Goal: Task Accomplishment & Management: Use online tool/utility

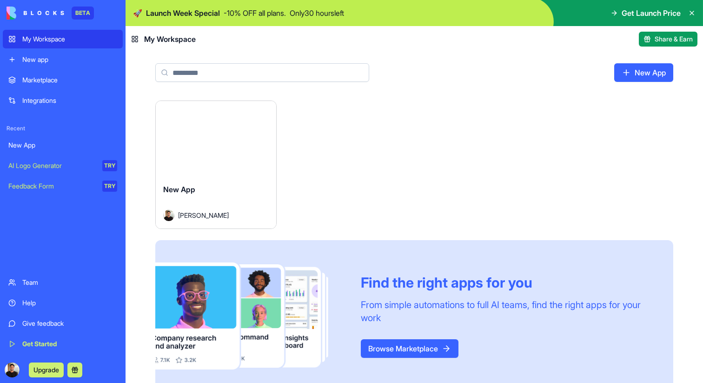
click at [214, 148] on div "Launch" at bounding box center [216, 138] width 120 height 75
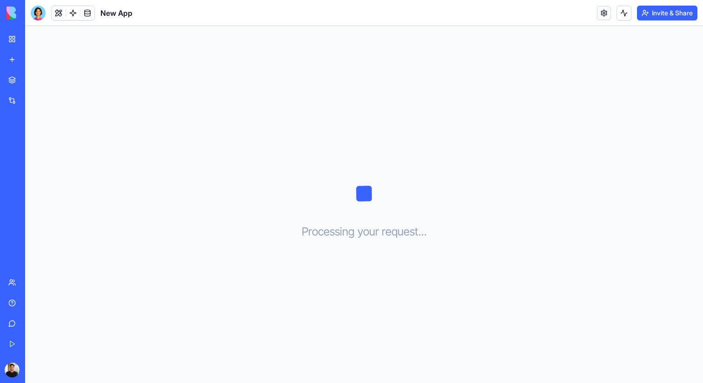
click at [232, 155] on div "Processing your request . . ." at bounding box center [364, 204] width 678 height 357
click at [54, 13] on button at bounding box center [59, 13] width 14 height 14
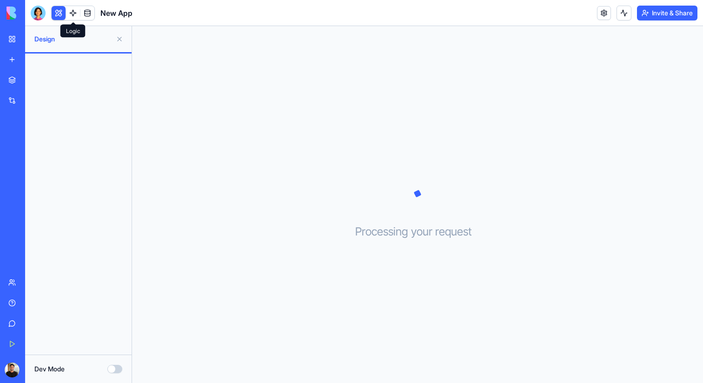
click at [73, 16] on link at bounding box center [73, 13] width 14 height 14
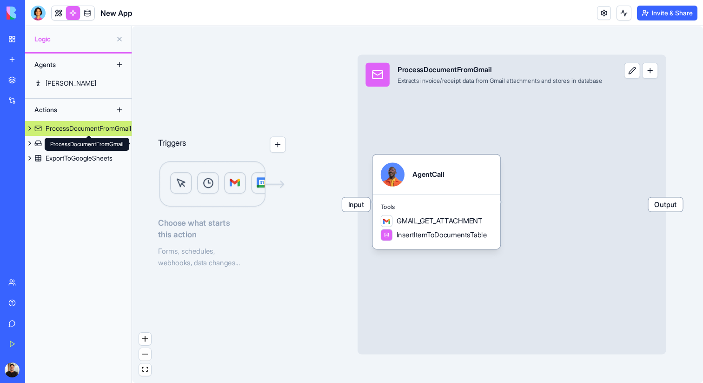
click at [58, 121] on link "ProcessDocumentFromGmail" at bounding box center [78, 128] width 106 height 15
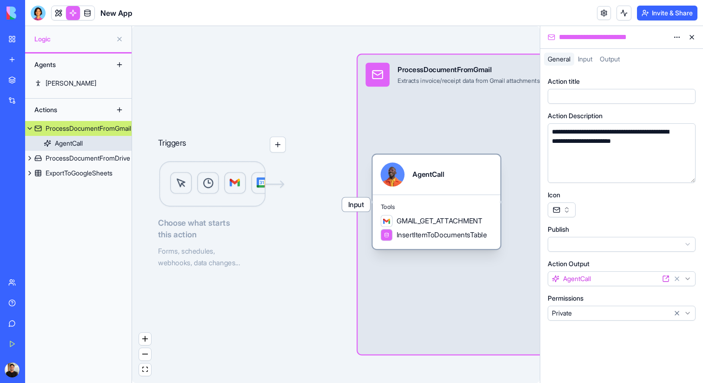
click at [86, 144] on link "AgentCall" at bounding box center [78, 143] width 106 height 15
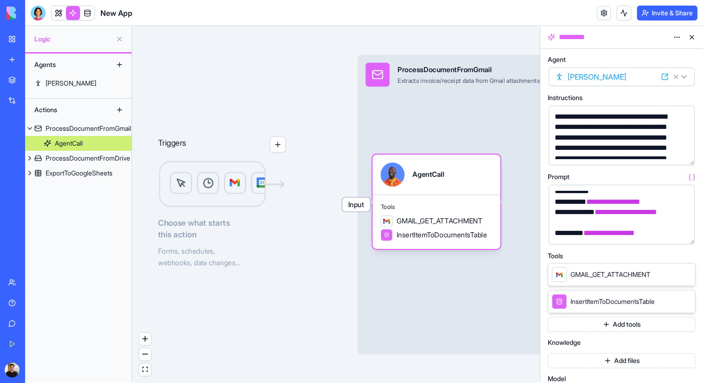
scroll to position [211, 0]
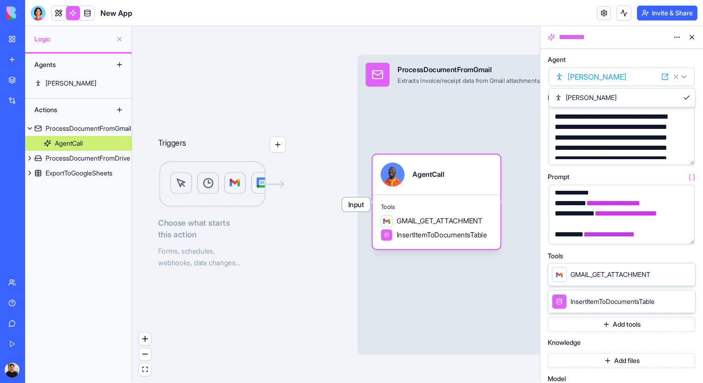
click at [601, 75] on html "**********" at bounding box center [351, 191] width 703 height 383
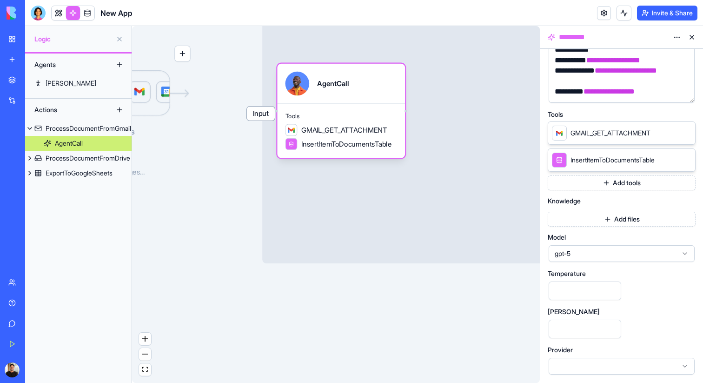
scroll to position [0, 0]
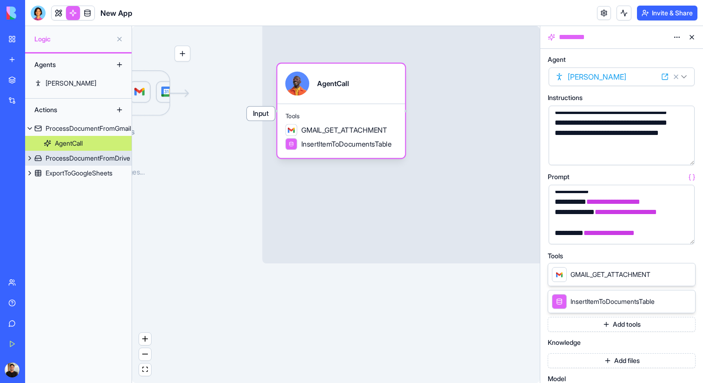
click at [88, 152] on link "ProcessDocumentFromDrive" at bounding box center [78, 158] width 106 height 15
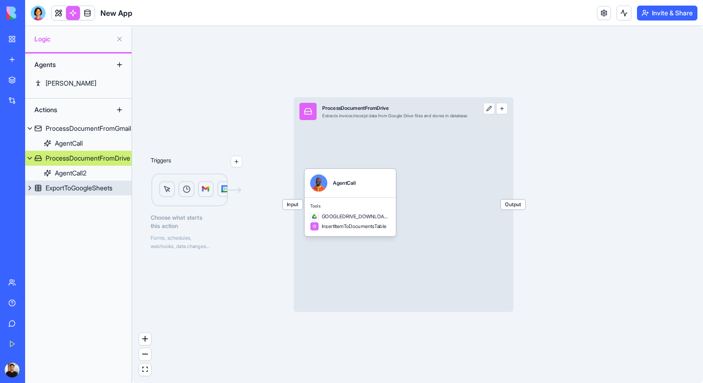
click at [27, 185] on button at bounding box center [29, 187] width 9 height 15
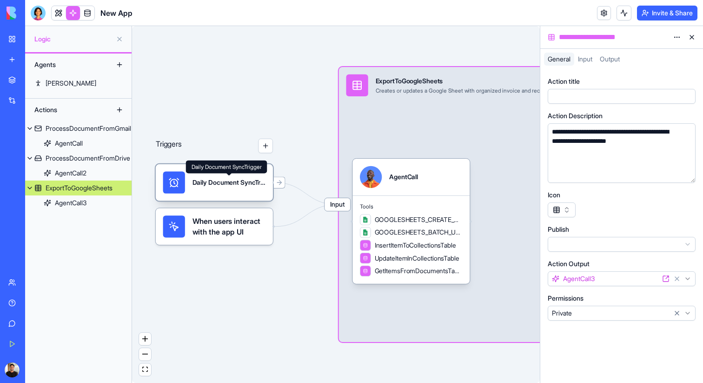
click at [235, 174] on div "Daily Document SyncTrigger" at bounding box center [228, 183] width 73 height 22
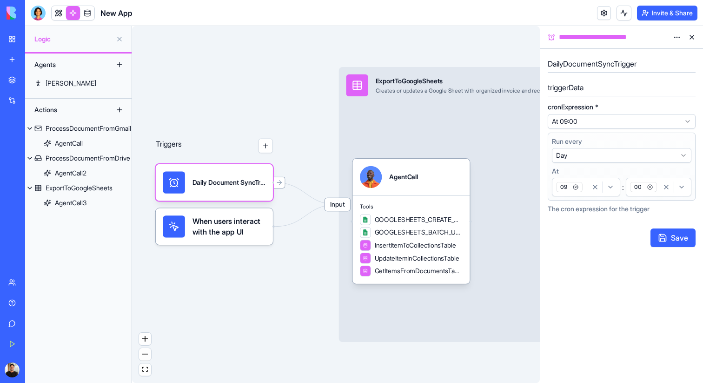
click at [216, 230] on span "When users interact with the app UI" at bounding box center [228, 226] width 73 height 22
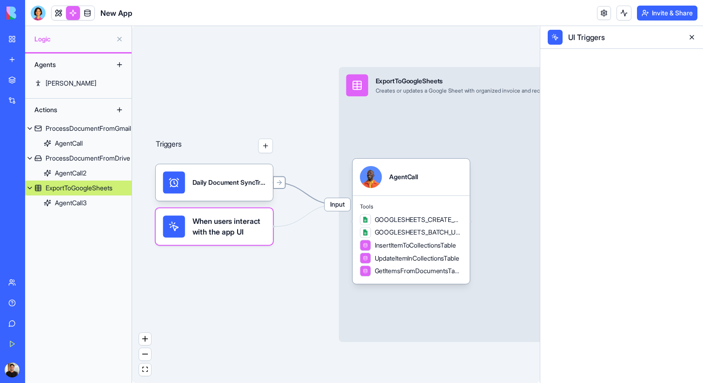
click at [282, 184] on icon at bounding box center [279, 181] width 7 height 7
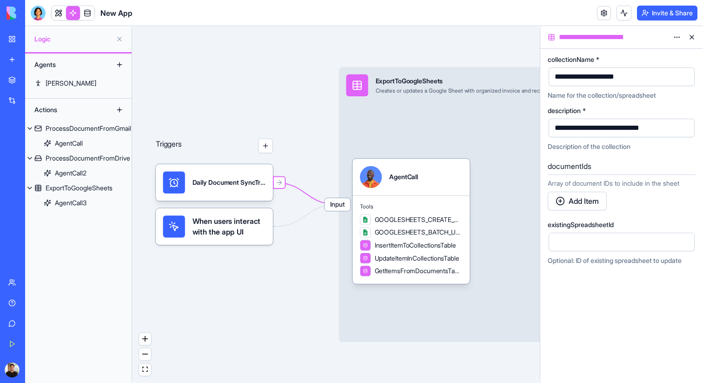
click at [276, 223] on icon "Edge from UI_TRIGGERS to 68c18956e49c504ca2b92f04" at bounding box center [306, 215] width 62 height 22
click at [278, 225] on icon "Edge from UI_TRIGGERS to 68c18956e49c504ca2b92f04" at bounding box center [306, 215] width 62 height 22
click at [284, 175] on div "Triggers Daily Document SyncTrigger When users interact with the app UI Input E…" at bounding box center [336, 204] width 408 height 357
click at [261, 144] on button "button" at bounding box center [265, 146] width 15 height 15
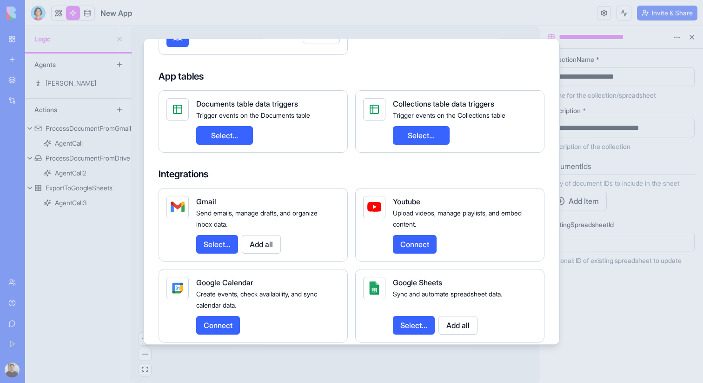
scroll to position [90, 0]
click at [221, 237] on button "Select..." at bounding box center [217, 243] width 42 height 19
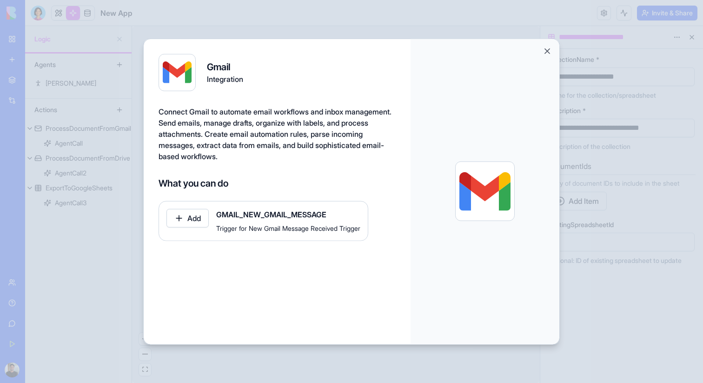
click at [547, 53] on button "Close" at bounding box center [546, 50] width 9 height 9
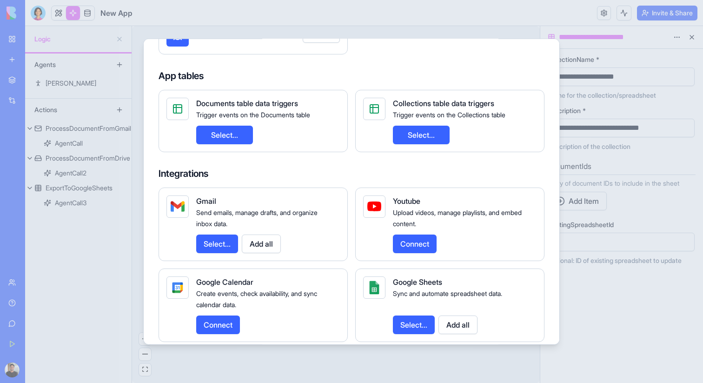
click at [517, 69] on h4 "App tables" at bounding box center [352, 75] width 386 height 13
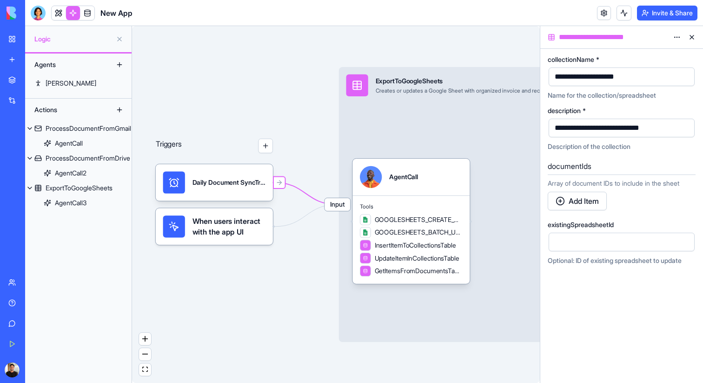
click at [694, 39] on button at bounding box center [691, 37] width 15 height 15
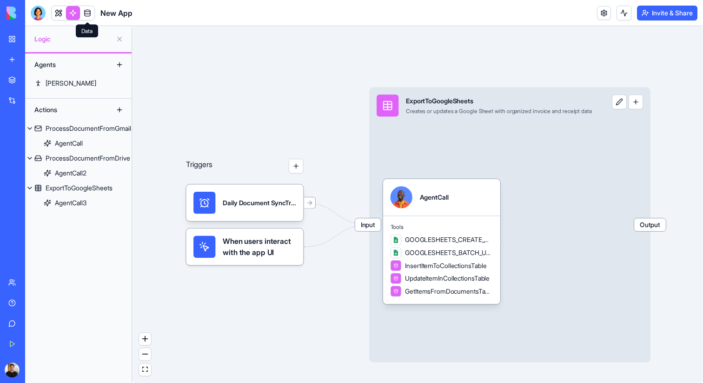
click at [88, 9] on link at bounding box center [87, 13] width 14 height 14
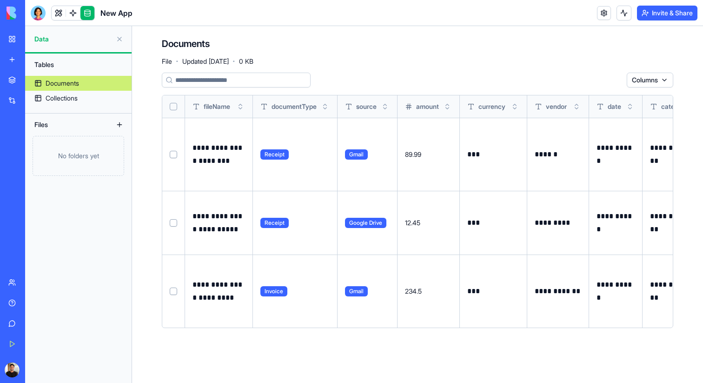
click at [73, 13] on link at bounding box center [73, 13] width 14 height 14
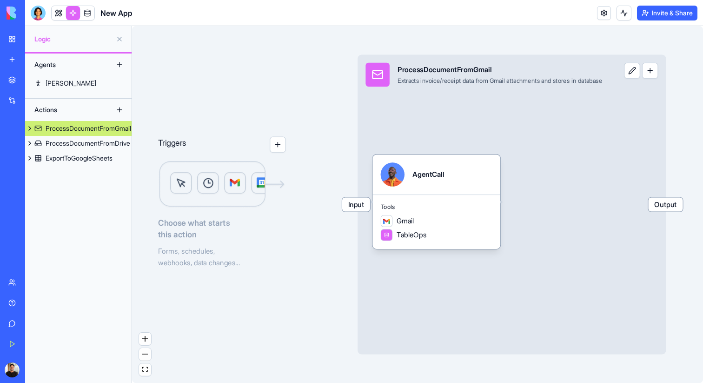
click at [56, 12] on link at bounding box center [59, 13] width 14 height 14
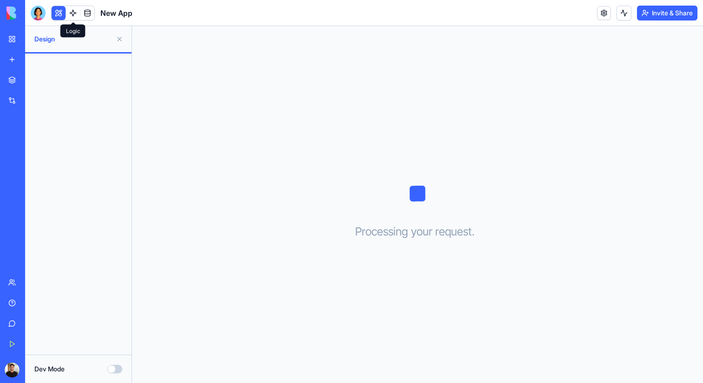
click at [78, 9] on link at bounding box center [73, 13] width 14 height 14
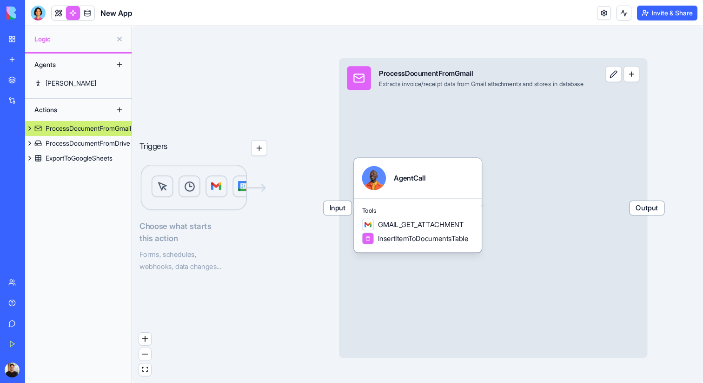
drag, startPoint x: 134, startPoint y: 126, endPoint x: 175, endPoint y: 134, distance: 41.2
click at [175, 134] on div "Triggers Choose what starts this action Forms, schedules, webhooks, data change…" at bounding box center [417, 204] width 571 height 357
drag, startPoint x: 132, startPoint y: 126, endPoint x: 149, endPoint y: 135, distance: 19.7
click at [149, 135] on div "Triggers Choose what starts this action Forms, schedules, webhooks, data change…" at bounding box center [417, 204] width 571 height 357
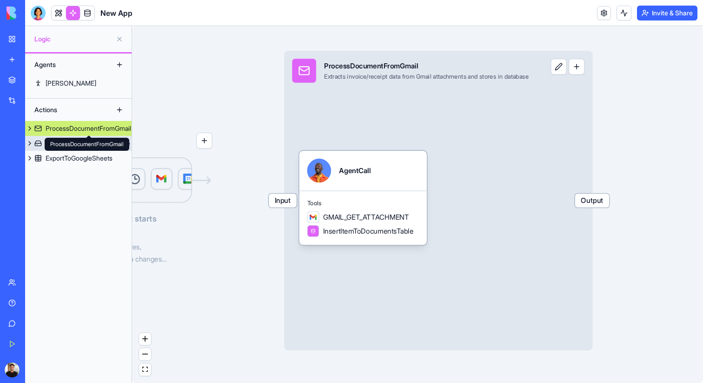
click at [83, 136] on link "ProcessDocumentFromDrive" at bounding box center [78, 143] width 106 height 15
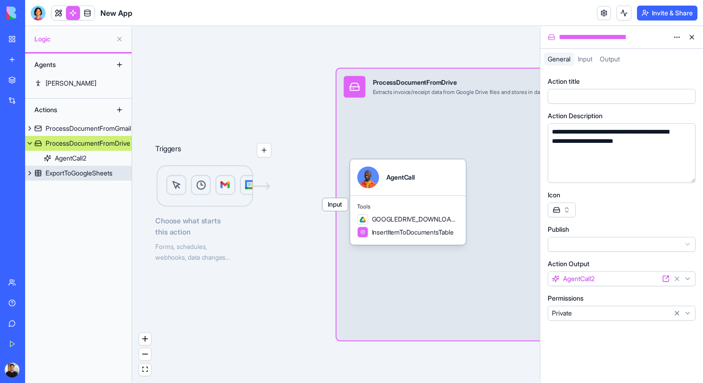
click at [96, 179] on link "ExportToGoogleSheets" at bounding box center [78, 172] width 106 height 15
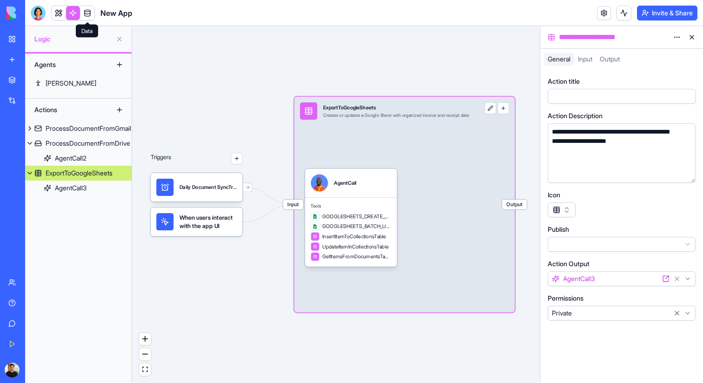
click at [82, 13] on link at bounding box center [87, 13] width 14 height 14
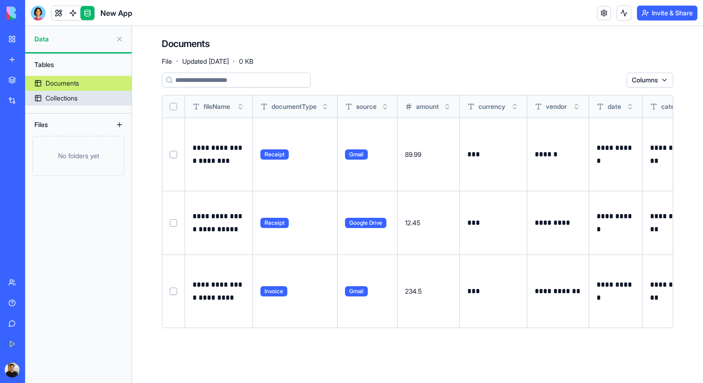
click at [90, 100] on link "Collections" at bounding box center [78, 98] width 106 height 15
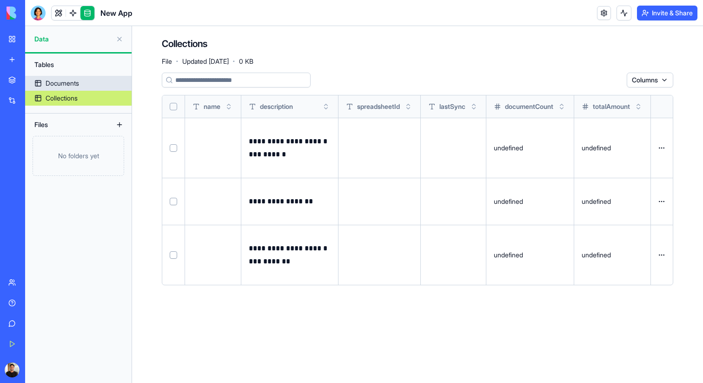
click at [71, 85] on div "Documents" at bounding box center [62, 83] width 33 height 9
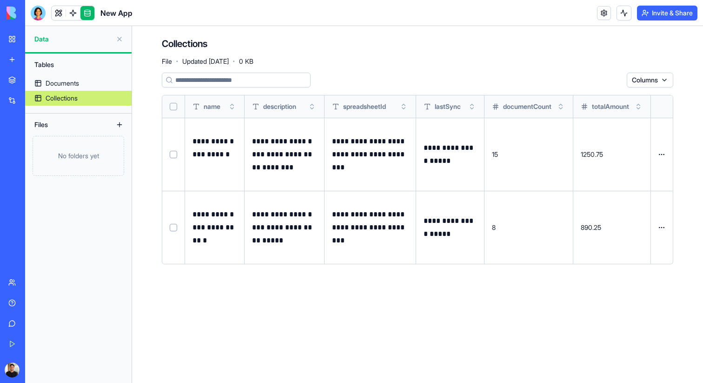
click at [66, 100] on div "Collections" at bounding box center [62, 97] width 32 height 9
click at [53, 95] on div "Collections" at bounding box center [62, 97] width 32 height 9
click at [286, 152] on p "**********" at bounding box center [284, 154] width 64 height 39
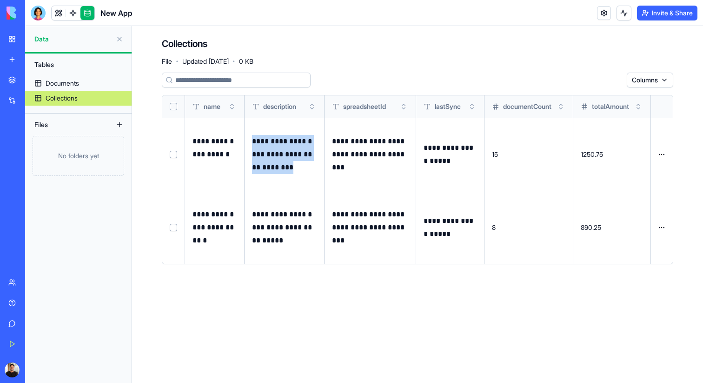
click at [286, 152] on p "**********" at bounding box center [284, 154] width 64 height 39
copy td "**********"
click at [75, 17] on link at bounding box center [73, 13] width 14 height 14
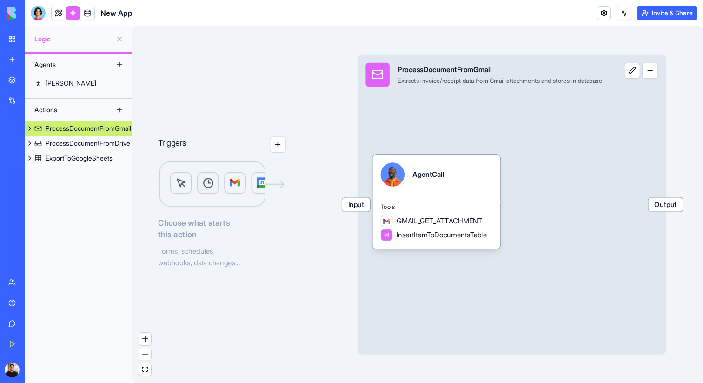
click at [91, 273] on div "Agents [PERSON_NAME] Actions ProcessDocumentFromGmail ProcessDocumentFromDrive …" at bounding box center [78, 217] width 106 height 329
click at [278, 144] on button "button" at bounding box center [278, 145] width 16 height 16
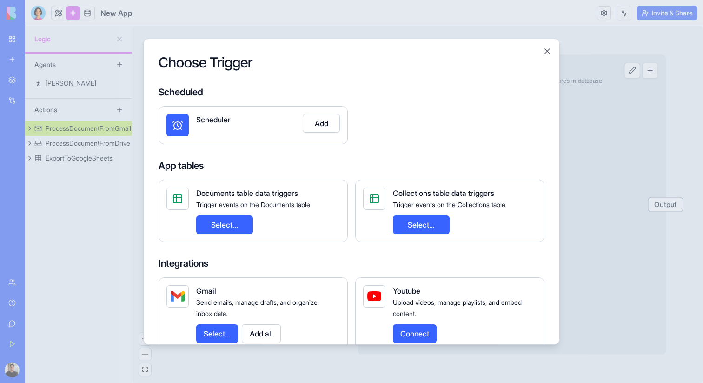
click at [326, 117] on button "Add" at bounding box center [321, 122] width 37 height 19
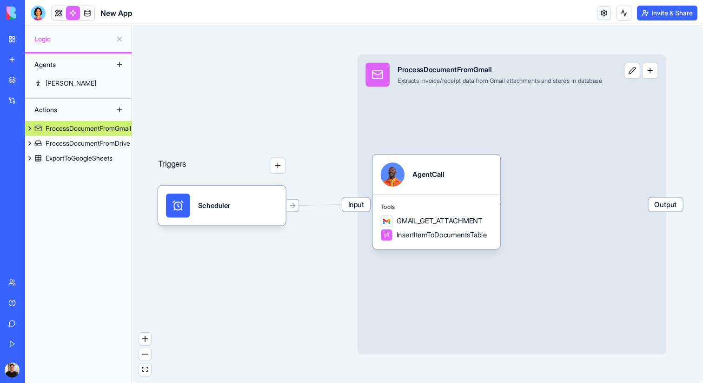
click at [203, 212] on div "Scheduler" at bounding box center [214, 205] width 33 height 24
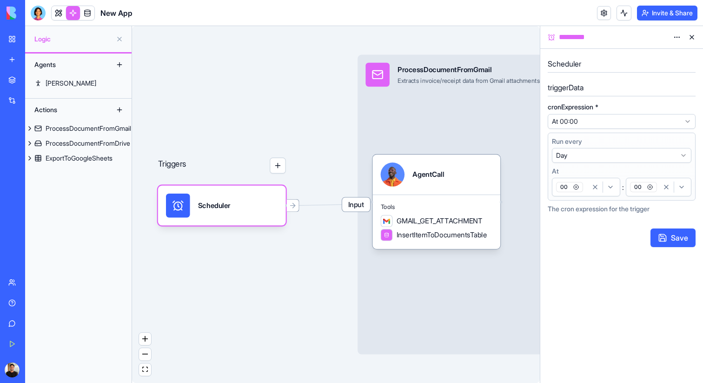
click at [571, 121] on html "**********" at bounding box center [351, 191] width 703 height 383
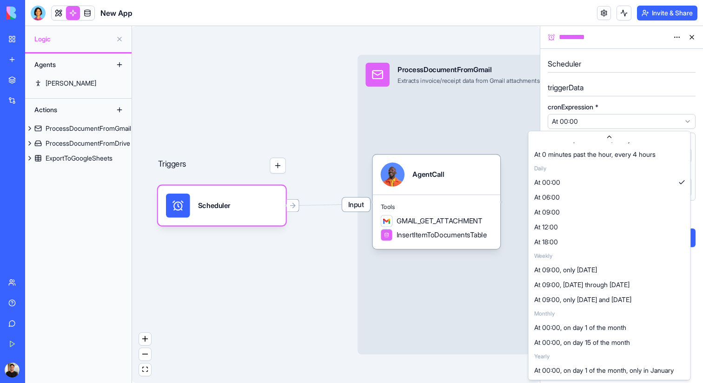
scroll to position [112, 0]
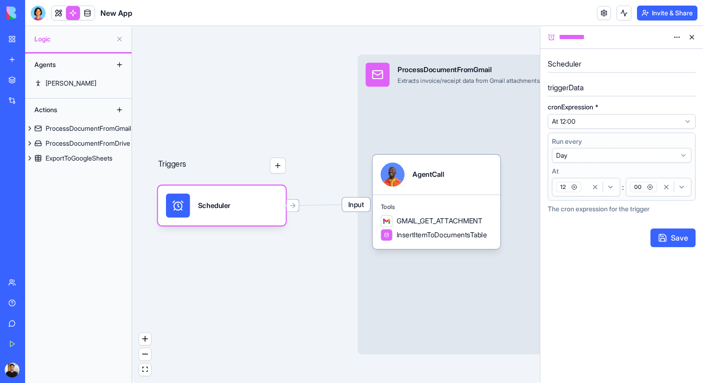
click at [579, 106] on span "cronExpression" at bounding box center [571, 107] width 46 height 7
click at [573, 90] on div at bounding box center [573, 90] width 0 height 0
click at [579, 91] on h5 "triggerData" at bounding box center [622, 87] width 148 height 11
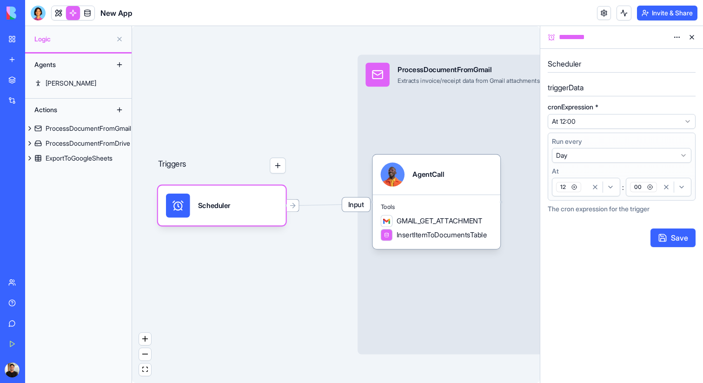
click at [613, 119] on html "**********" at bounding box center [351, 191] width 703 height 383
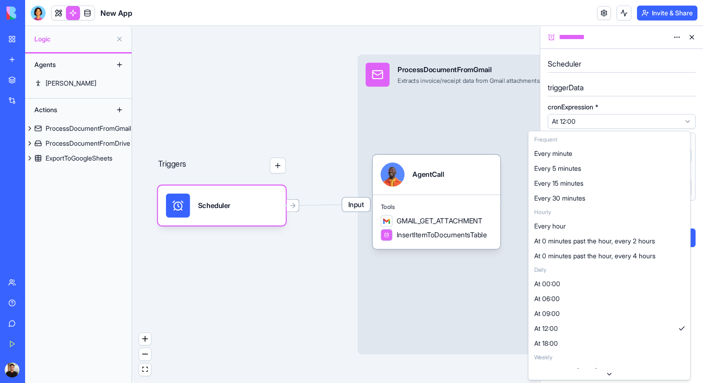
select select "**********"
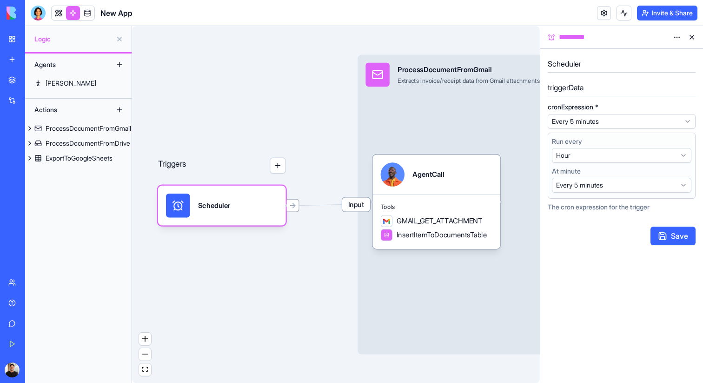
click at [597, 150] on html "**********" at bounding box center [351, 191] width 703 height 383
click at [591, 63] on h5 "Scheduler" at bounding box center [622, 63] width 148 height 11
click at [661, 236] on button "Save" at bounding box center [672, 235] width 45 height 19
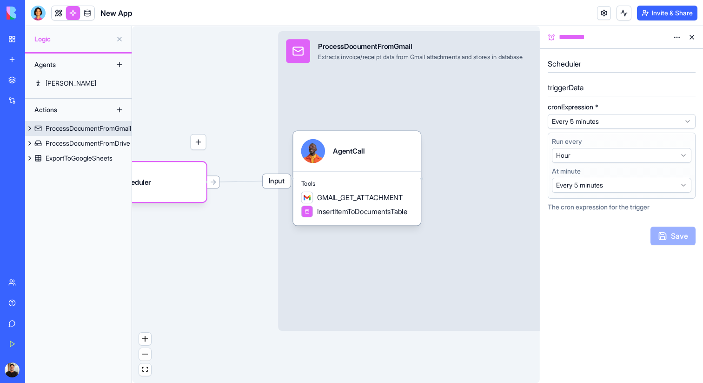
drag, startPoint x: 261, startPoint y: 269, endPoint x: 338, endPoint y: 269, distance: 77.2
click at [338, 269] on div "Triggers Scheduler Input ProcessDocumentFromGmail Extracts invoice/receipt data…" at bounding box center [336, 204] width 408 height 357
click at [345, 205] on div "GMAIL_GET_ATTACHMENT InsertItemToDocumentsTable" at bounding box center [357, 205] width 112 height 26
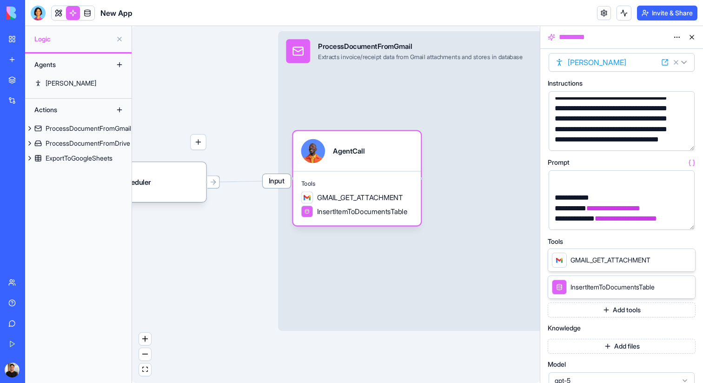
scroll to position [200, 0]
click at [619, 305] on button "Add tools" at bounding box center [622, 309] width 148 height 15
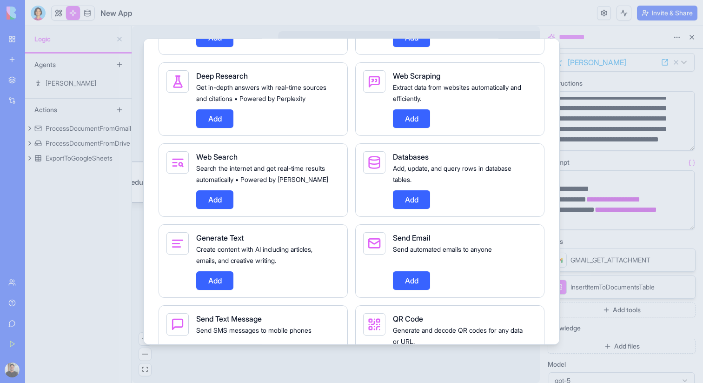
scroll to position [0, 0]
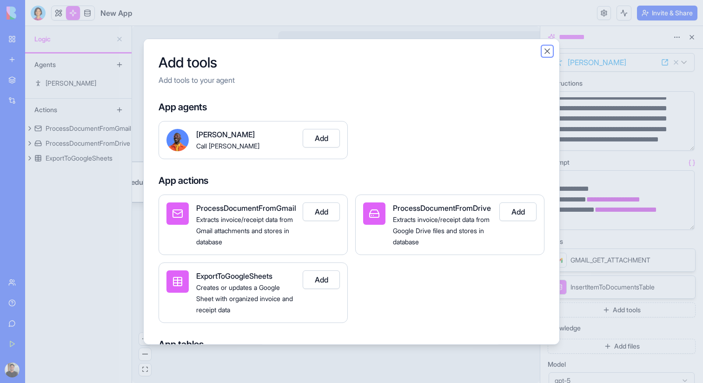
click at [551, 49] on button "Close" at bounding box center [546, 50] width 9 height 9
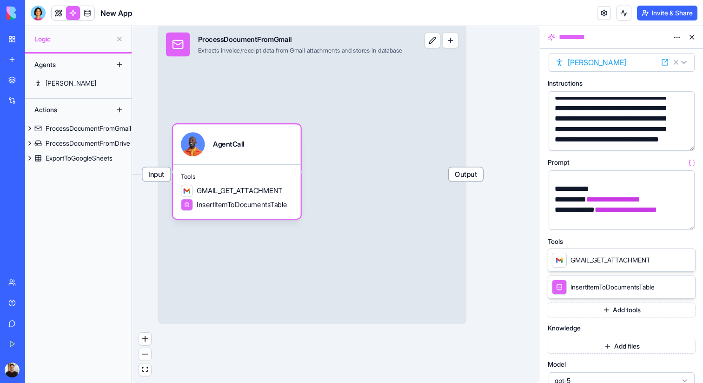
click at [482, 180] on span "Output" at bounding box center [466, 174] width 34 height 14
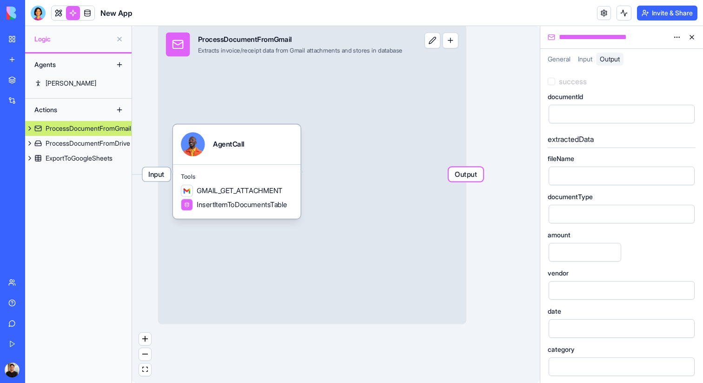
click at [482, 180] on span "Output" at bounding box center [466, 174] width 34 height 14
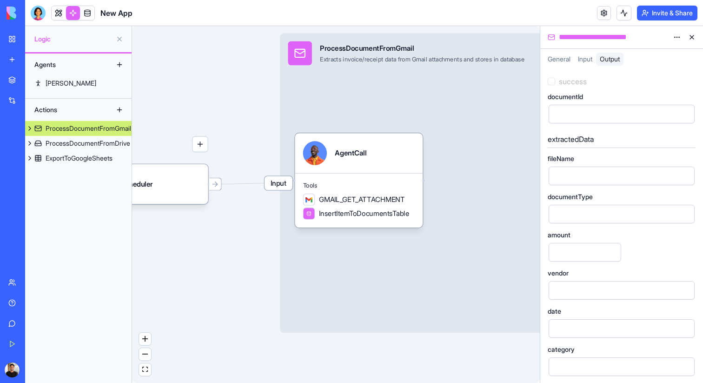
click at [157, 256] on div "Triggers Scheduler Input ProcessDocumentFromGmail Extracts invoice/receipt data…" at bounding box center [336, 204] width 408 height 357
click at [123, 129] on div "ProcessDocumentFromGmail" at bounding box center [89, 128] width 86 height 9
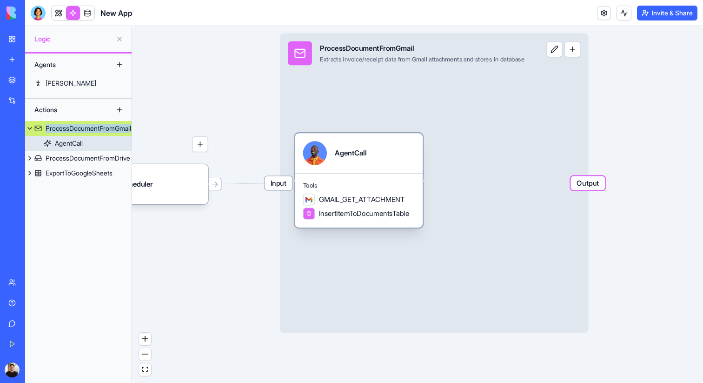
click at [409, 177] on div "Tools GMAIL_GET_ATTACHMENT InsertItemToDocumentsTable" at bounding box center [359, 200] width 128 height 54
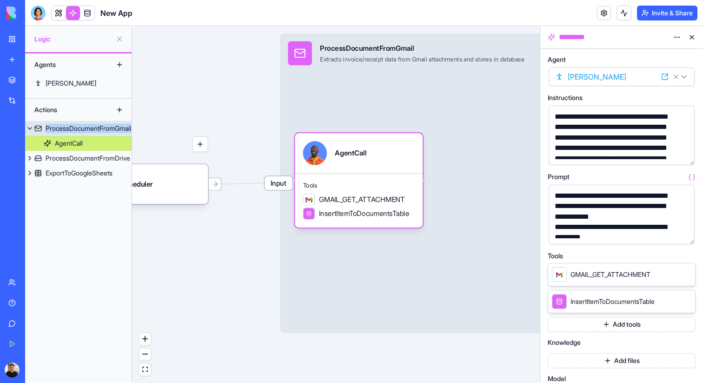
drag, startPoint x: 423, startPoint y: 181, endPoint x: 494, endPoint y: 181, distance: 71.6
click at [495, 181] on div "Input ProcessDocumentFromGmail Extracts invoice/receipt data from Gmail attachm…" at bounding box center [434, 182] width 308 height 299
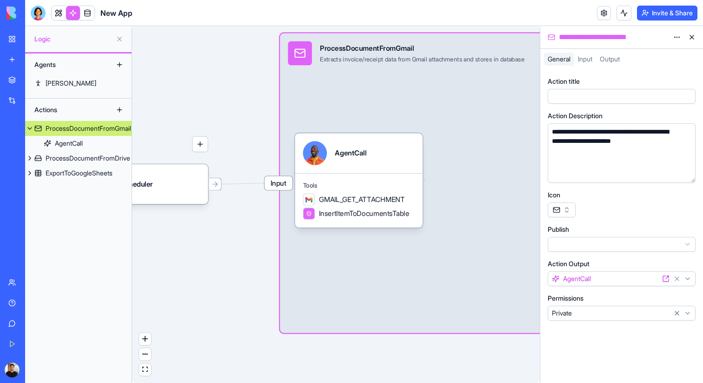
click at [223, 297] on div "Triggers Scheduler Input ProcessDocumentFromGmail Extracts invoice/receipt data…" at bounding box center [336, 204] width 408 height 357
click at [451, 235] on div "Input ProcessDocumentFromGmail Extracts invoice/receipt data from Gmail attachm…" at bounding box center [434, 182] width 308 height 299
click at [650, 100] on div at bounding box center [612, 96] width 127 height 10
click at [599, 239] on html "**********" at bounding box center [351, 191] width 703 height 383
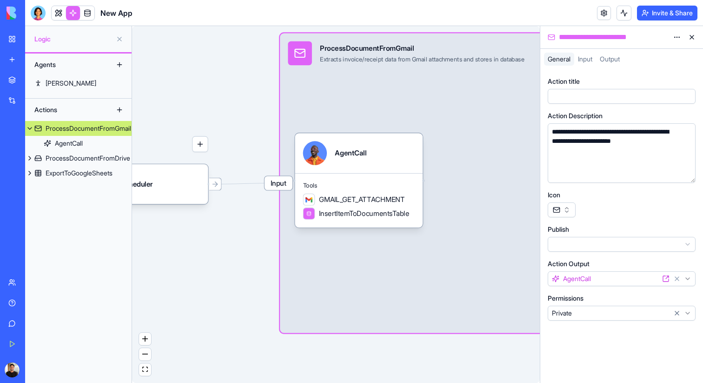
click at [585, 55] on span "Input" at bounding box center [585, 59] width 14 height 8
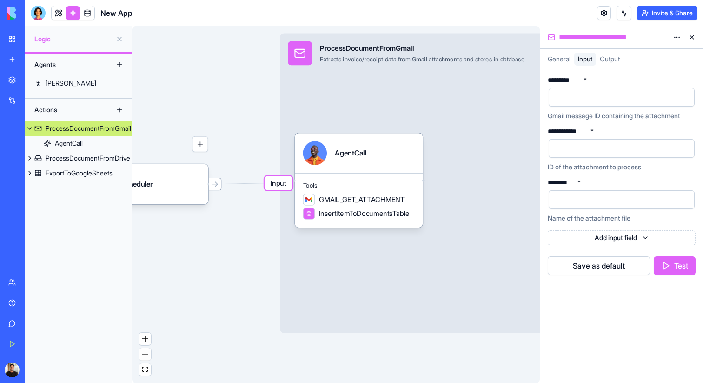
click at [691, 33] on button at bounding box center [691, 37] width 15 height 15
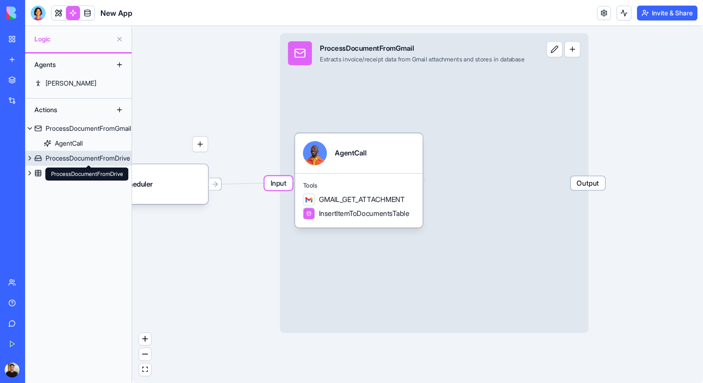
click at [88, 162] on body "BETA My Workspace New app Marketplace Integrations Recent New App AI Logo Gener…" at bounding box center [351, 191] width 703 height 383
click at [87, 152] on link "ProcessDocumentFromDrive" at bounding box center [78, 158] width 106 height 15
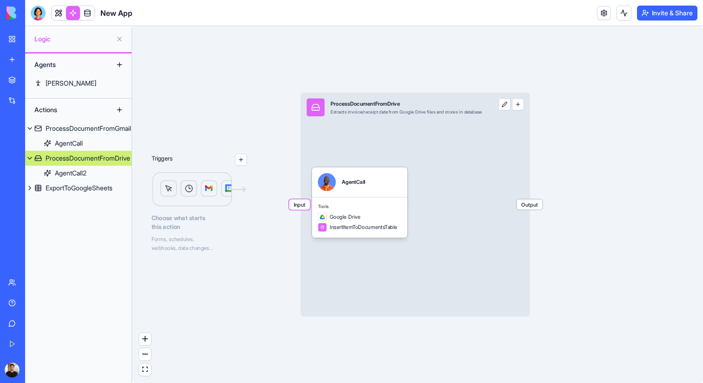
click at [187, 181] on img at bounding box center [200, 190] width 96 height 36
click at [241, 155] on button "button" at bounding box center [241, 159] width 12 height 12
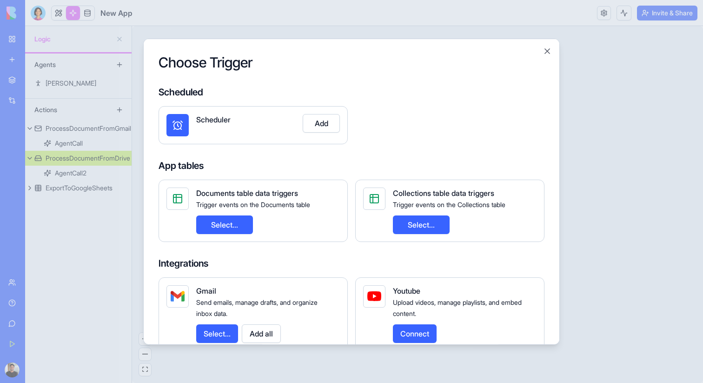
click at [322, 121] on button "Add" at bounding box center [321, 122] width 37 height 19
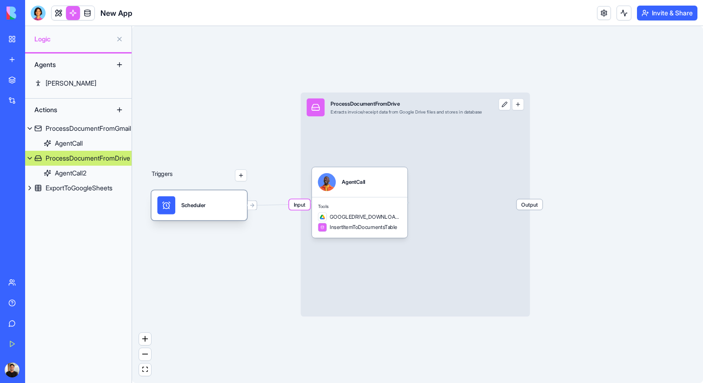
click at [200, 205] on div "Scheduler" at bounding box center [193, 204] width 24 height 7
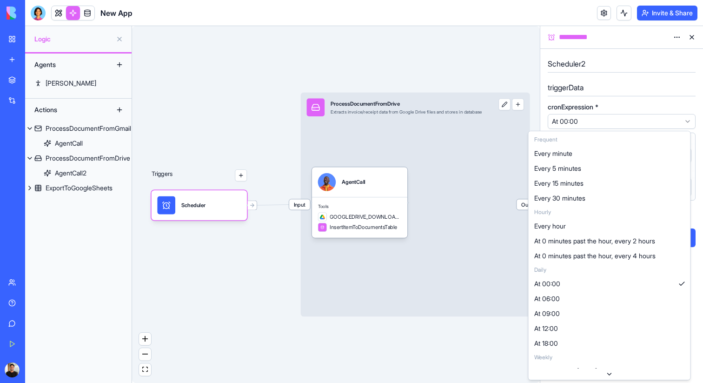
click at [652, 124] on html "**********" at bounding box center [351, 191] width 703 height 383
select select "**********"
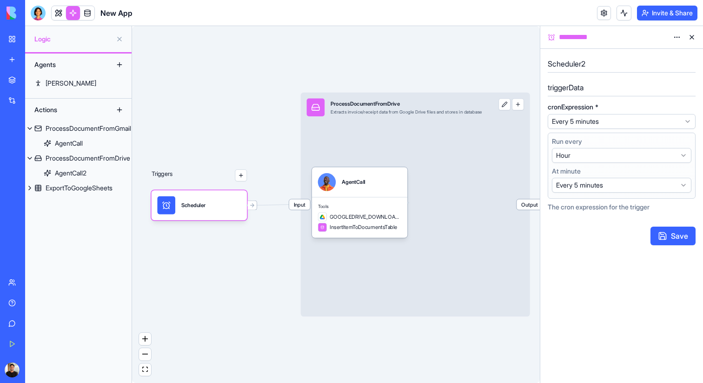
click at [669, 239] on button "Save" at bounding box center [672, 235] width 45 height 19
click at [67, 89] on link "[PERSON_NAME]" at bounding box center [78, 83] width 106 height 15
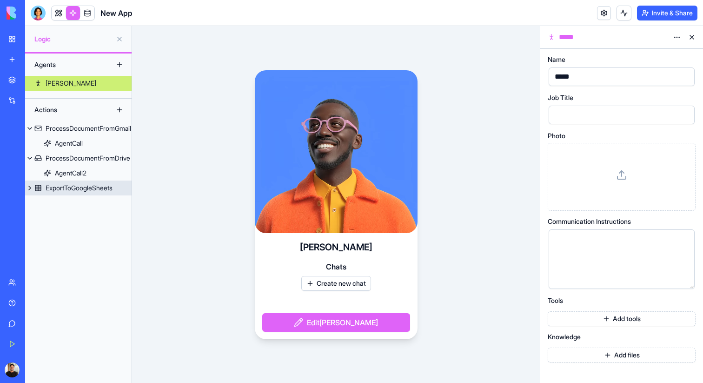
click at [27, 187] on button at bounding box center [29, 187] width 9 height 15
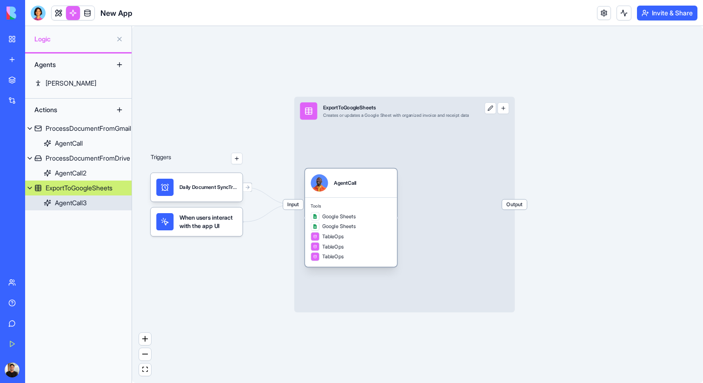
click at [62, 202] on div "AgentCall3" at bounding box center [71, 202] width 32 height 9
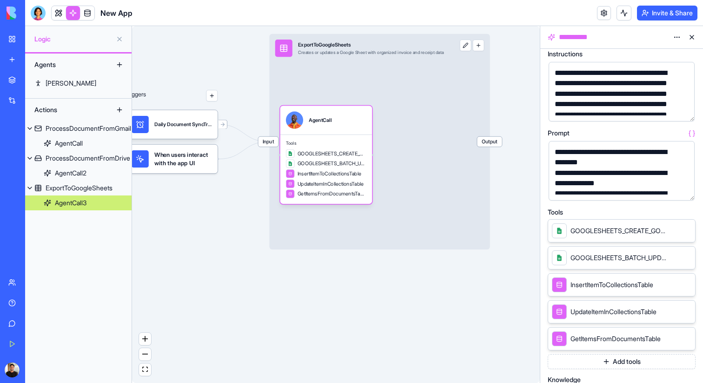
scroll to position [48, 0]
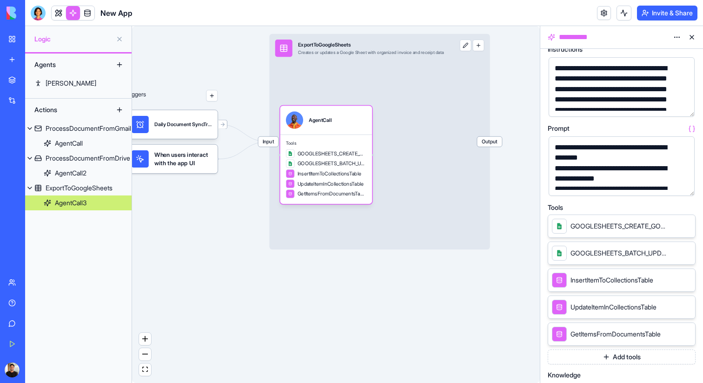
click at [635, 248] on span "GOOGLESHEETS_BATCH_UPDATE" at bounding box center [619, 252] width 99 height 9
click at [674, 253] on icon at bounding box center [675, 251] width 3 height 3
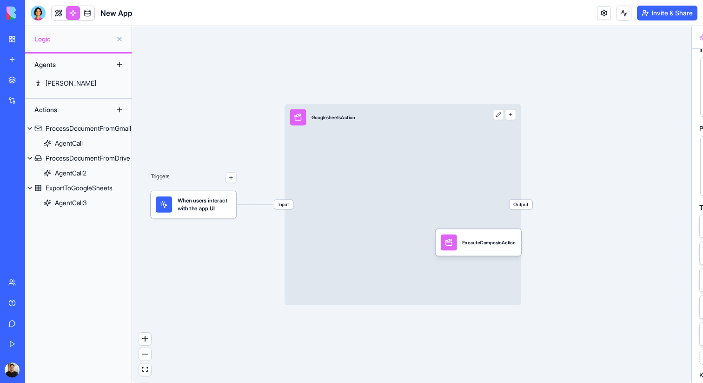
click at [674, 253] on div "Triggers When users interact with the app UI Input GooglesheetsAction Output Ex…" at bounding box center [411, 204] width 559 height 357
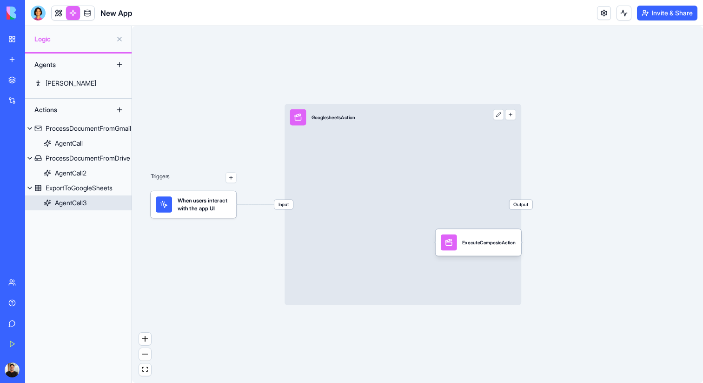
click at [76, 203] on div "AgentCall3" at bounding box center [71, 202] width 32 height 9
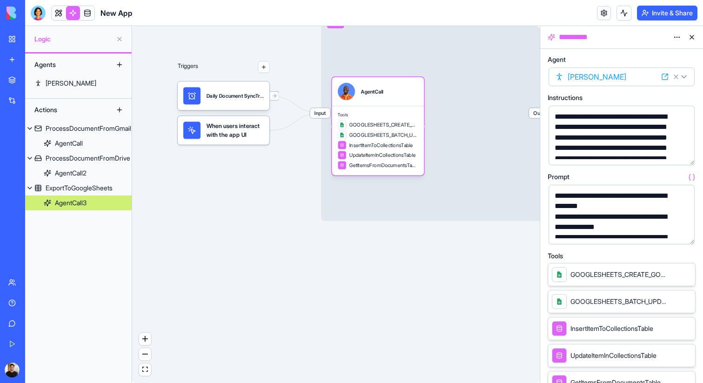
click at [244, 139] on div "When users interact with the app UI" at bounding box center [224, 130] width 92 height 29
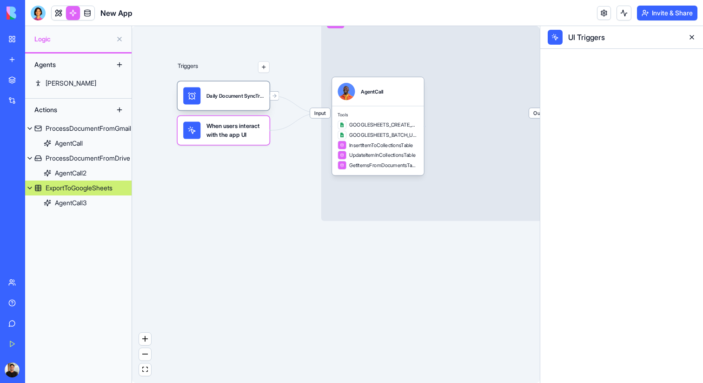
click at [241, 107] on div "Daily Document SyncTrigger" at bounding box center [224, 95] width 92 height 29
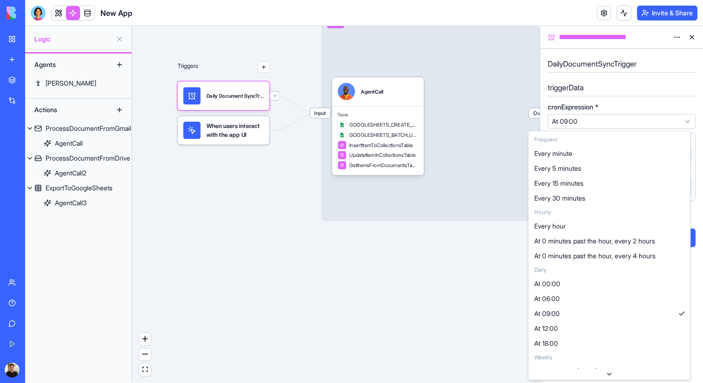
click at [595, 117] on html "**********" at bounding box center [351, 191] width 703 height 383
select select "**********"
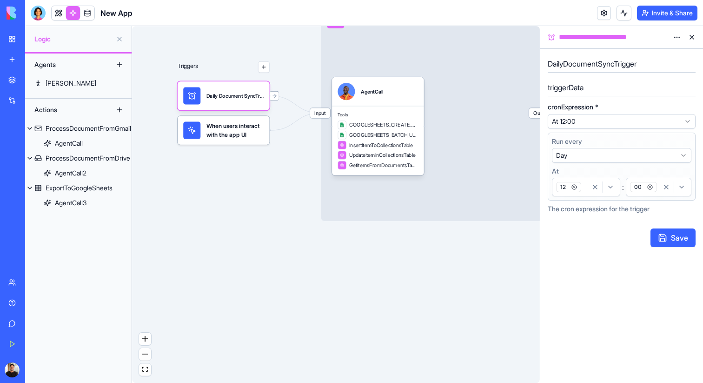
click at [679, 239] on button "Save" at bounding box center [672, 237] width 45 height 19
click at [220, 253] on div "Triggers Daily Document SyncTrigger When users interact with the app UI Input E…" at bounding box center [336, 204] width 408 height 357
click at [690, 37] on button at bounding box center [691, 37] width 15 height 15
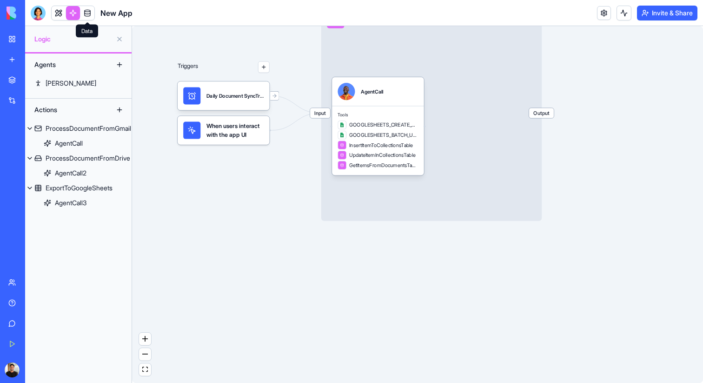
click at [89, 13] on link at bounding box center [87, 13] width 14 height 14
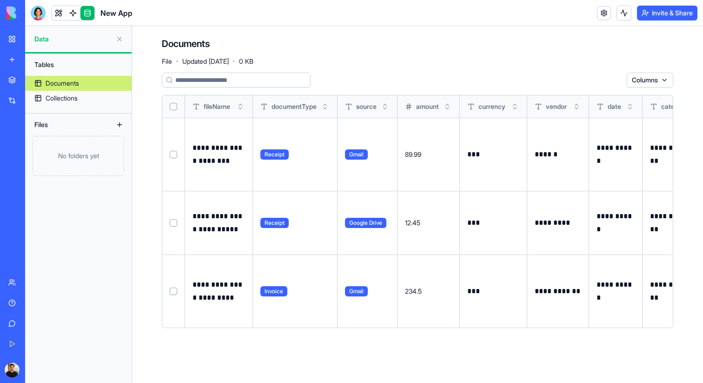
click at [224, 158] on p "**********" at bounding box center [218, 154] width 53 height 26
copy td "**********"
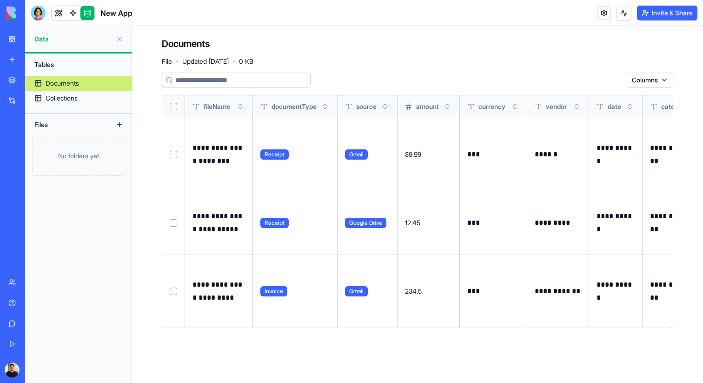
click at [81, 109] on div "Tables Documents Collections Files No folders yet" at bounding box center [78, 217] width 106 height 329
click at [87, 105] on link "Collections" at bounding box center [78, 98] width 106 height 15
click at [86, 102] on link "Collections" at bounding box center [78, 98] width 106 height 15
click at [56, 14] on link at bounding box center [59, 13] width 14 height 14
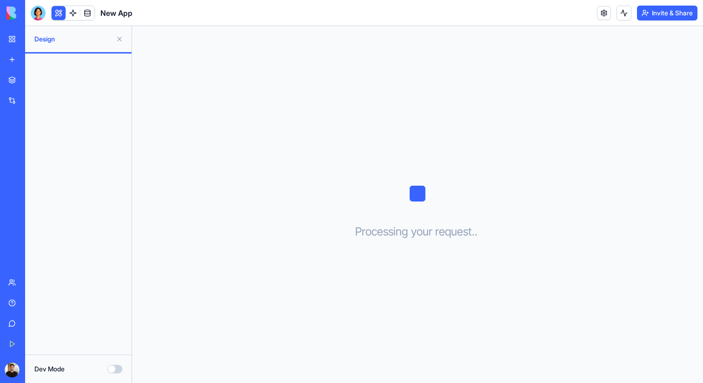
click at [113, 369] on button "Dev Mode" at bounding box center [114, 368] width 15 height 8
click at [94, 87] on div at bounding box center [78, 203] width 106 height 301
click at [606, 12] on link at bounding box center [604, 13] width 14 height 14
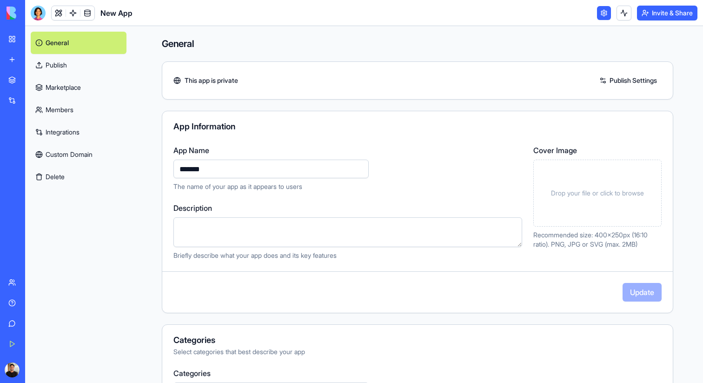
click at [100, 67] on link "Publish" at bounding box center [79, 65] width 96 height 22
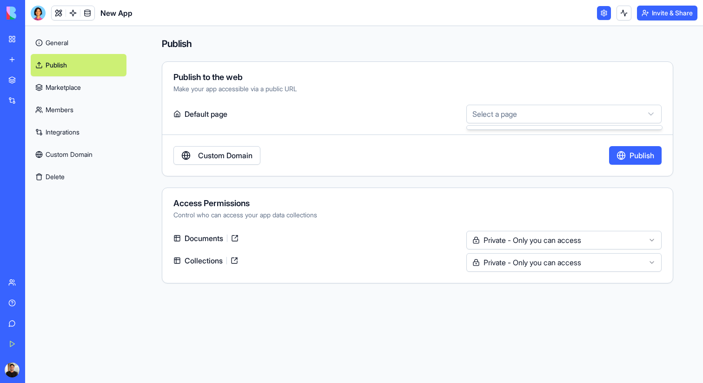
click at [561, 116] on html "BETA My Workspace New app Marketplace Integrations Recent New App AI Logo Gener…" at bounding box center [351, 191] width 703 height 383
click at [629, 151] on button "Publish" at bounding box center [635, 155] width 53 height 19
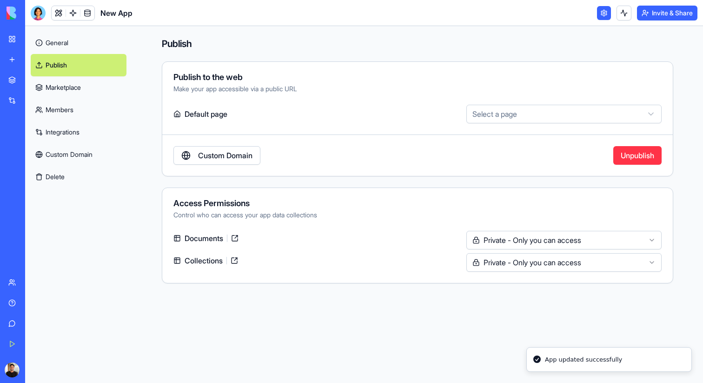
click at [488, 170] on div "Publish to the web Make your app accessible via a public URL Default page Selec…" at bounding box center [417, 118] width 511 height 115
click at [66, 43] on link "General" at bounding box center [79, 43] width 96 height 22
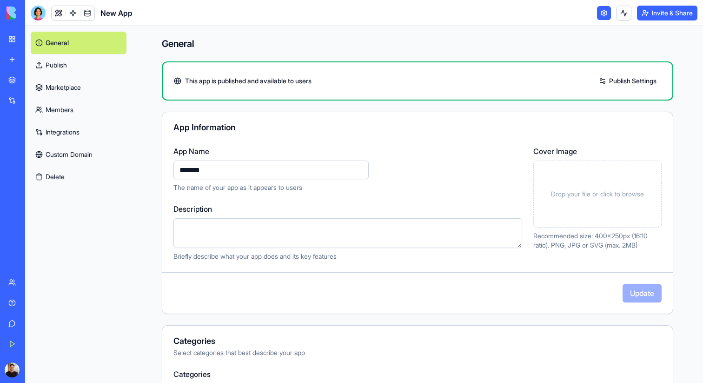
click at [612, 83] on link "Publish Settings" at bounding box center [627, 80] width 67 height 15
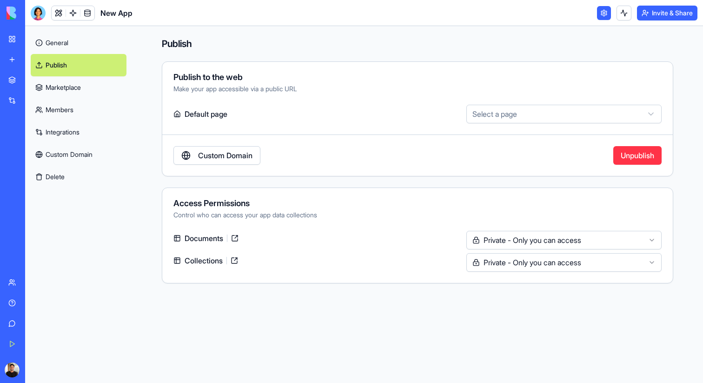
click at [532, 117] on html "BETA My Workspace New app Marketplace Integrations Recent New App AI Logo Gener…" at bounding box center [351, 191] width 703 height 383
click at [623, 154] on button "Unpublish" at bounding box center [637, 155] width 48 height 19
click at [93, 44] on link "General" at bounding box center [79, 43] width 96 height 22
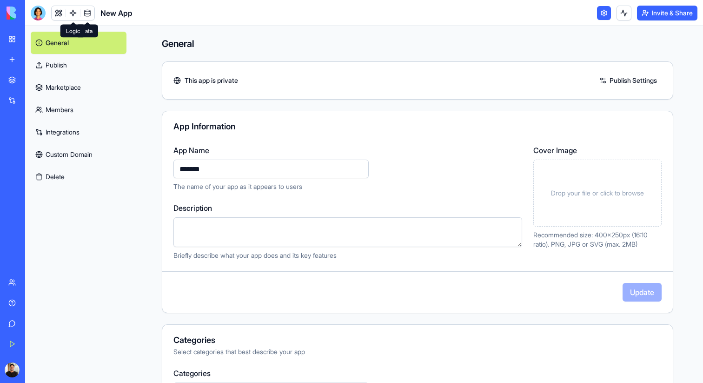
click at [73, 10] on link at bounding box center [73, 13] width 14 height 14
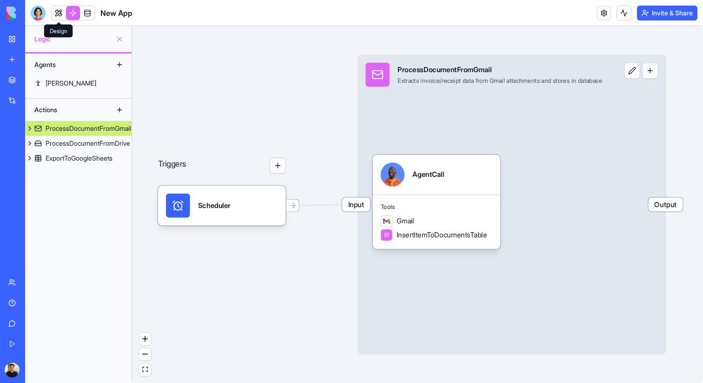
click at [61, 16] on link at bounding box center [59, 13] width 14 height 14
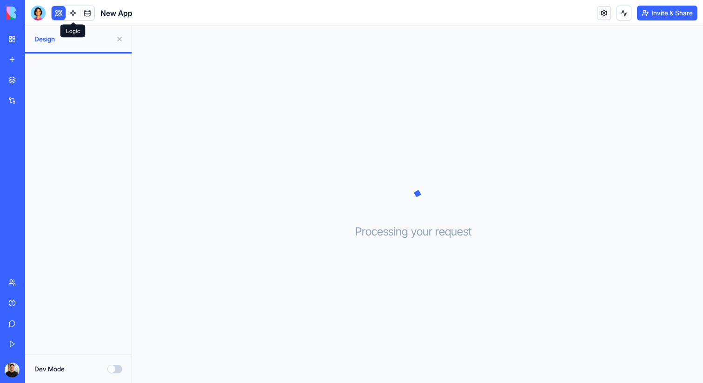
click at [74, 19] on body "BETA My Workspace New app Marketplace Integrations Recent New App AI Logo Gener…" at bounding box center [351, 191] width 703 height 383
click at [74, 18] on link at bounding box center [73, 13] width 14 height 14
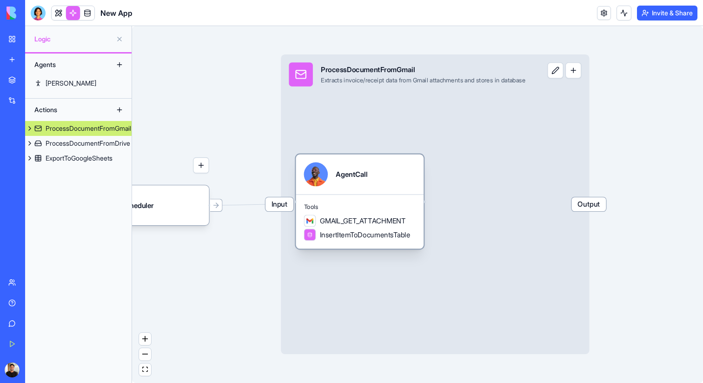
click at [372, 205] on span "Tools" at bounding box center [360, 207] width 112 height 8
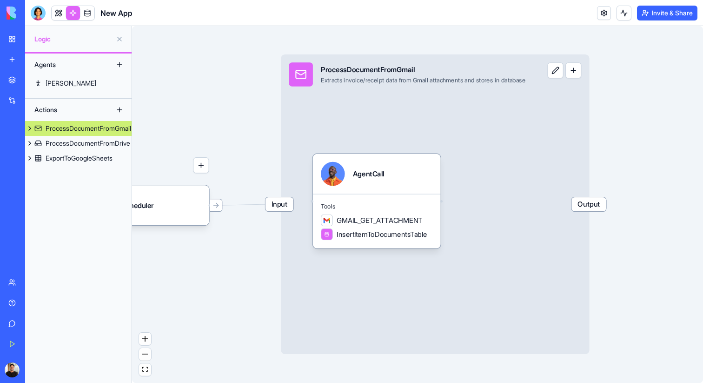
click at [442, 202] on div "Input ProcessDocumentFromGmail Extracts invoice/receipt data from Gmail attachm…" at bounding box center [435, 203] width 308 height 299
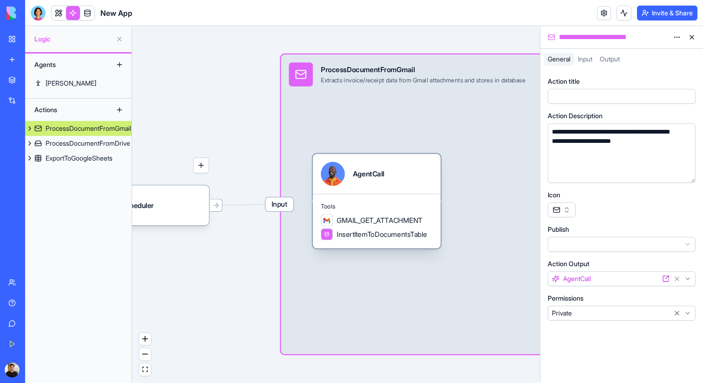
click at [442, 201] on div at bounding box center [441, 200] width 2 height 2
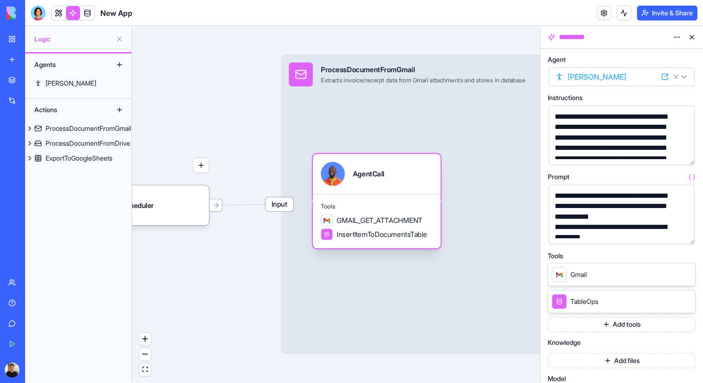
click at [442, 201] on div at bounding box center [441, 200] width 2 height 2
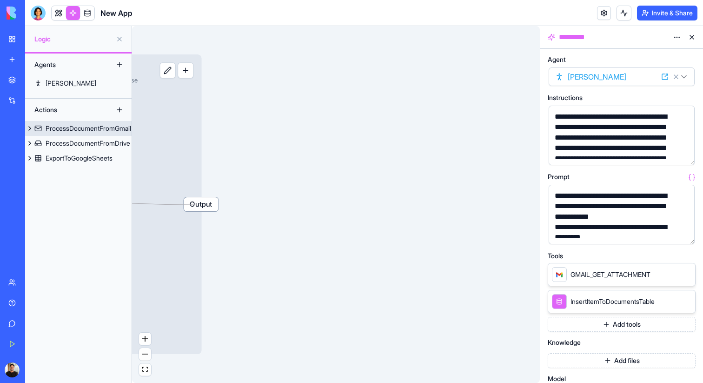
drag, startPoint x: 442, startPoint y: 201, endPoint x: 195, endPoint y: 205, distance: 246.4
click at [195, 205] on div "Triggers Scheduler Input ProcessDocumentFromGmail Extracts invoice/receipt data…" at bounding box center [111, 245] width 437 height 383
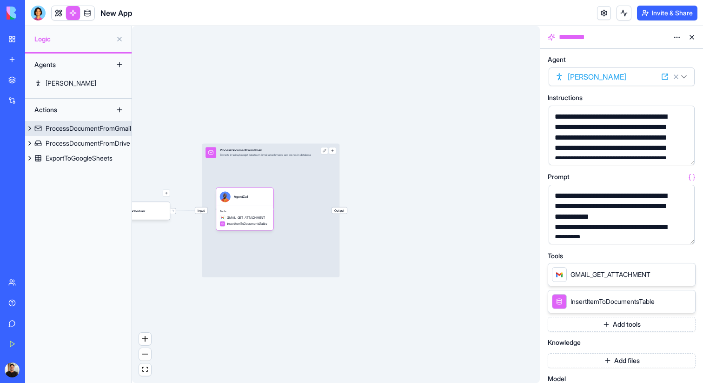
drag, startPoint x: 273, startPoint y: 209, endPoint x: 296, endPoint y: 211, distance: 22.4
click at [296, 211] on div "Input ProcessDocumentFromGmail Extracts invoice/receipt data from Gmail attachm…" at bounding box center [271, 209] width 138 height 133
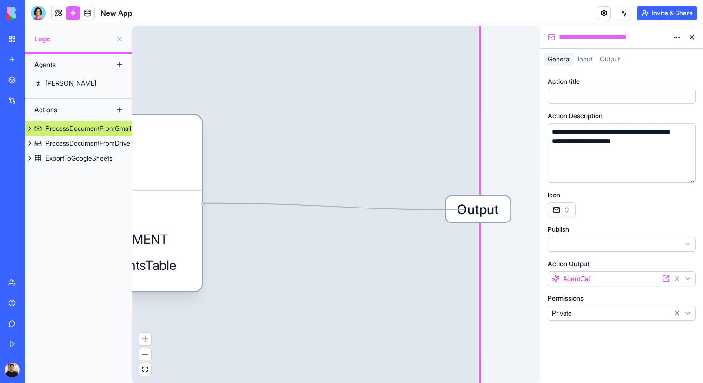
drag, startPoint x: 201, startPoint y: 203, endPoint x: 464, endPoint y: 210, distance: 263.2
click at [464, 210] on div "Triggers Scheduler Input ProcessDocumentFromGmail Extracts invoice/receipt data…" at bounding box center [311, 286] width 815 height 713
click at [464, 210] on div "Input ProcessDocumentFromGmail Extracts invoice/receipt data from Gmail attachm…" at bounding box center [191, 209] width 575 height 558
click at [177, 224] on div "Tools GMAIL_GET_ATTACHMENT InsertItemToDocumentsTable" at bounding box center [83, 240] width 238 height 101
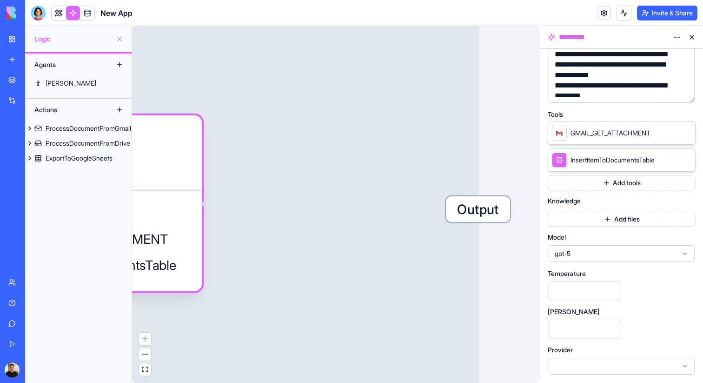
scroll to position [140, 0]
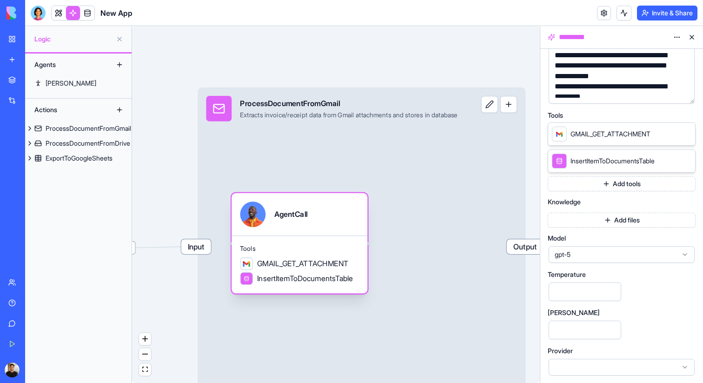
click at [277, 268] on span "GMAIL_GET_ATTACHMENT" at bounding box center [302, 263] width 91 height 11
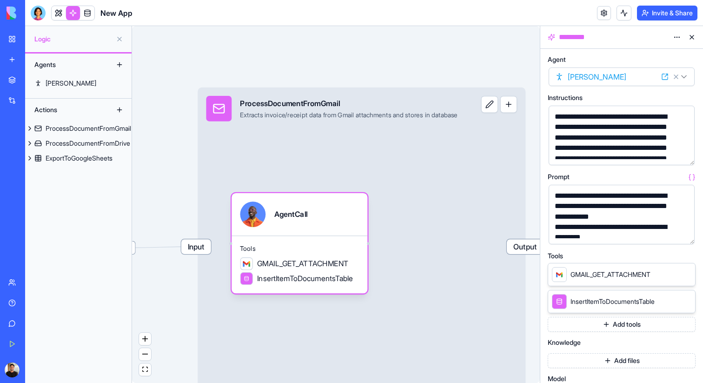
click at [615, 268] on div "GMAIL_GET_ATTACHMENT" at bounding box center [601, 274] width 99 height 15
click at [676, 273] on icon at bounding box center [674, 273] width 7 height 7
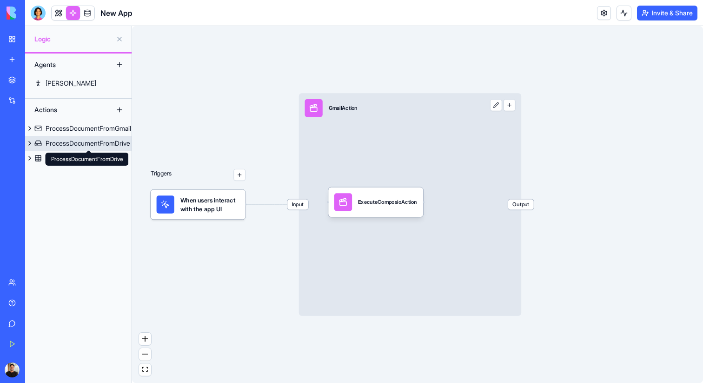
click at [47, 141] on div "ProcessDocumentFromDrive" at bounding box center [88, 143] width 85 height 9
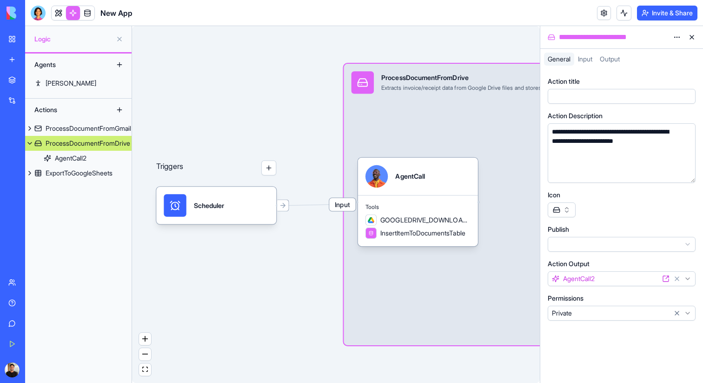
click at [566, 213] on button "button" at bounding box center [562, 209] width 28 height 15
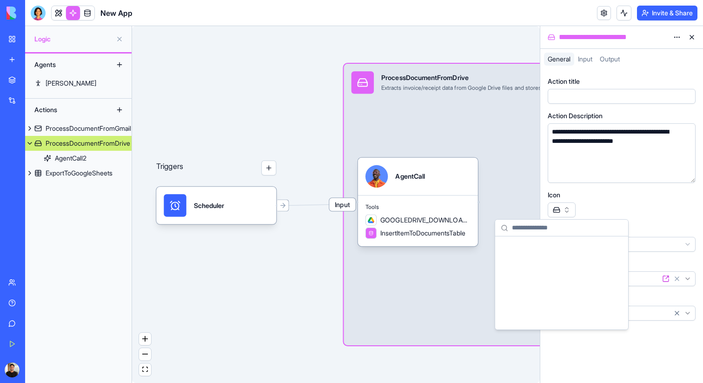
scroll to position [13904, 0]
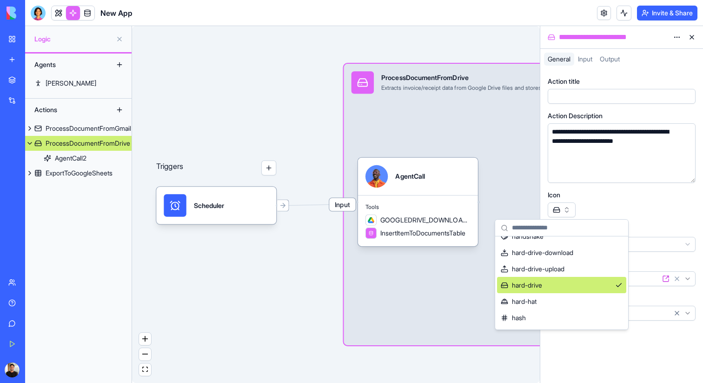
click at [631, 202] on div at bounding box center [622, 209] width 148 height 15
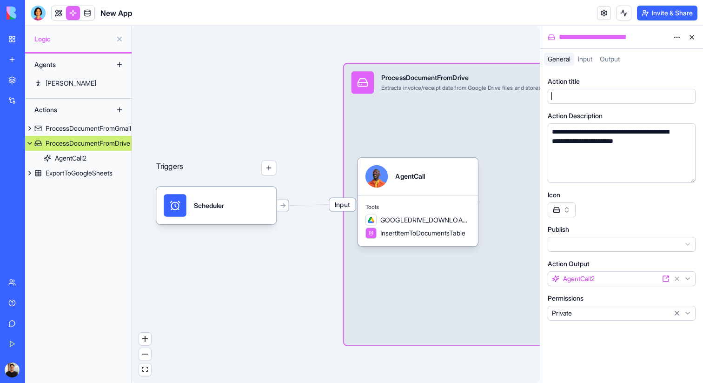
click at [608, 96] on div at bounding box center [612, 96] width 127 height 10
click at [341, 207] on span "Input" at bounding box center [342, 204] width 26 height 13
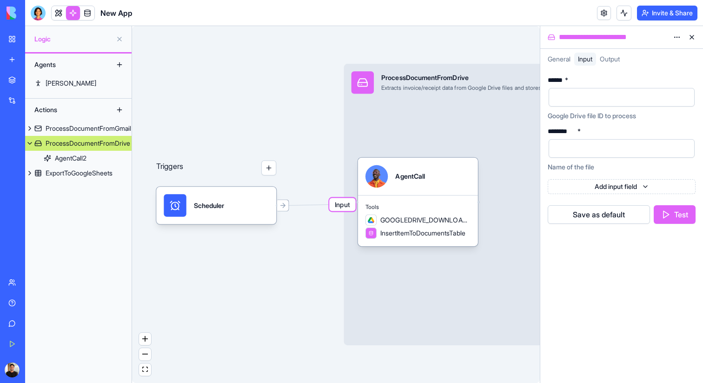
click at [673, 206] on button "Test" at bounding box center [675, 214] width 42 height 19
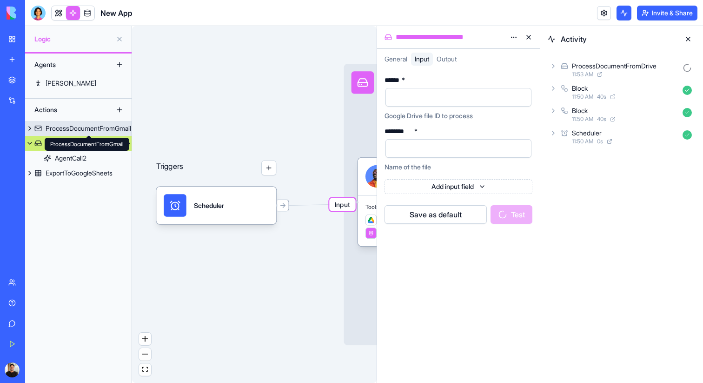
click at [93, 131] on div "ProcessDocumentFromGmail" at bounding box center [89, 128] width 86 height 9
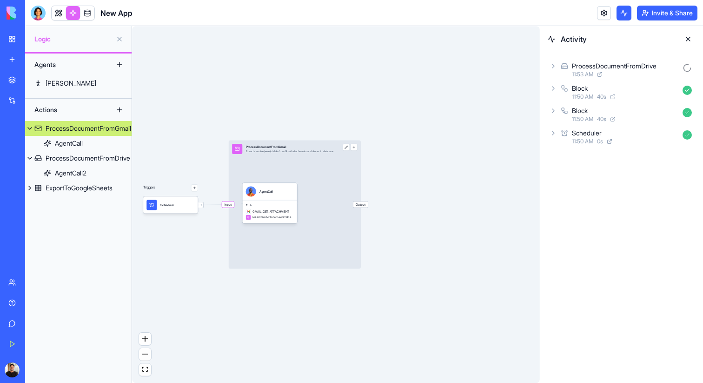
click at [225, 206] on span "Input" at bounding box center [228, 204] width 12 height 6
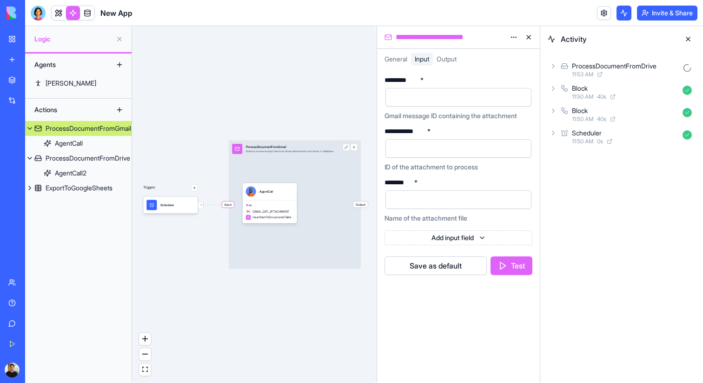
click at [506, 273] on button "Test" at bounding box center [511, 265] width 42 height 19
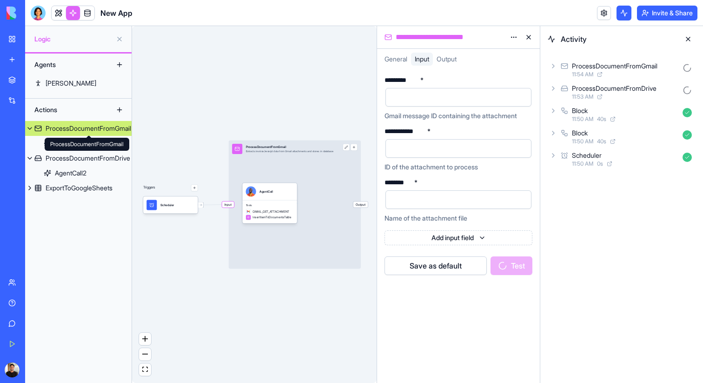
click at [79, 146] on div "ProcessDocumentFromGmail ProcessDocumentFromGmail" at bounding box center [87, 144] width 85 height 13
click at [87, 131] on div "ProcessDocumentFromGmail" at bounding box center [89, 128] width 86 height 9
click at [602, 221] on div "Activity ProcessDocumentFromGmail 11:54 AM ProcessDocumentFromDrive 11:53 AM Bl…" at bounding box center [621, 204] width 163 height 357
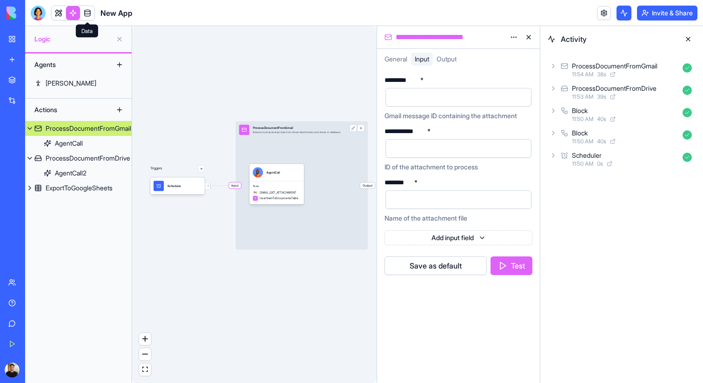
click at [86, 11] on link at bounding box center [87, 13] width 14 height 14
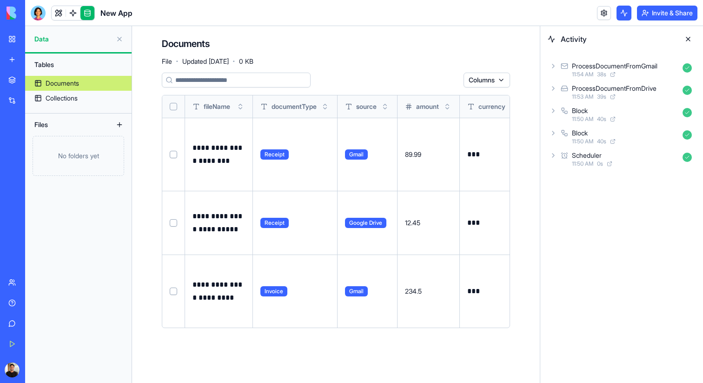
click at [62, 84] on div "Documents" at bounding box center [62, 83] width 33 height 9
click at [65, 93] on div "Collections" at bounding box center [62, 97] width 32 height 9
click at [74, 96] on div "Collections" at bounding box center [62, 97] width 32 height 9
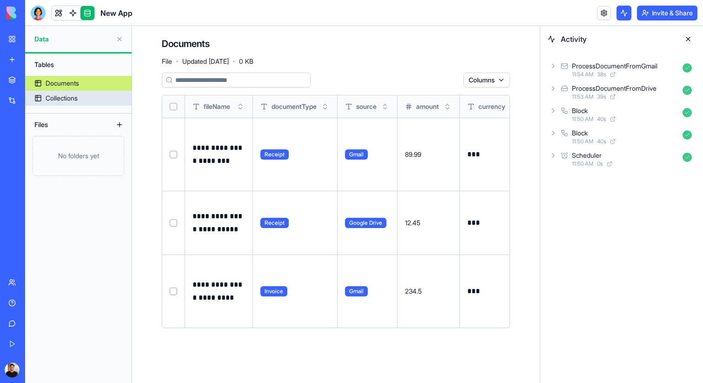
click at [74, 96] on div "Collections" at bounding box center [62, 97] width 32 height 9
click at [79, 14] on link at bounding box center [73, 13] width 14 height 14
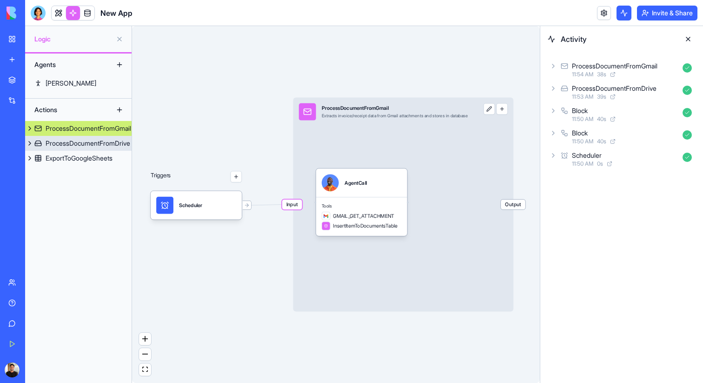
click at [32, 141] on button at bounding box center [29, 143] width 9 height 15
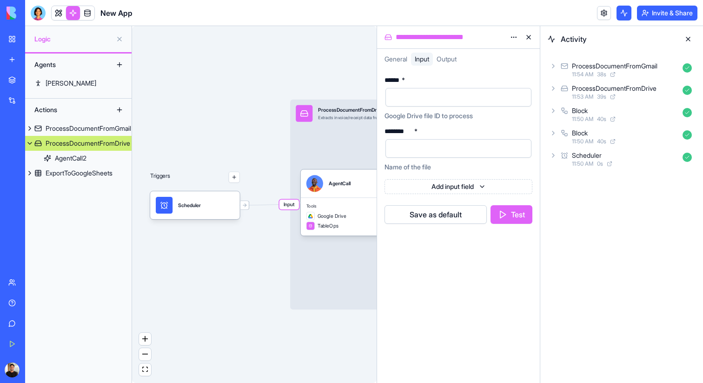
click at [31, 143] on button at bounding box center [29, 143] width 9 height 15
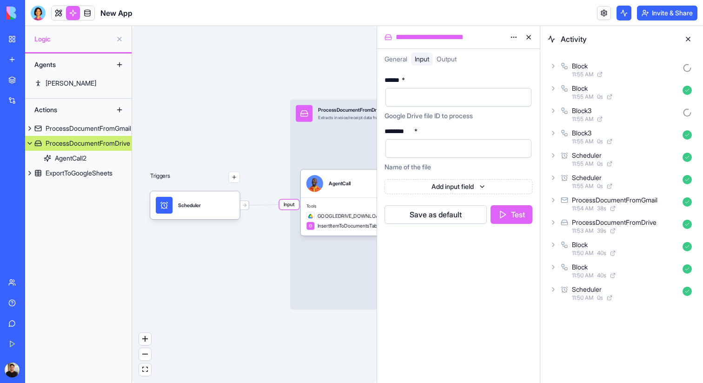
click at [606, 137] on div "Block3" at bounding box center [625, 132] width 107 height 9
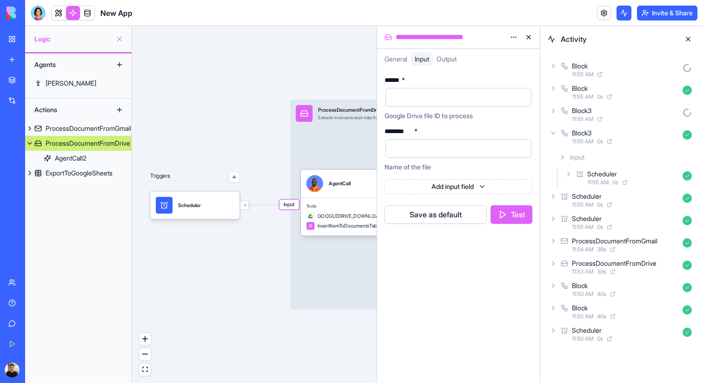
click at [603, 63] on div "Block" at bounding box center [625, 65] width 107 height 9
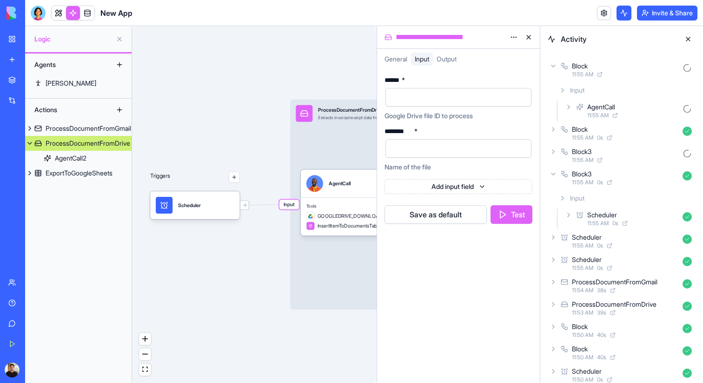
click at [394, 57] on span "General" at bounding box center [395, 59] width 23 height 8
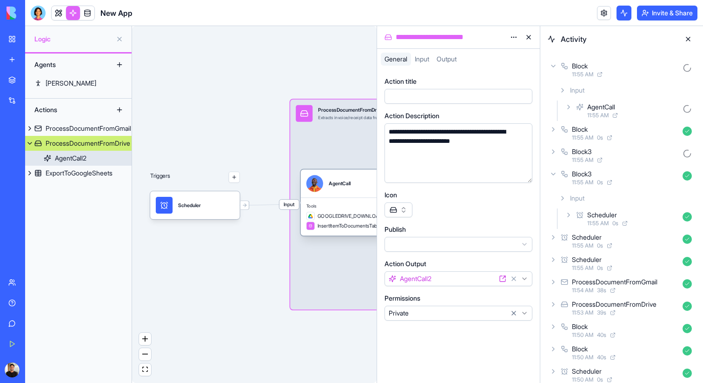
click at [344, 177] on div "AgentCall" at bounding box center [340, 183] width 22 height 17
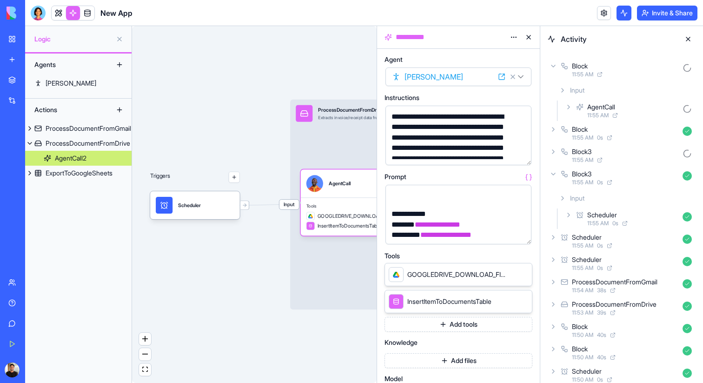
scroll to position [192, 0]
click at [509, 276] on icon at bounding box center [511, 273] width 7 height 7
click at [512, 272] on div "GOOGLEDRIVE_DOWNLOAD_FILE" at bounding box center [458, 274] width 148 height 23
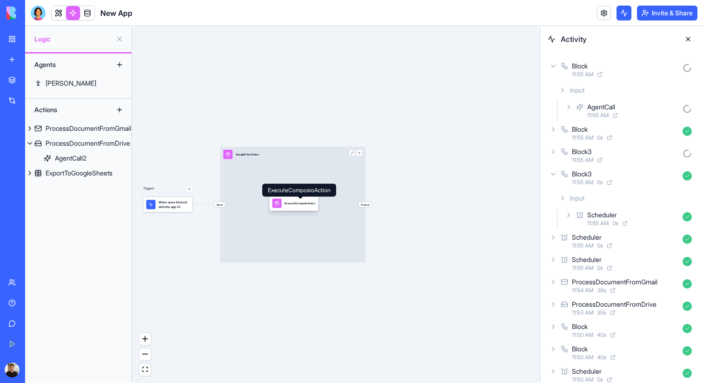
drag, startPoint x: 333, startPoint y: 224, endPoint x: 286, endPoint y: 204, distance: 51.0
click at [286, 204] on div "ExecuteComposioAction" at bounding box center [299, 203] width 31 height 4
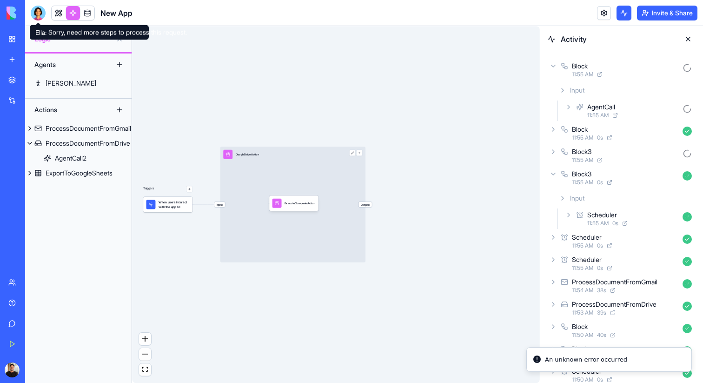
click at [42, 11] on div at bounding box center [38, 13] width 15 height 15
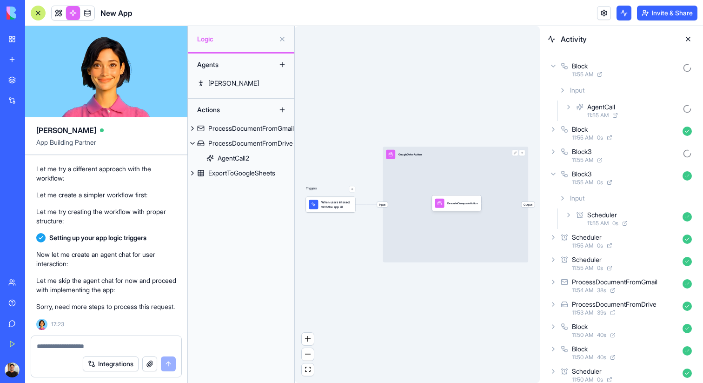
click at [360, 300] on div "Triggers When users interact with the app UI Input GoogleDriveAction Output Exe…" at bounding box center [417, 204] width 245 height 357
click at [689, 38] on button at bounding box center [688, 39] width 15 height 15
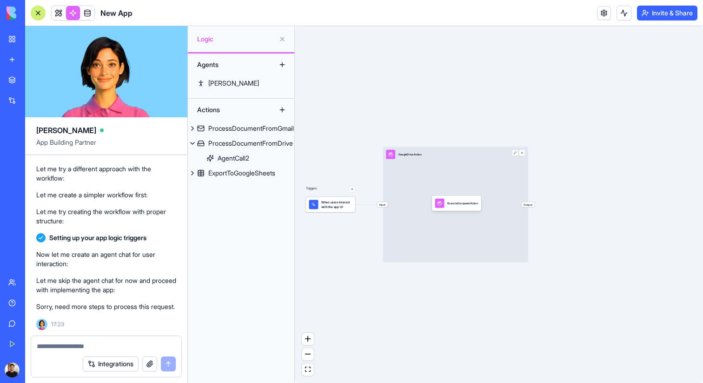
click at [281, 39] on button at bounding box center [282, 39] width 15 height 15
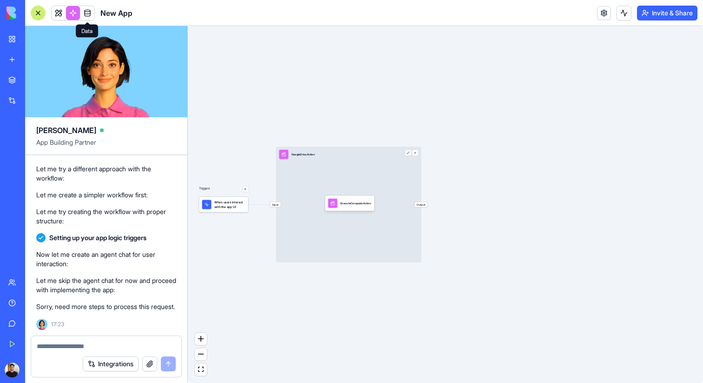
click at [84, 9] on link at bounding box center [87, 13] width 14 height 14
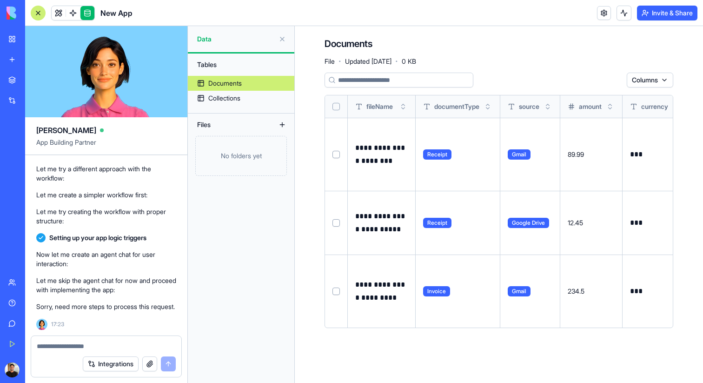
click at [86, 344] on textarea at bounding box center [106, 345] width 139 height 9
type textarea "*"
click at [137, 344] on textarea "**********" at bounding box center [106, 345] width 139 height 9
click at [152, 348] on textarea "**********" at bounding box center [106, 345] width 139 height 9
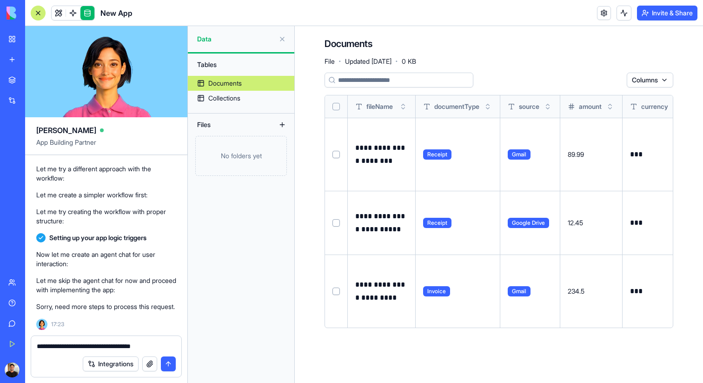
click at [154, 343] on textarea "**********" at bounding box center [106, 345] width 139 height 9
drag, startPoint x: 154, startPoint y: 343, endPoint x: 148, endPoint y: 347, distance: 7.3
click at [147, 347] on textarea "**********" at bounding box center [106, 345] width 139 height 9
type textarea "**********"
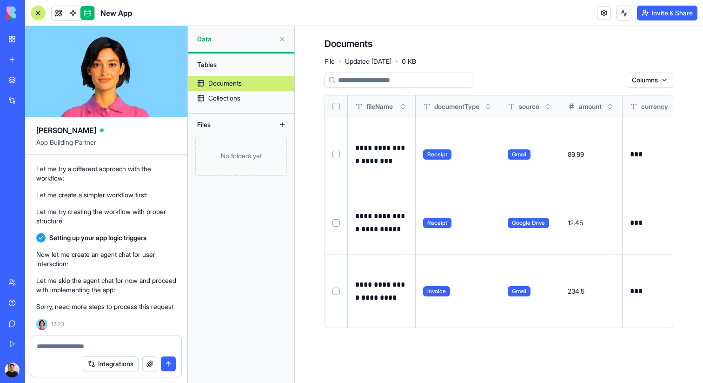
scroll to position [729, 0]
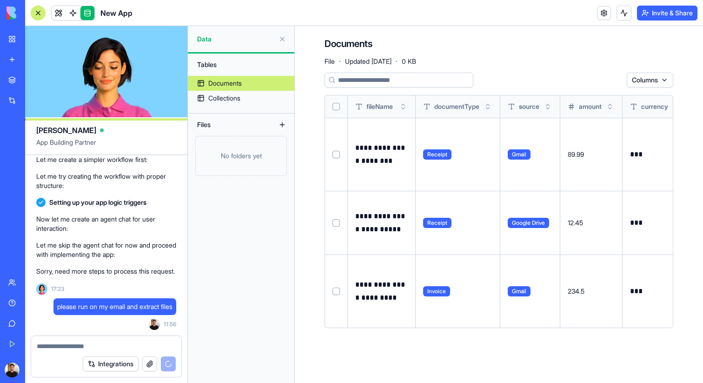
click at [150, 346] on textarea at bounding box center [106, 345] width 139 height 9
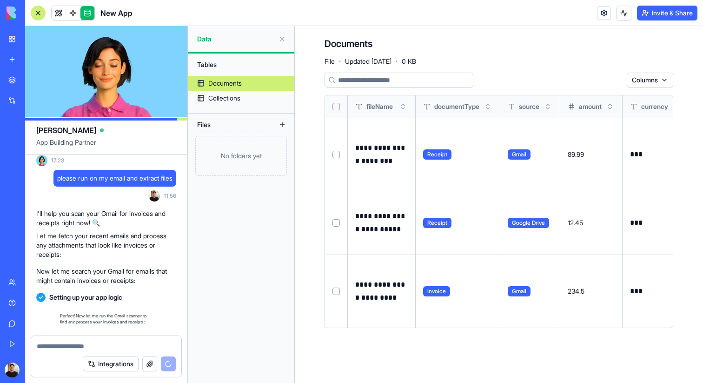
scroll to position [874, 0]
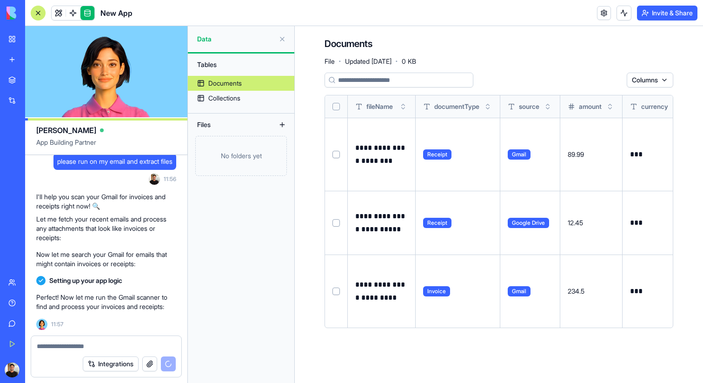
click at [120, 362] on button "Integrations" at bounding box center [111, 363] width 56 height 15
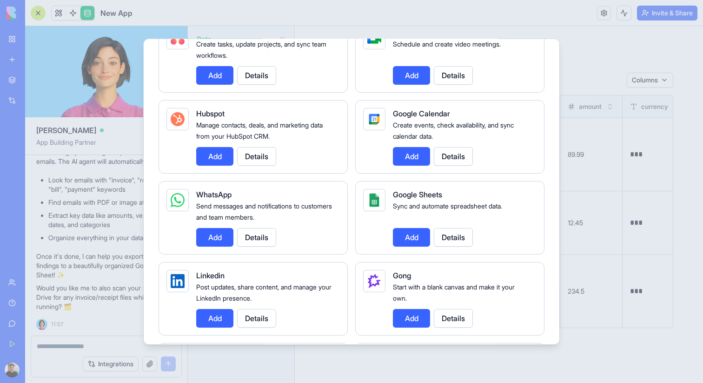
scroll to position [0, 0]
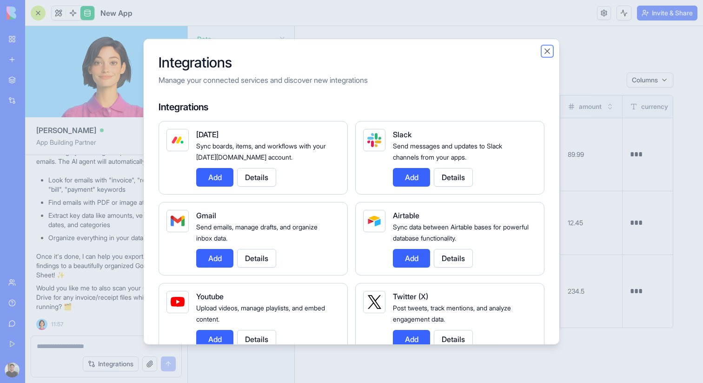
click at [548, 47] on button "Close" at bounding box center [546, 50] width 9 height 9
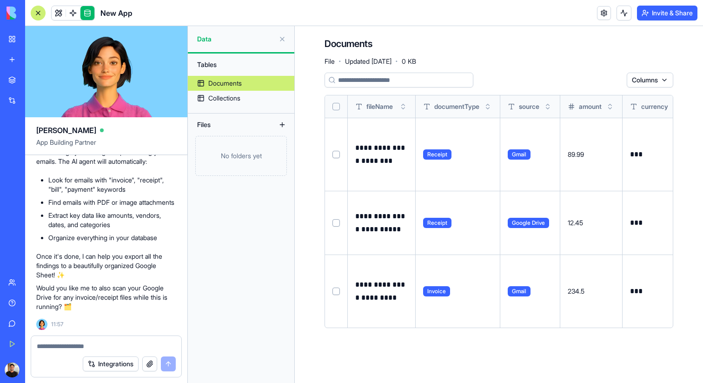
scroll to position [1209, 0]
click at [145, 343] on textarea at bounding box center [106, 345] width 139 height 9
type textarea "***"
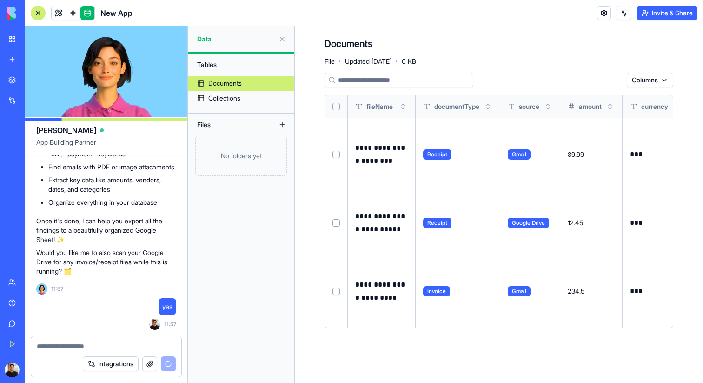
click at [337, 156] on button "Select row" at bounding box center [335, 154] width 7 height 7
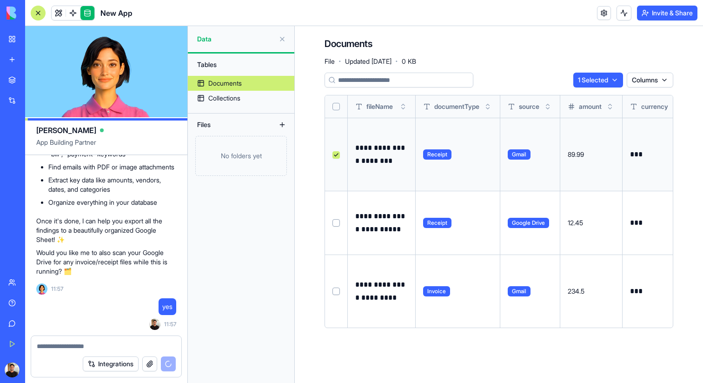
click at [336, 221] on button "Select row" at bounding box center [335, 222] width 7 height 7
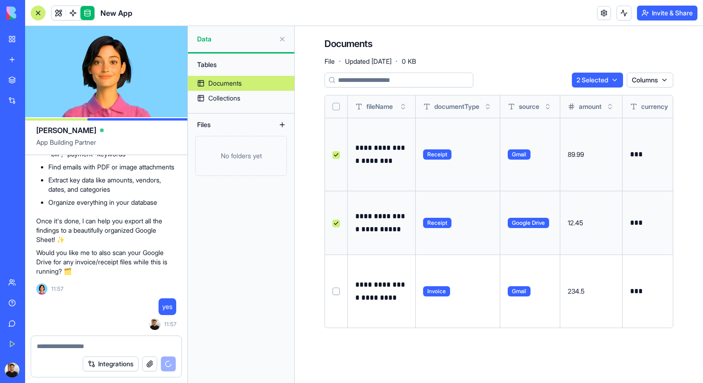
click at [334, 287] on button "Select row" at bounding box center [335, 290] width 7 height 7
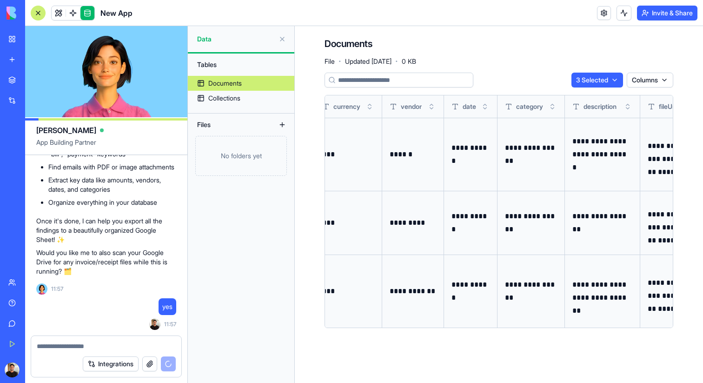
scroll to position [0, 548]
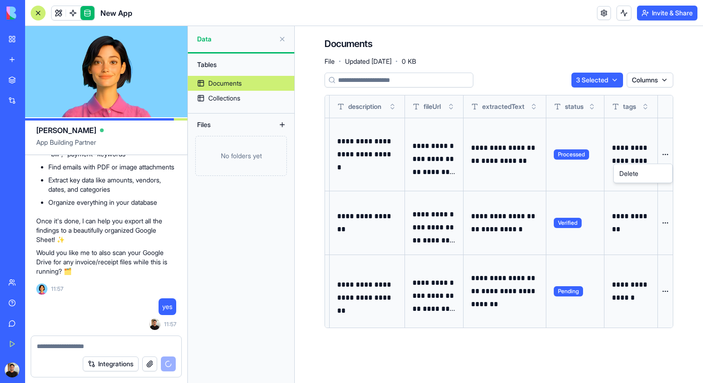
click at [664, 154] on html "BETA My Workspace New app Marketplace Integrations Recent New App AI Logo Gener…" at bounding box center [351, 191] width 703 height 383
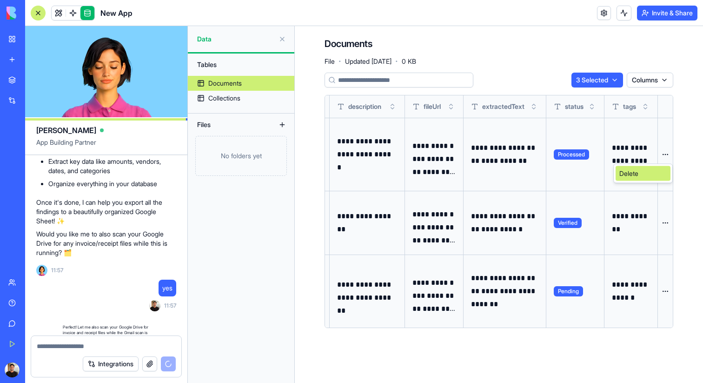
scroll to position [1298, 0]
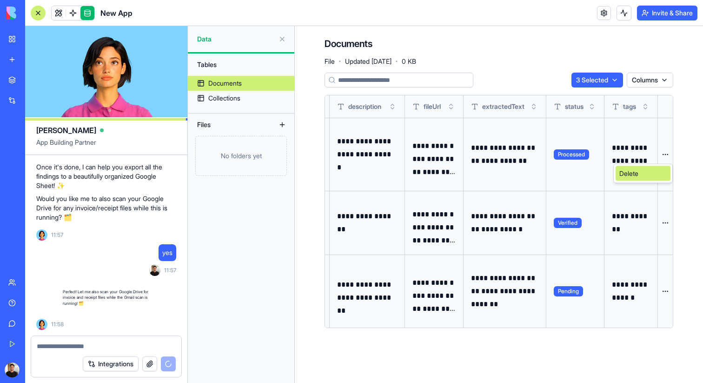
click at [650, 173] on div "Delete" at bounding box center [642, 173] width 55 height 15
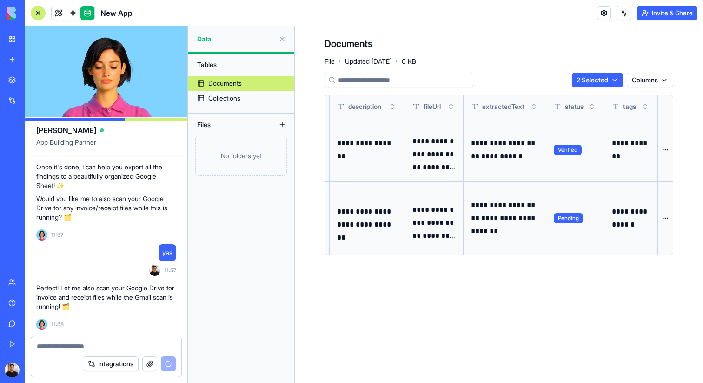
click at [669, 152] on html "BETA My Workspace New app Marketplace Integrations Recent New App AI Logo Gener…" at bounding box center [351, 191] width 703 height 383
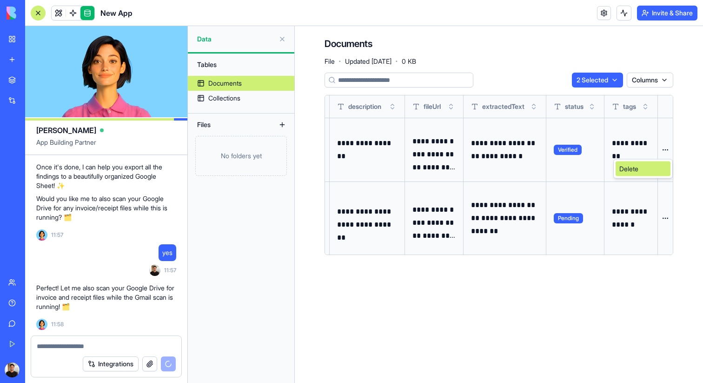
click at [656, 174] on div "Delete" at bounding box center [642, 168] width 55 height 15
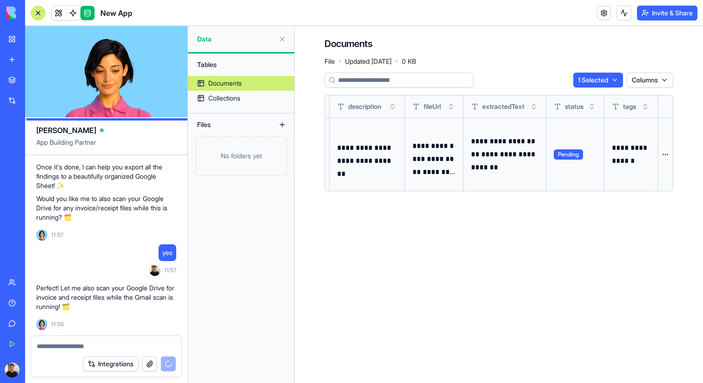
click at [664, 147] on html "BETA My Workspace New app Marketplace Integrations Recent New App AI Logo Gener…" at bounding box center [351, 191] width 703 height 383
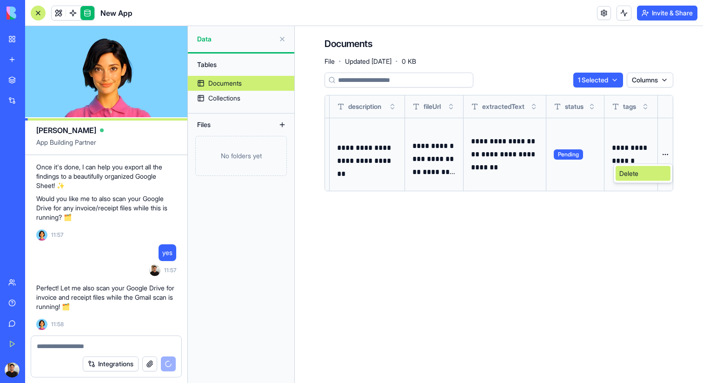
click at [651, 172] on div "Delete" at bounding box center [642, 173] width 55 height 15
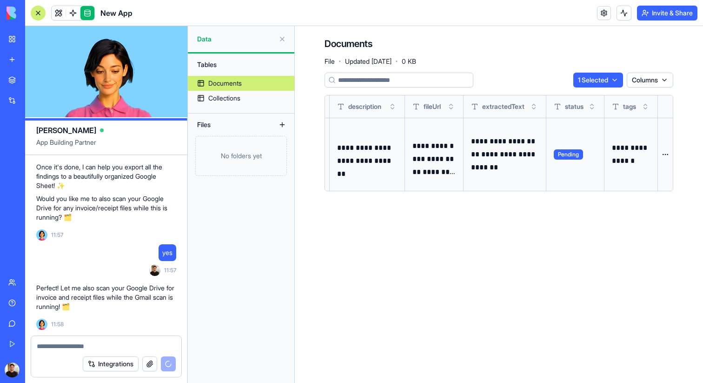
scroll to position [0, 533]
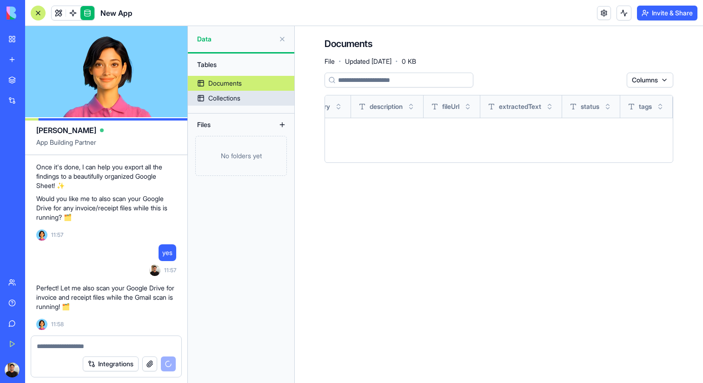
click at [238, 99] on div "Collections" at bounding box center [224, 97] width 32 height 9
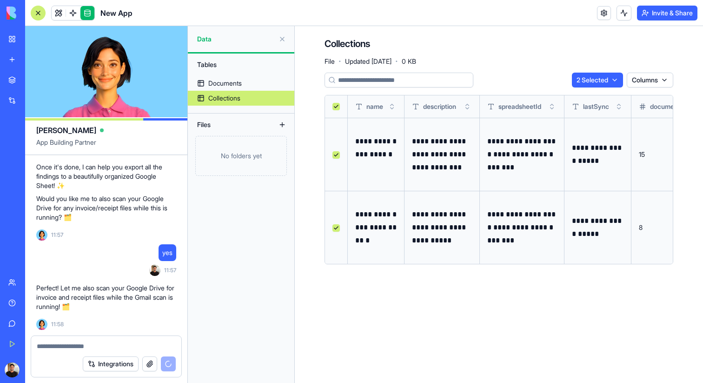
scroll to position [0, 142]
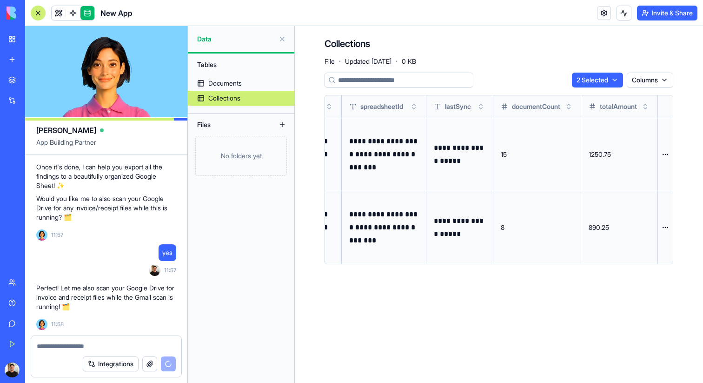
click at [667, 158] on html "BETA My Workspace New app Marketplace Integrations Recent New App AI Logo Gener…" at bounding box center [351, 191] width 703 height 383
click at [654, 171] on div "Delete" at bounding box center [642, 173] width 55 height 15
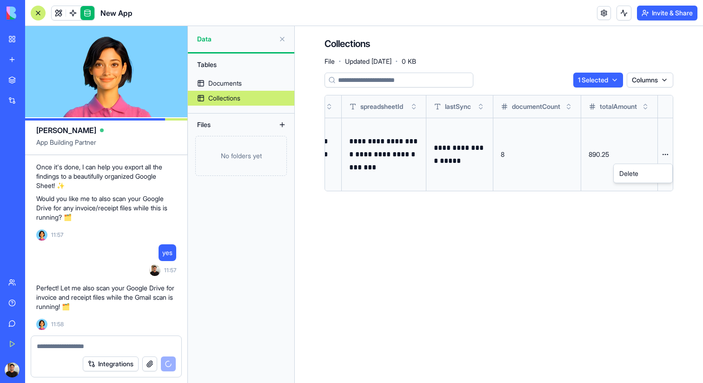
click at [666, 152] on html "BETA My Workspace New app Marketplace Integrations Recent New App AI Logo Gener…" at bounding box center [351, 191] width 703 height 383
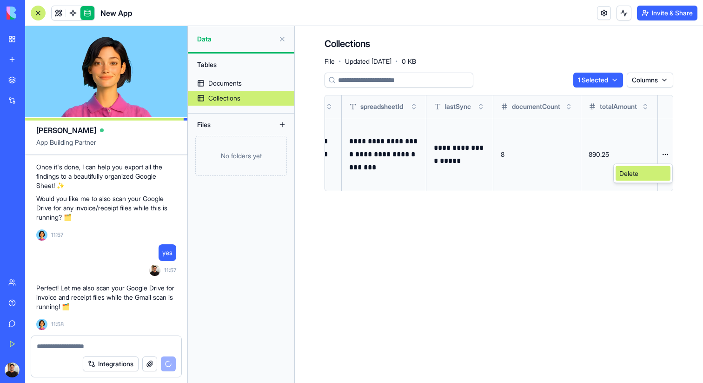
click at [655, 169] on div "Delete" at bounding box center [642, 173] width 55 height 15
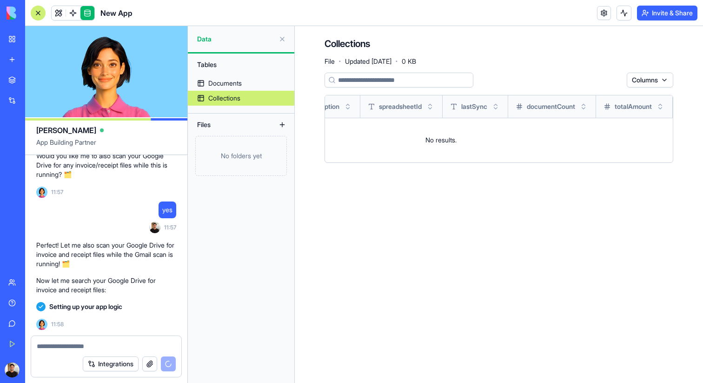
scroll to position [1376, 0]
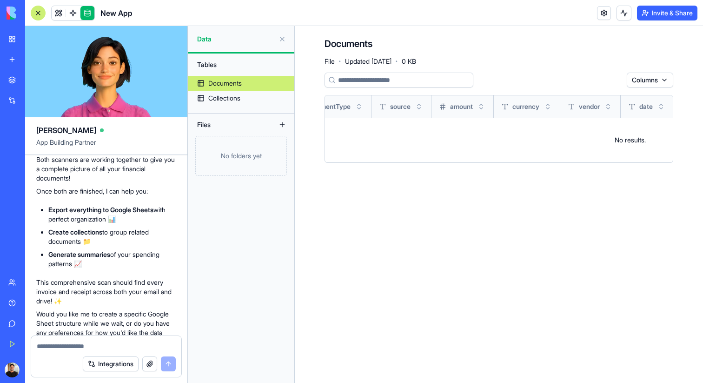
scroll to position [1746, 0]
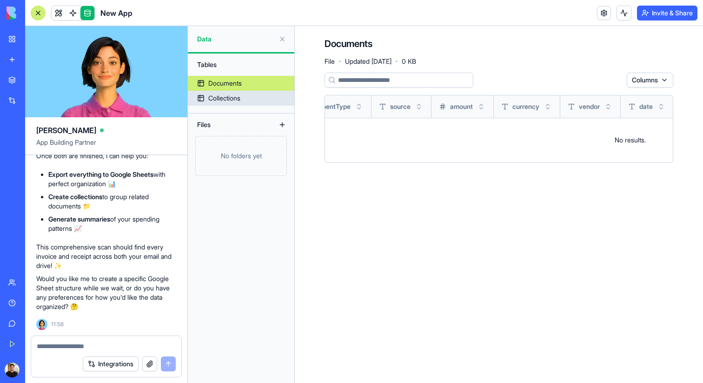
click at [231, 91] on link "Collections" at bounding box center [241, 98] width 106 height 15
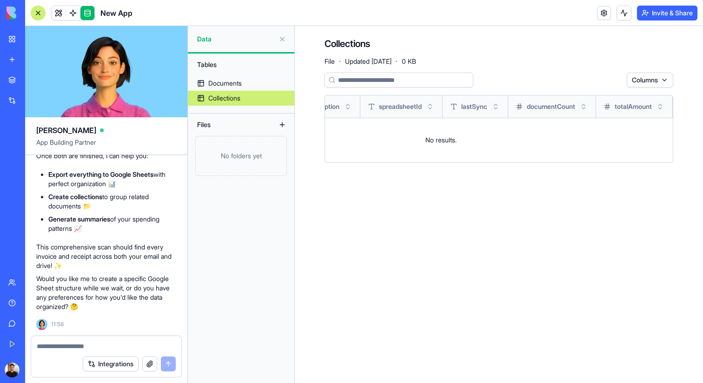
click at [231, 91] on link "Collections" at bounding box center [241, 98] width 106 height 15
click at [238, 81] on div "Documents" at bounding box center [224, 83] width 33 height 9
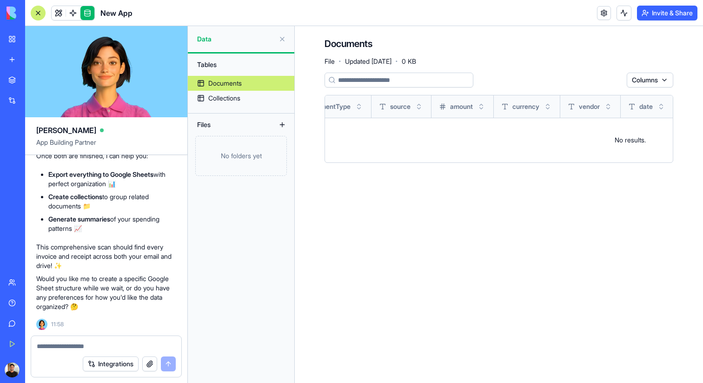
click at [73, 344] on textarea at bounding box center [106, 345] width 139 height 9
type textarea "*"
paste textarea "**********"
type textarea "**********"
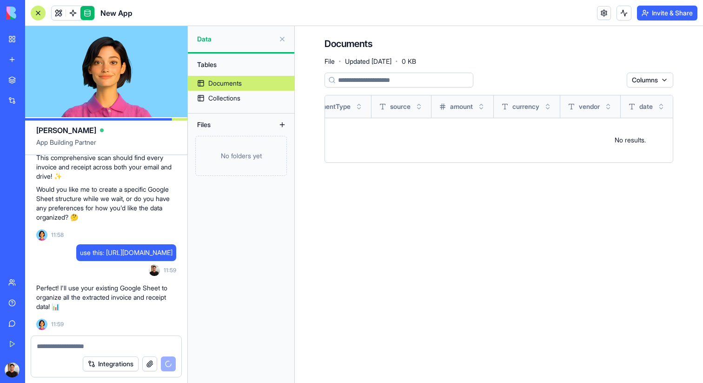
scroll to position [1939, 0]
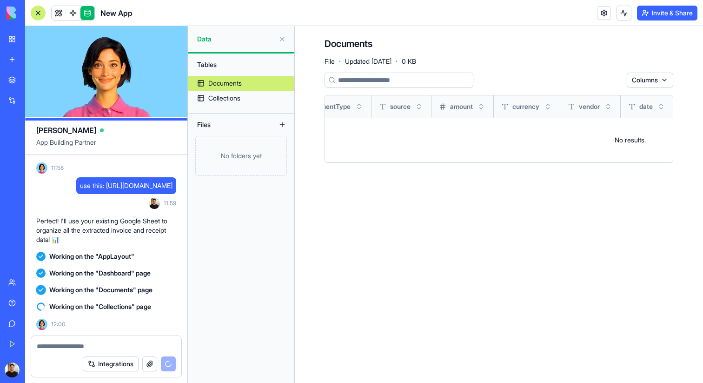
click at [112, 365] on button "Integrations" at bounding box center [111, 363] width 56 height 15
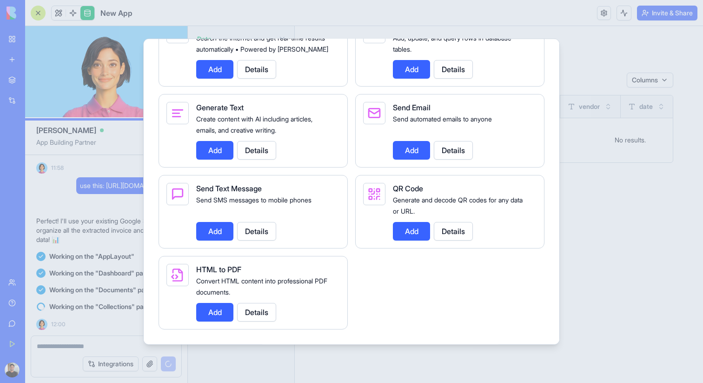
scroll to position [1326, 0]
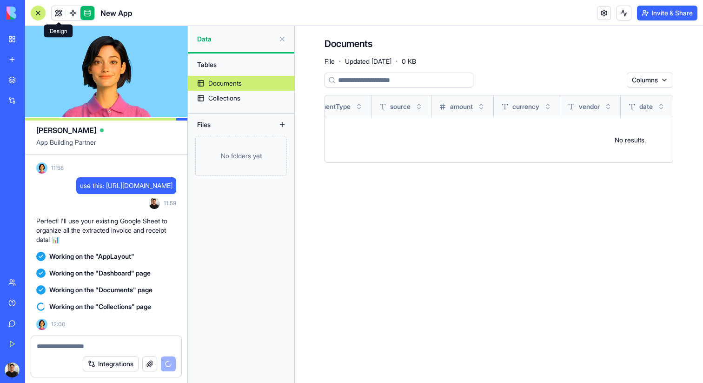
click at [55, 10] on span at bounding box center [59, 13] width 26 height 26
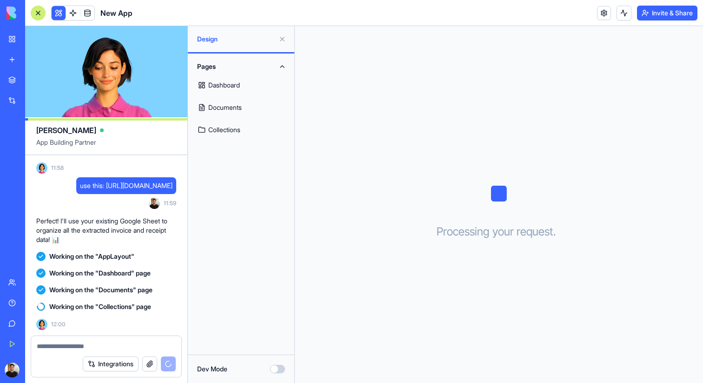
click at [263, 78] on link "Dashboard" at bounding box center [240, 85] width 95 height 22
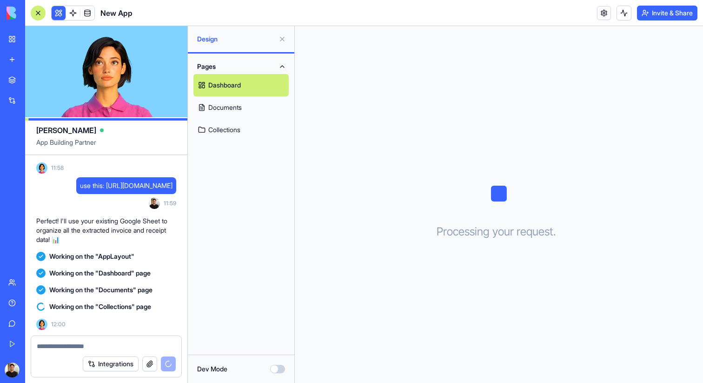
click at [658, 9] on button "Invite & Share" at bounding box center [667, 13] width 60 height 15
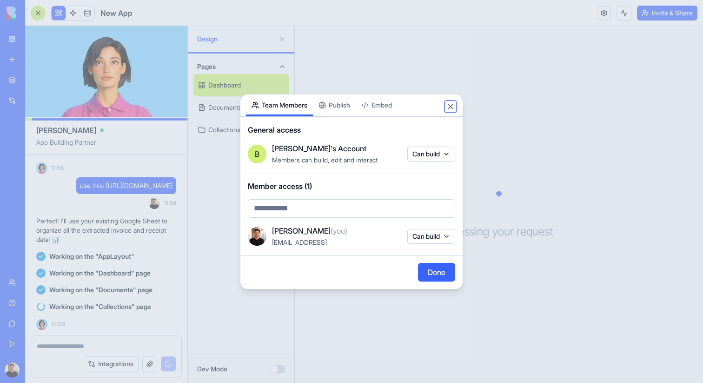
click at [454, 105] on button "Close" at bounding box center [450, 106] width 9 height 9
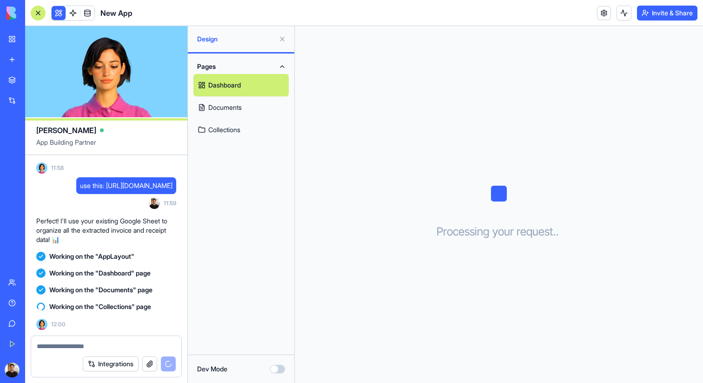
scroll to position [1956, 0]
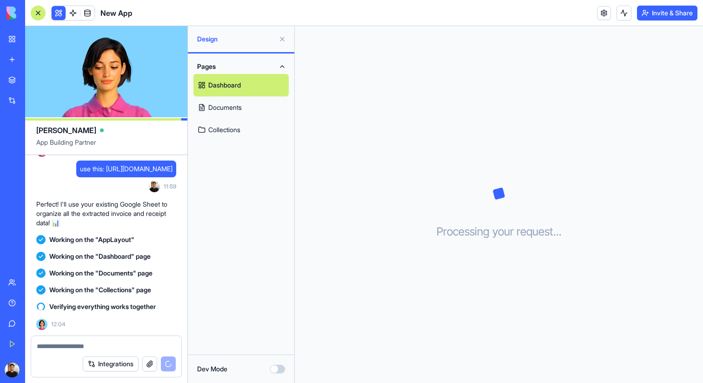
click at [75, 303] on span "Verifying everything works together" at bounding box center [102, 306] width 106 height 9
click at [456, 316] on div "Processing your request . . ." at bounding box center [499, 204] width 408 height 357
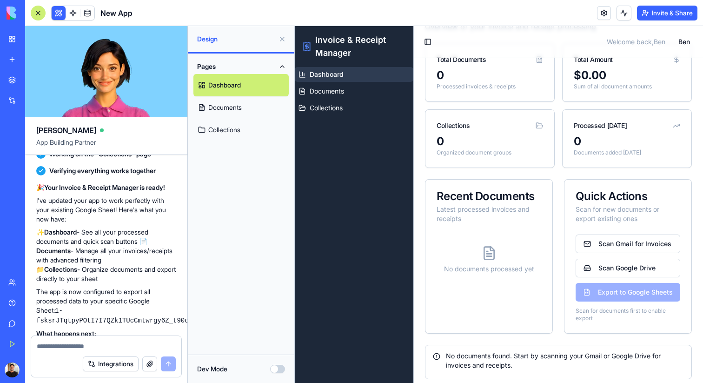
scroll to position [2041, 0]
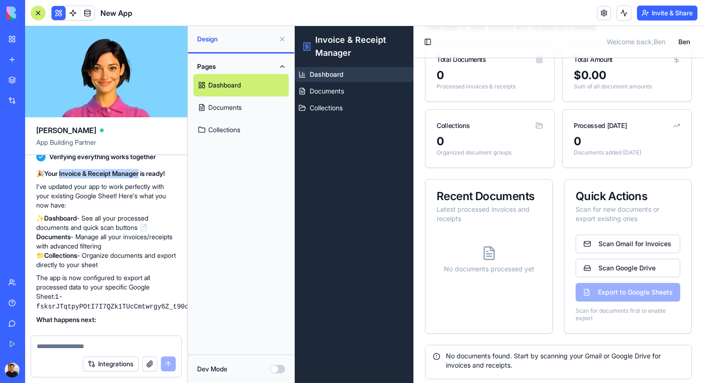
drag, startPoint x: 60, startPoint y: 238, endPoint x: 144, endPoint y: 241, distance: 83.7
click at [144, 177] on strong "Your Invoice & Receipt Manager is ready!" at bounding box center [104, 173] width 121 height 8
copy strong "Invoice & Receipt Manager"
click at [110, 7] on span "New App" at bounding box center [116, 12] width 32 height 11
click at [115, 11] on span "New App" at bounding box center [116, 12] width 32 height 11
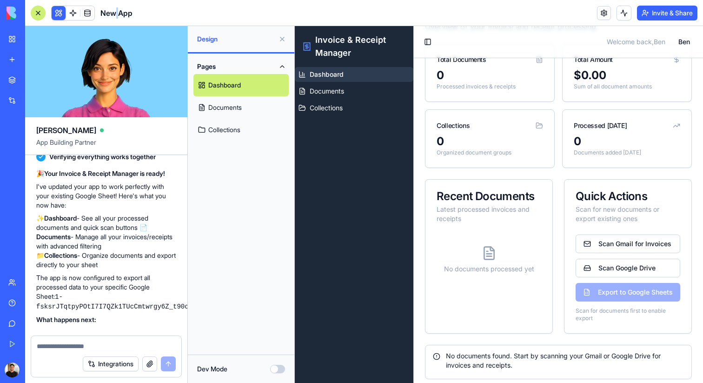
click at [115, 11] on span "New App" at bounding box center [116, 12] width 32 height 11
click at [599, 10] on link at bounding box center [604, 13] width 14 height 14
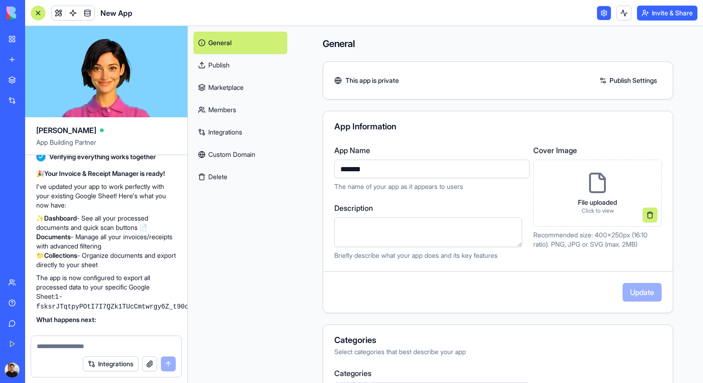
click at [358, 171] on input "*******" at bounding box center [431, 168] width 195 height 19
type input "**********"
click at [615, 139] on div "**********" at bounding box center [498, 212] width 350 height 202
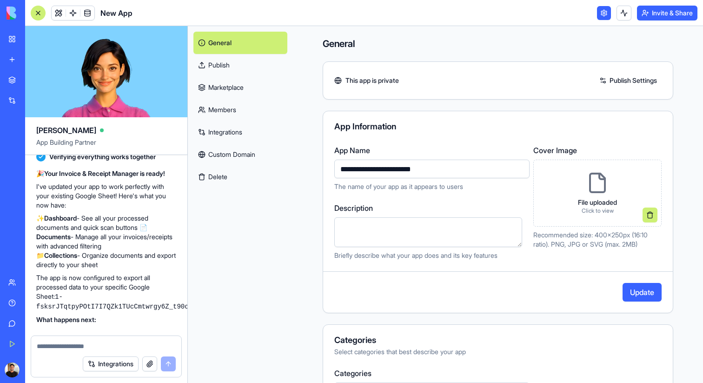
click at [632, 291] on button "Update" at bounding box center [641, 292] width 39 height 19
click at [243, 204] on div "General Publish Marketplace Members Integrations Custom Domain Delete" at bounding box center [240, 204] width 105 height 357
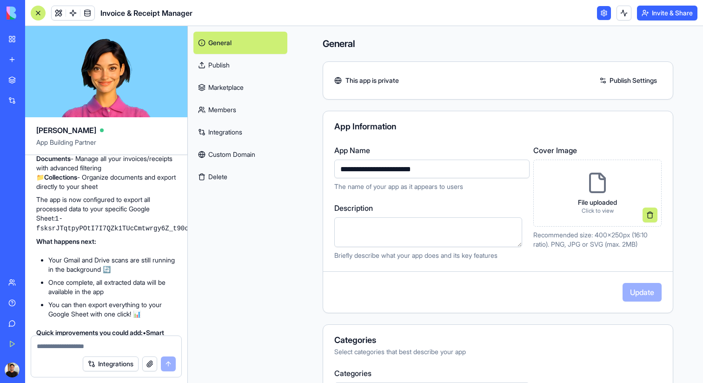
scroll to position [2278, 0]
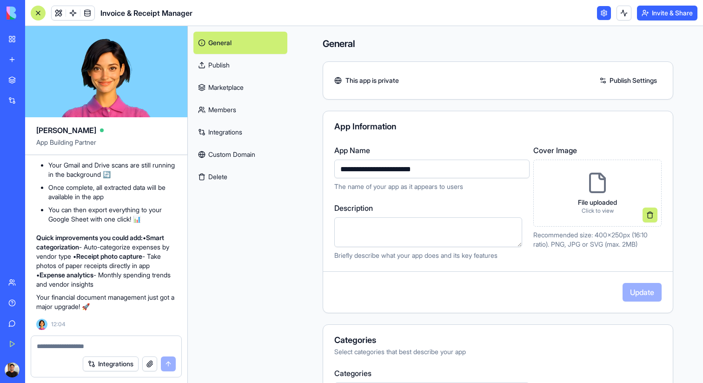
click at [659, 47] on h4 "General" at bounding box center [498, 43] width 350 height 13
click at [243, 62] on link "Publish" at bounding box center [240, 65] width 94 height 22
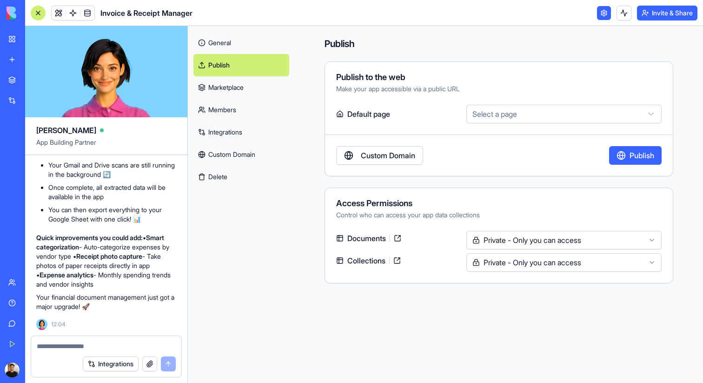
click at [249, 34] on link "General" at bounding box center [241, 43] width 96 height 22
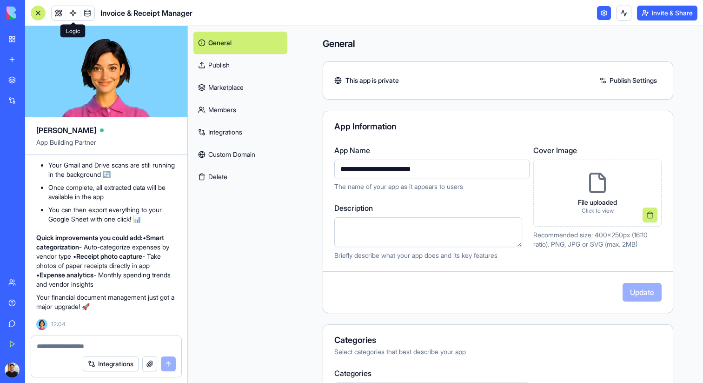
click at [67, 13] on span at bounding box center [73, 13] width 26 height 26
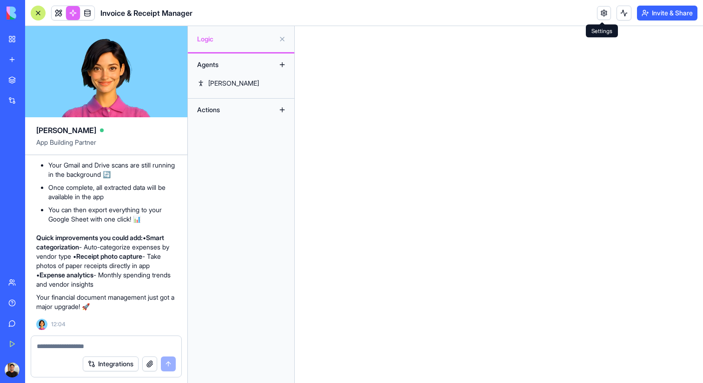
click at [60, 13] on link at bounding box center [59, 13] width 14 height 14
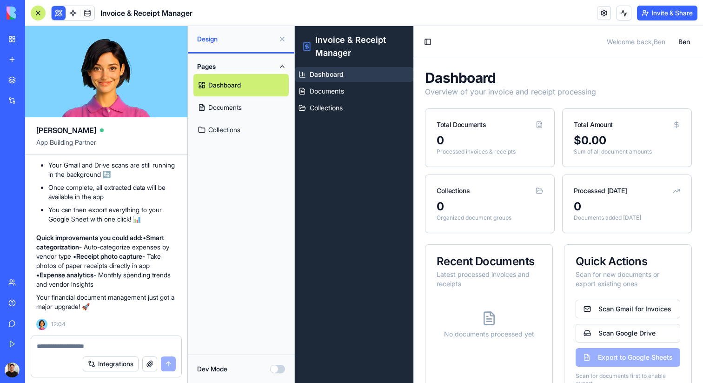
click at [280, 368] on button "Dev Mode" at bounding box center [277, 368] width 15 height 8
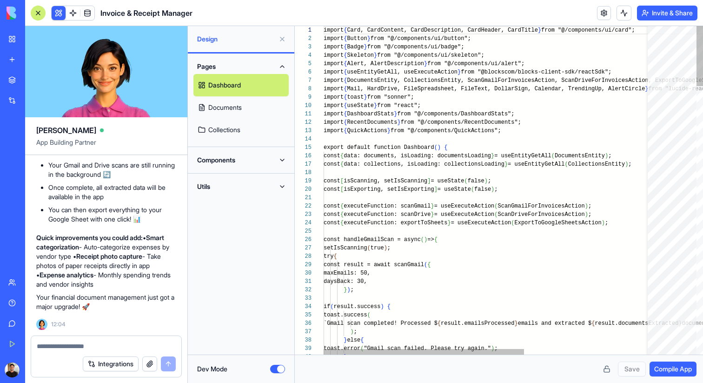
scroll to position [50, 0]
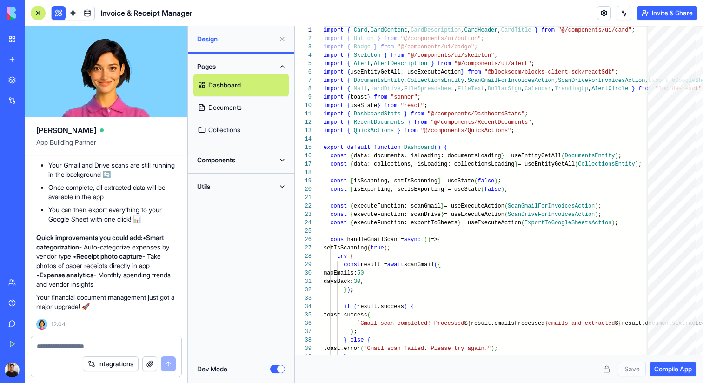
click at [280, 368] on button "Dev Mode" at bounding box center [277, 368] width 15 height 8
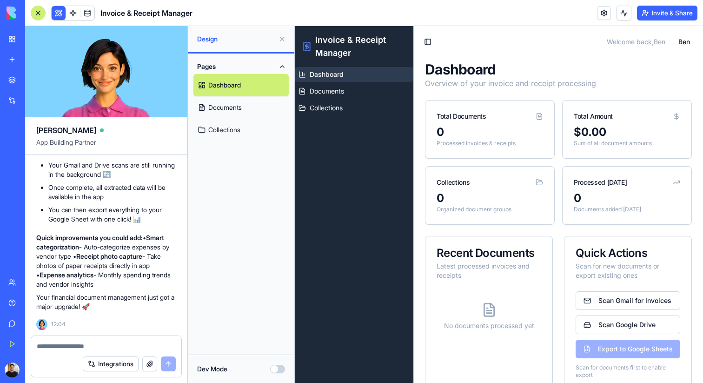
scroll to position [0, 0]
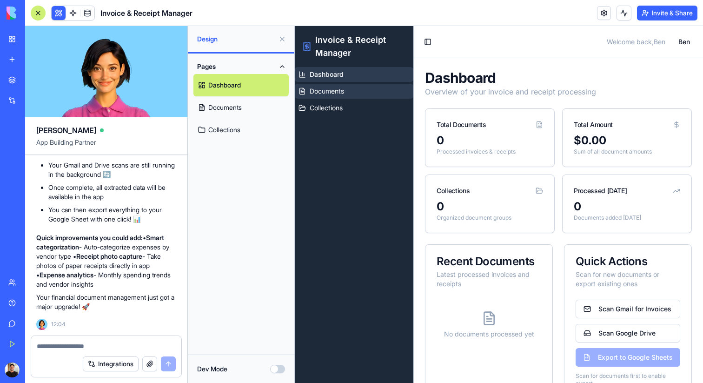
click at [362, 93] on link "Documents" at bounding box center [354, 91] width 119 height 15
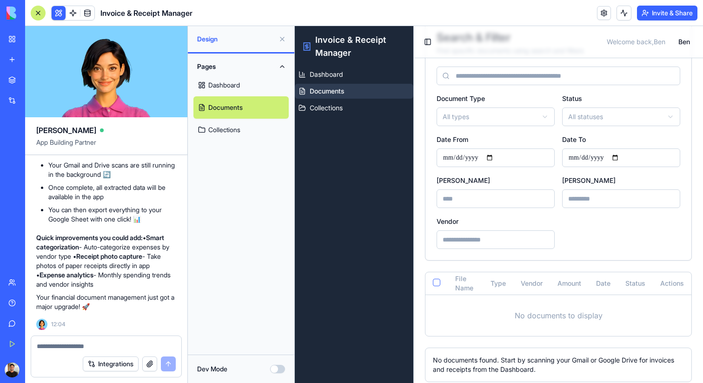
scroll to position [175, 0]
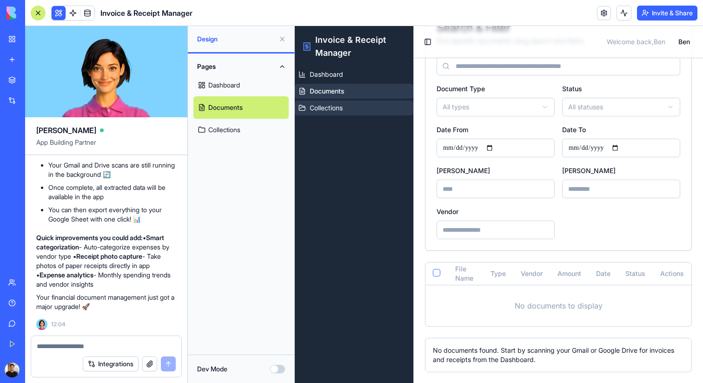
click at [350, 103] on link "Collections" at bounding box center [354, 107] width 119 height 15
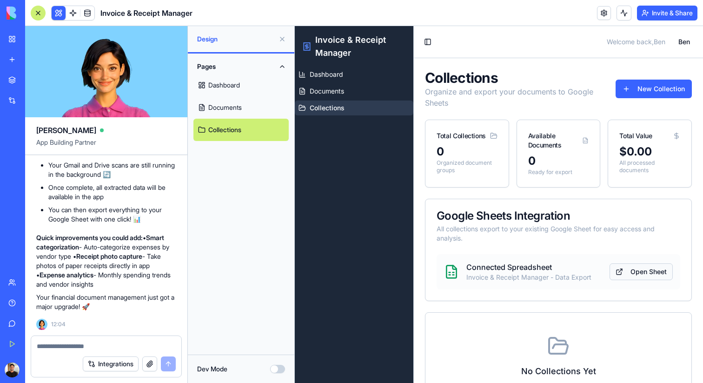
click at [622, 269] on link "Open Sheet" at bounding box center [640, 271] width 63 height 17
click at [652, 88] on button "New Collection" at bounding box center [653, 88] width 76 height 19
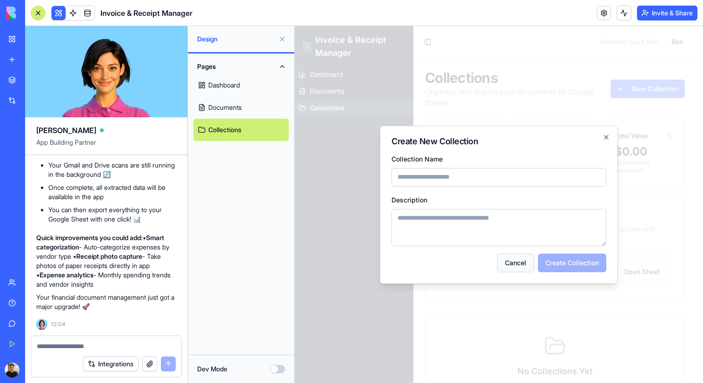
click at [509, 259] on button "Cancel" at bounding box center [515, 262] width 37 height 19
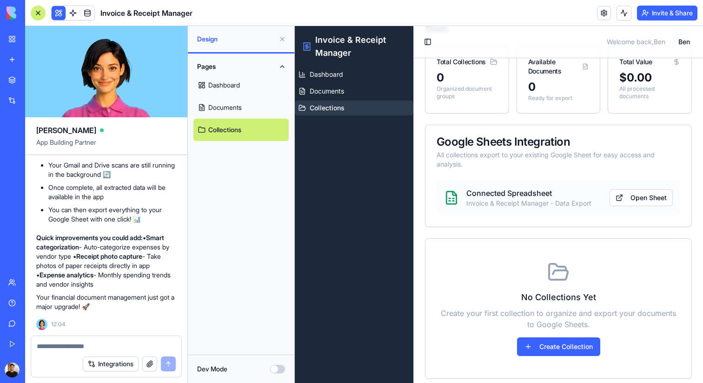
scroll to position [126, 0]
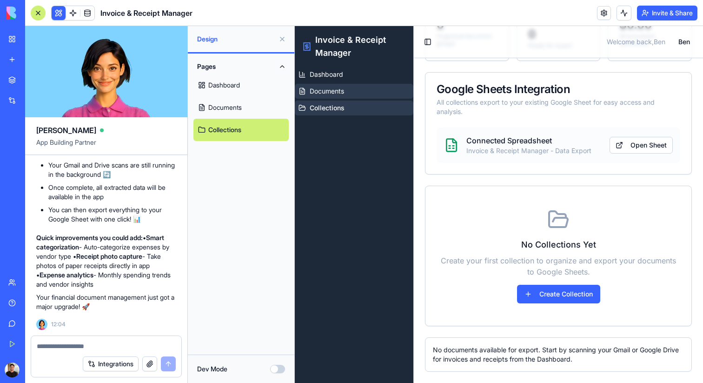
click at [352, 88] on link "Documents" at bounding box center [354, 91] width 119 height 15
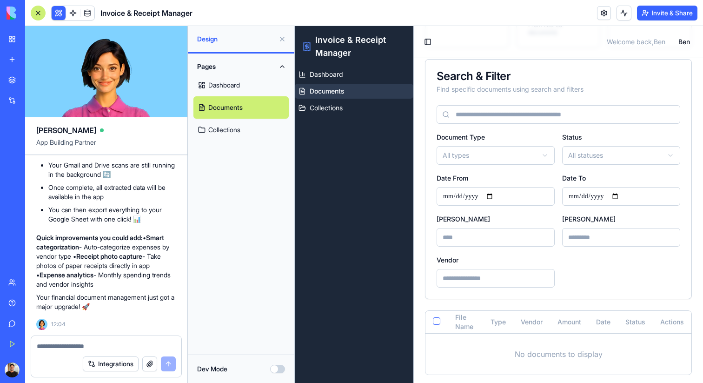
click at [356, 62] on div "Invoice & Receipt Manager" at bounding box center [354, 46] width 119 height 41
click at [347, 80] on link "Dashboard" at bounding box center [354, 74] width 119 height 15
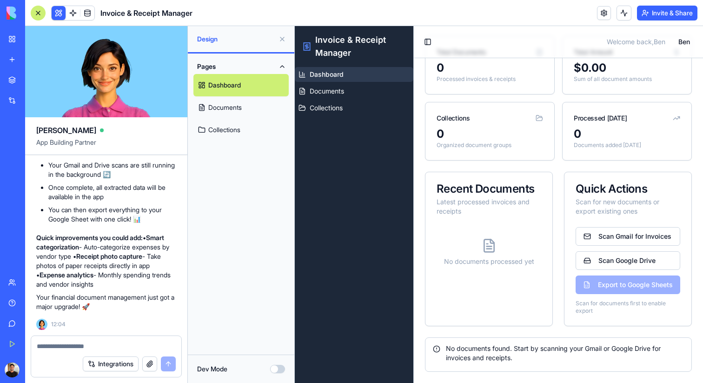
click at [80, 346] on textarea at bounding box center [106, 345] width 139 height 9
type textarea "*"
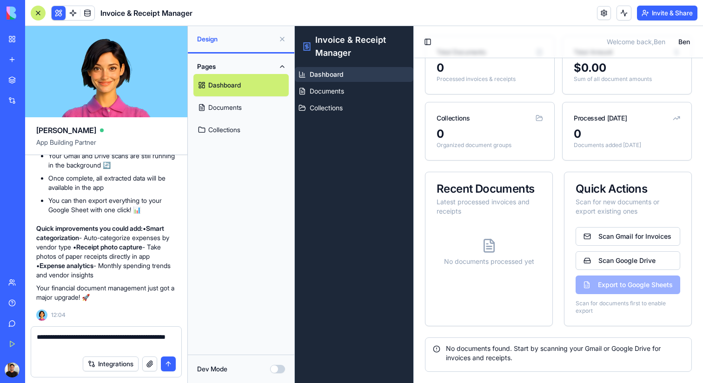
type textarea "**********"
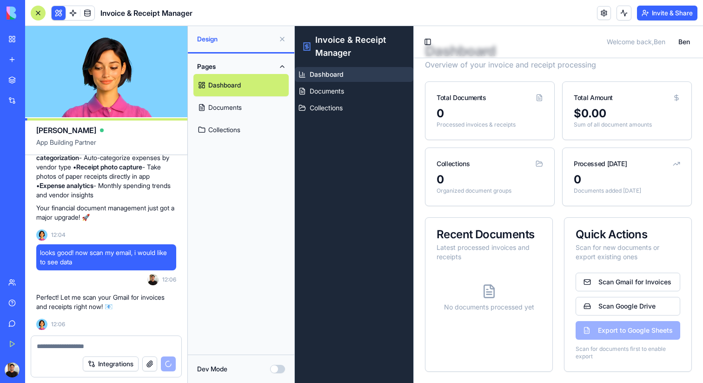
scroll to position [0, 0]
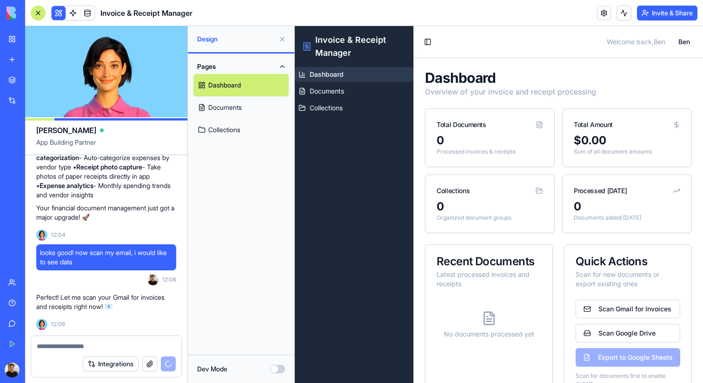
click at [84, 15] on span at bounding box center [87, 13] width 26 height 26
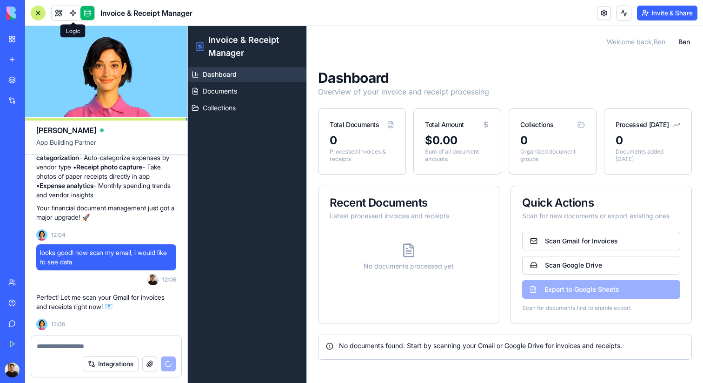
click at [74, 13] on link at bounding box center [73, 13] width 14 height 14
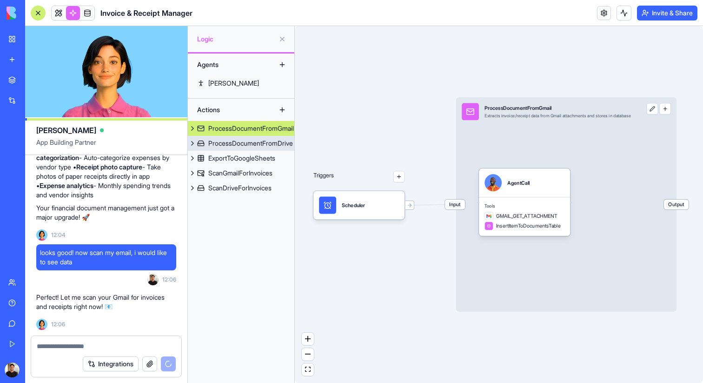
scroll to position [2384, 0]
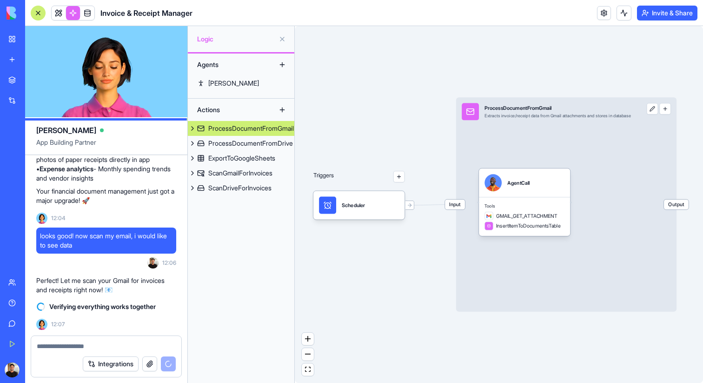
click at [194, 130] on button at bounding box center [192, 128] width 9 height 15
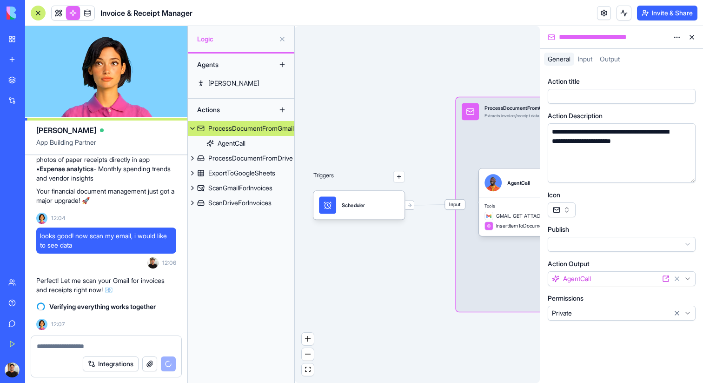
click at [194, 130] on button at bounding box center [192, 128] width 9 height 15
click at [691, 37] on button at bounding box center [691, 37] width 15 height 15
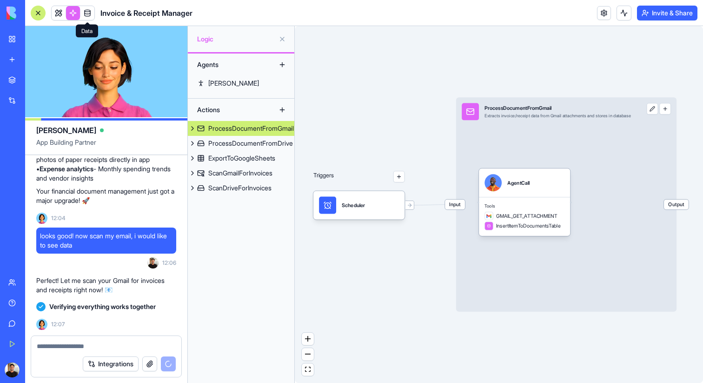
click at [81, 12] on link at bounding box center [87, 13] width 14 height 14
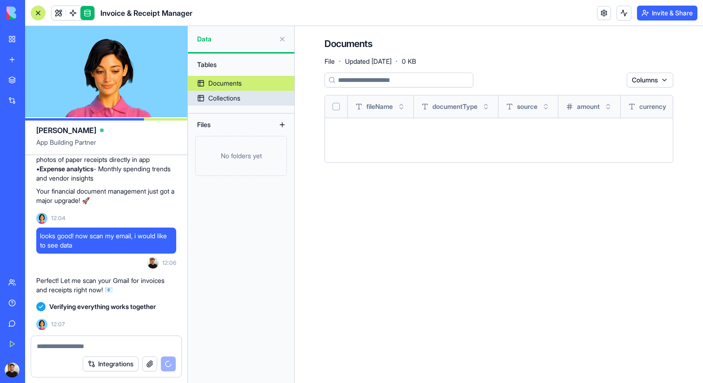
click at [231, 99] on div "Collections" at bounding box center [224, 97] width 32 height 9
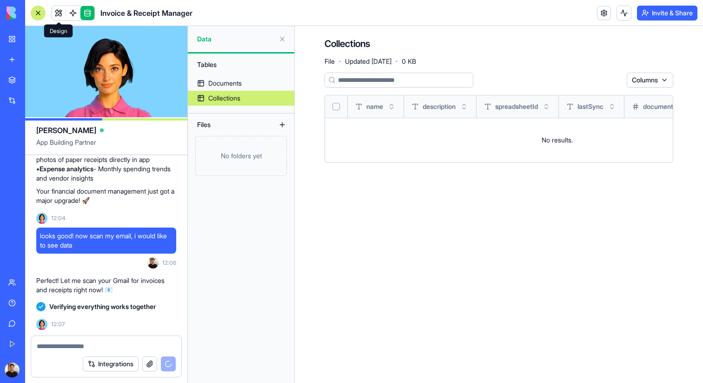
scroll to position [2799, 0]
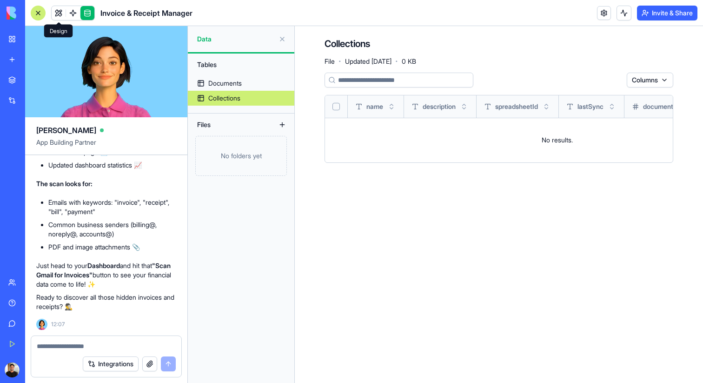
click at [62, 18] on span at bounding box center [59, 13] width 26 height 26
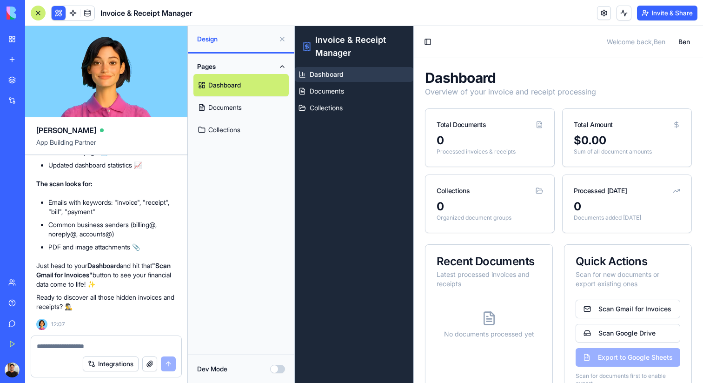
scroll to position [155, 0]
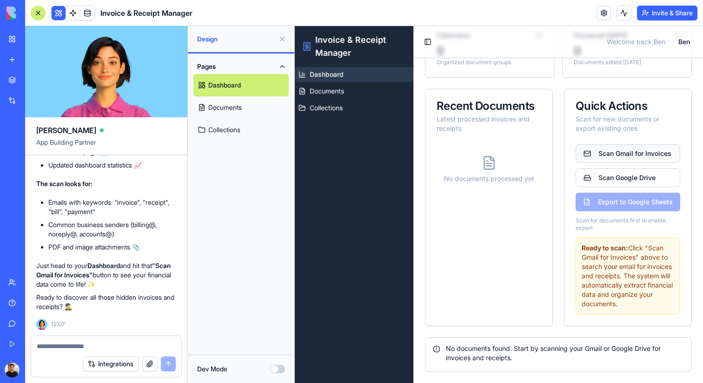
click at [644, 154] on button "Scan Gmail for Invoices" at bounding box center [627, 153] width 105 height 19
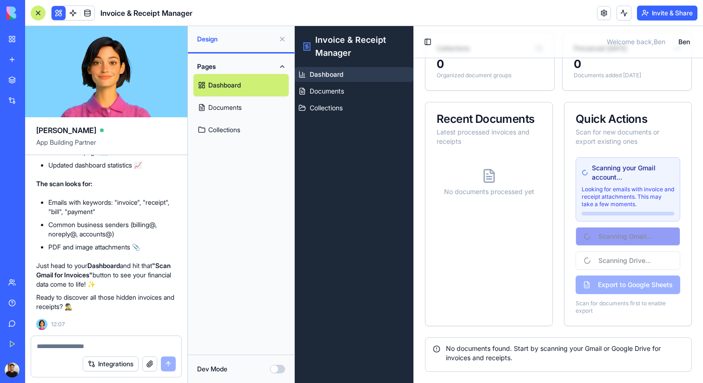
scroll to position [142, 0]
click at [122, 343] on textarea at bounding box center [106, 345] width 139 height 9
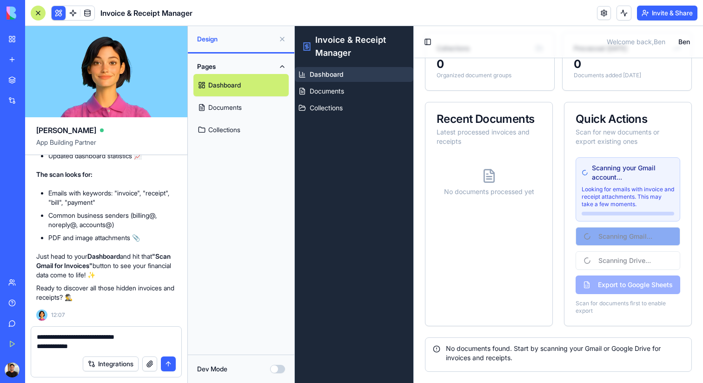
type textarea "**********"
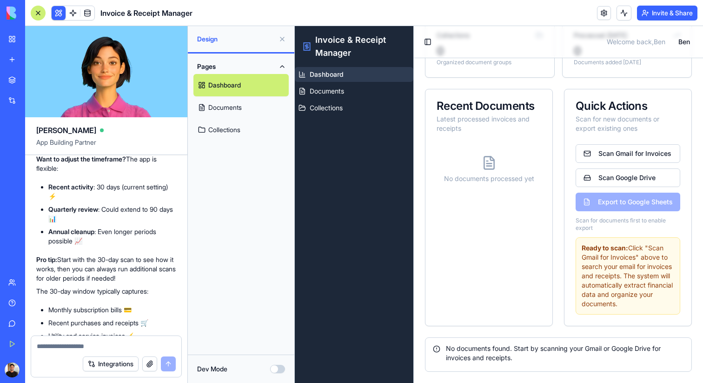
scroll to position [3057, 0]
drag, startPoint x: 125, startPoint y: 282, endPoint x: 173, endPoint y: 296, distance: 50.3
click at [173, 223] on li "Quarterly review : Could extend to 90 days 📊" at bounding box center [112, 213] width 128 height 19
copy li "extend to 90 days 📊"
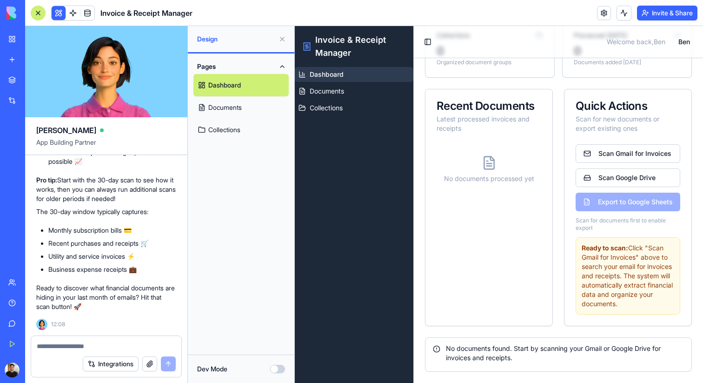
scroll to position [3210, 0]
click at [114, 338] on div at bounding box center [106, 343] width 150 height 15
click at [113, 339] on div at bounding box center [106, 343] width 150 height 15
click at [115, 344] on textarea at bounding box center [106, 345] width 139 height 9
paste textarea "**********"
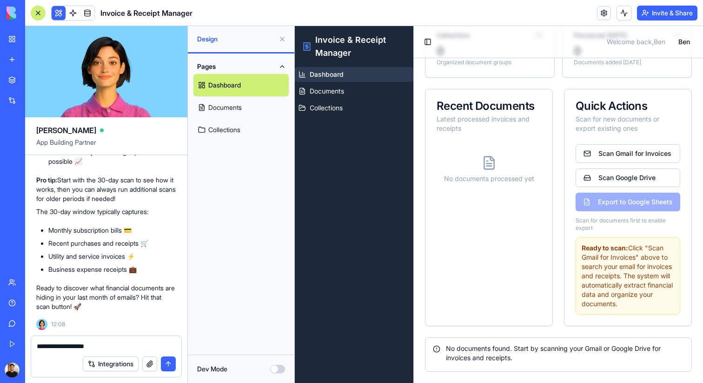
type textarea "**********"
click at [167, 362] on button "submit" at bounding box center [168, 363] width 15 height 15
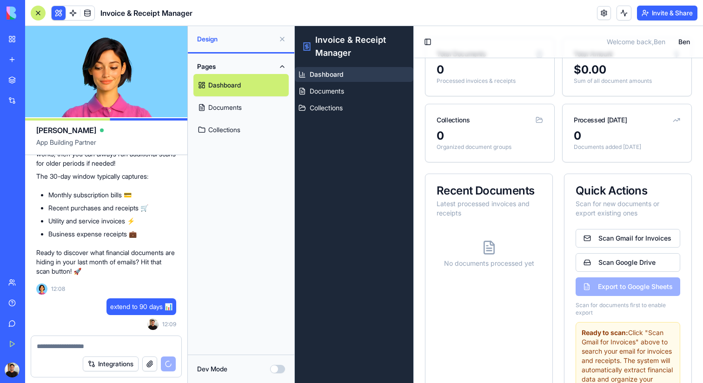
scroll to position [0, 0]
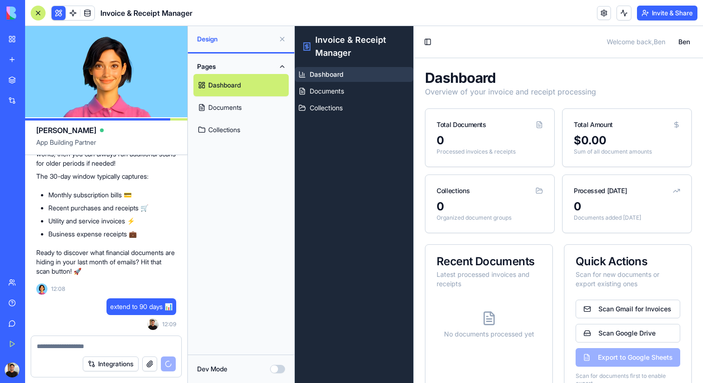
click at [33, 99] on div "Integrations" at bounding box center [28, 100] width 12 height 9
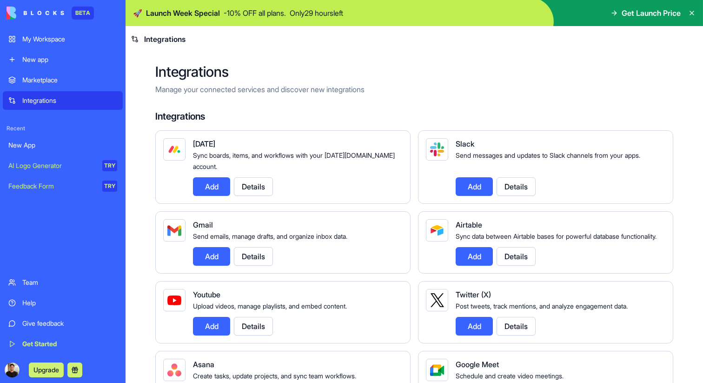
click at [211, 265] on button "Add" at bounding box center [211, 256] width 37 height 19
click at [41, 146] on div "New App" at bounding box center [62, 144] width 109 height 9
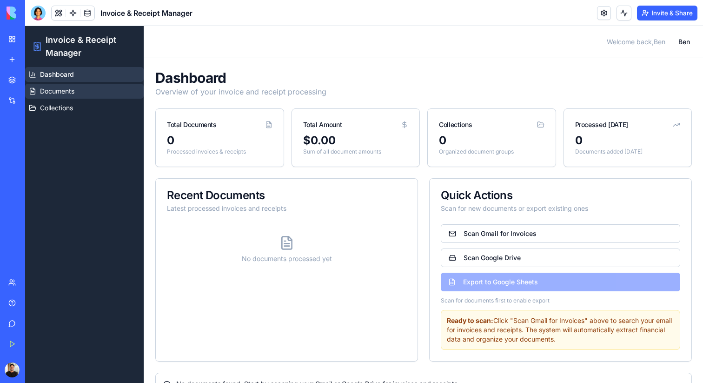
click at [74, 96] on link "Documents" at bounding box center [84, 91] width 119 height 15
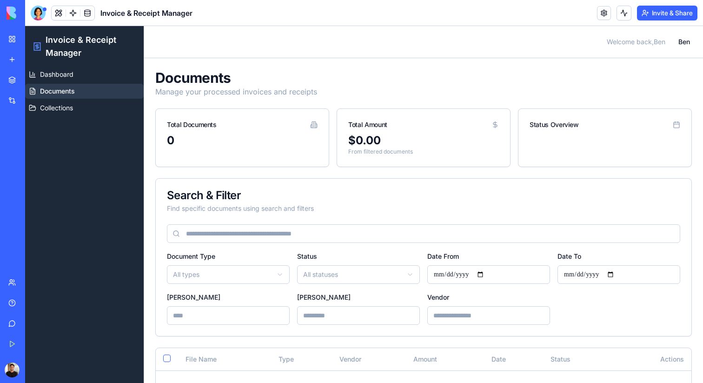
click at [79, 119] on div "Dashboard Documents Collections" at bounding box center [84, 225] width 119 height 316
click at [53, 100] on link "Collections" at bounding box center [84, 107] width 119 height 15
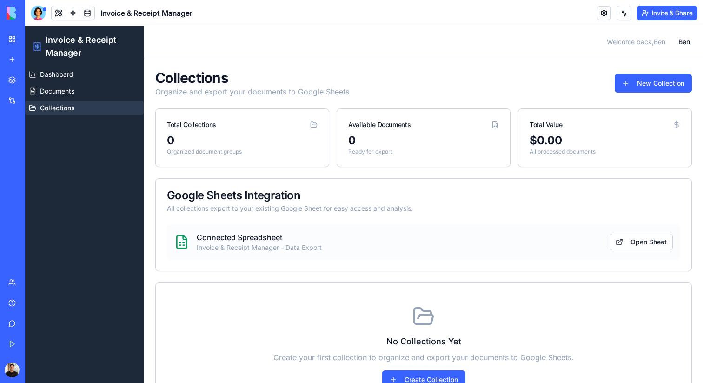
click at [638, 42] on span "Welcome back, [PERSON_NAME]" at bounding box center [636, 41] width 59 height 9
click at [601, 14] on link at bounding box center [604, 13] width 14 height 14
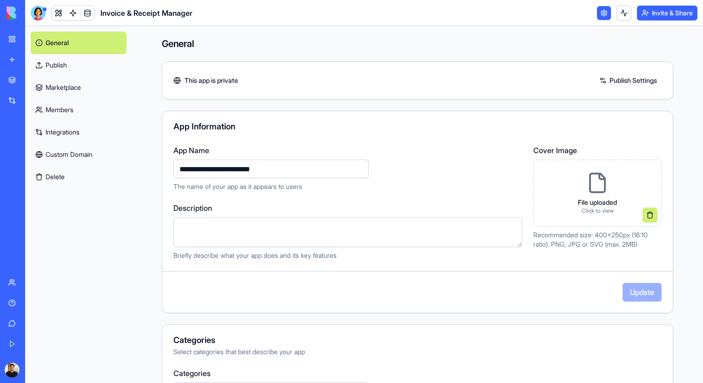
click at [70, 64] on link "Publish" at bounding box center [79, 65] width 96 height 22
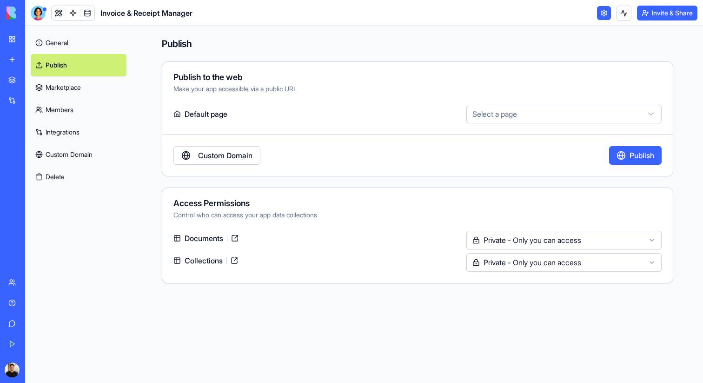
click at [74, 98] on link "Marketplace" at bounding box center [79, 87] width 96 height 22
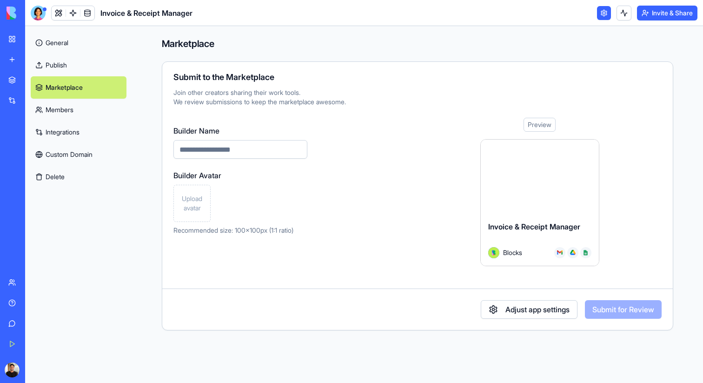
click at [57, 116] on link "Members" at bounding box center [79, 110] width 96 height 22
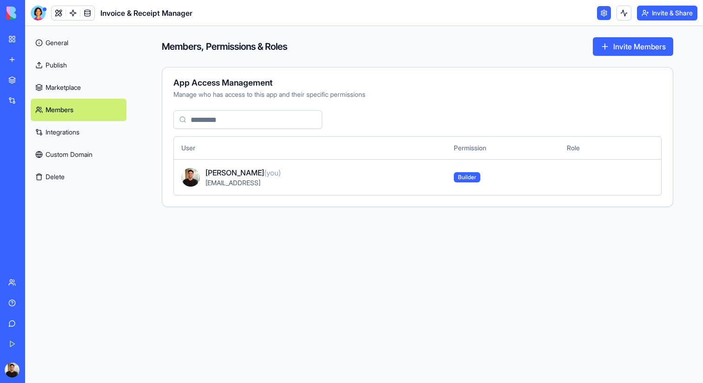
click at [67, 133] on link "Integrations" at bounding box center [79, 132] width 96 height 22
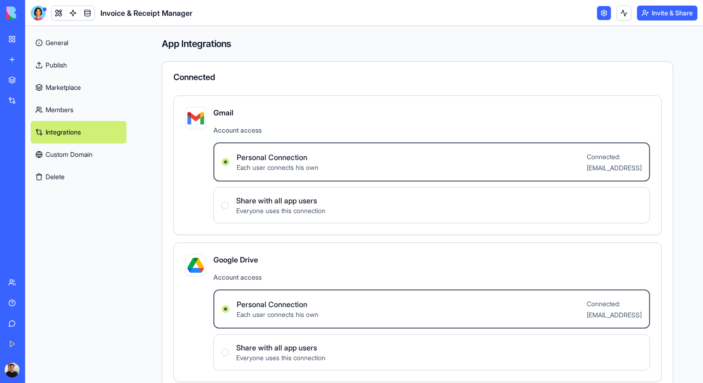
click at [463, 114] on span "Gmail" at bounding box center [431, 112] width 436 height 11
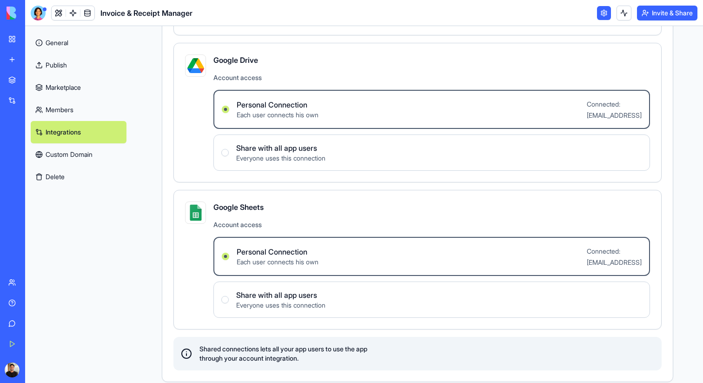
scroll to position [210, 0]
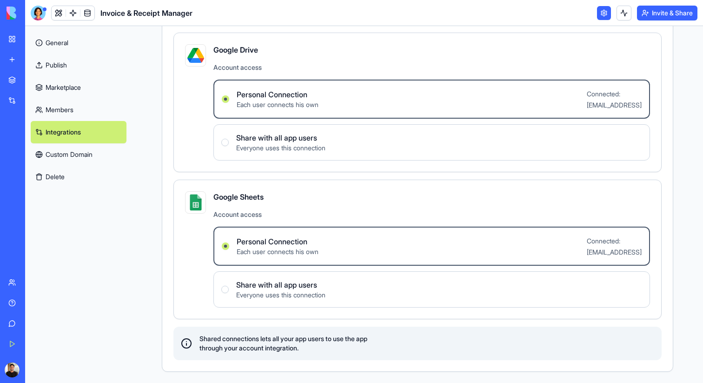
click at [113, 154] on link "Custom Domain" at bounding box center [79, 154] width 96 height 22
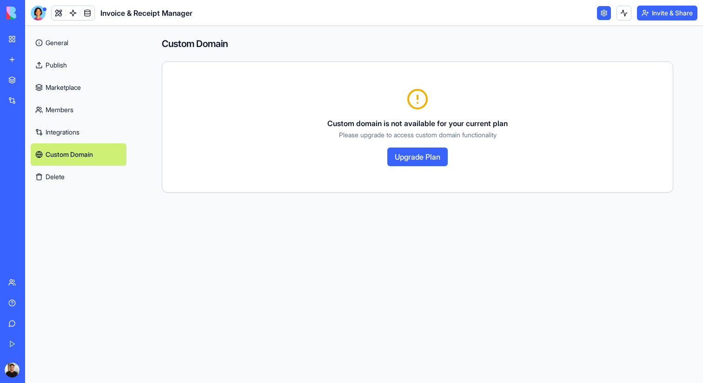
click at [79, 164] on link "Custom Domain" at bounding box center [79, 154] width 96 height 22
click at [74, 43] on link "General" at bounding box center [79, 43] width 96 height 22
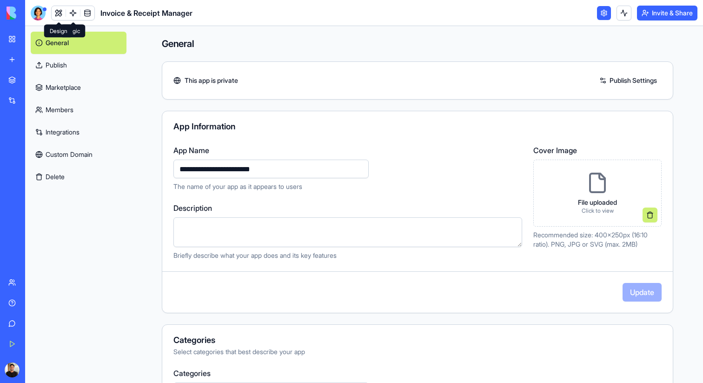
click at [53, 11] on span at bounding box center [59, 13] width 26 height 26
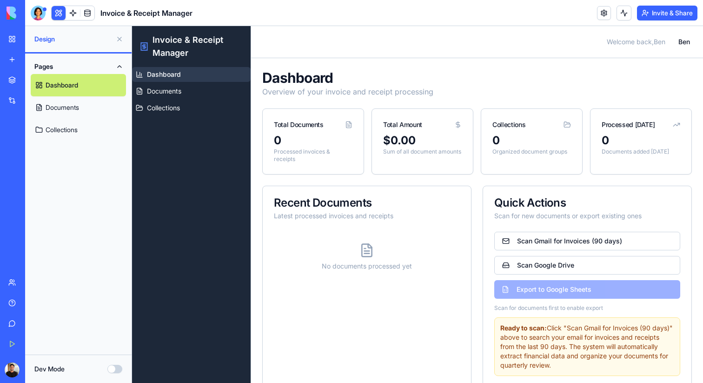
click at [57, 13] on button at bounding box center [59, 13] width 14 height 14
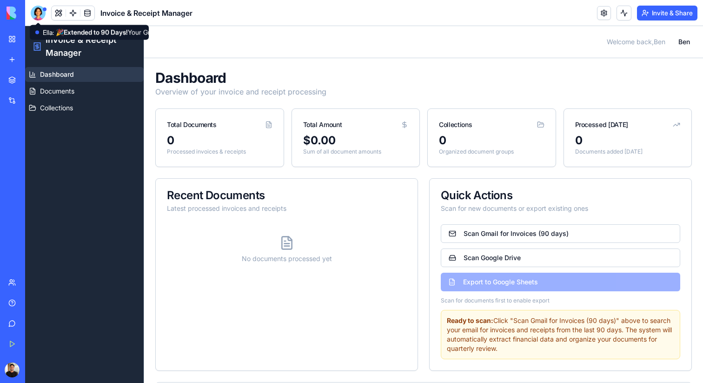
click at [33, 12] on div at bounding box center [38, 13] width 15 height 15
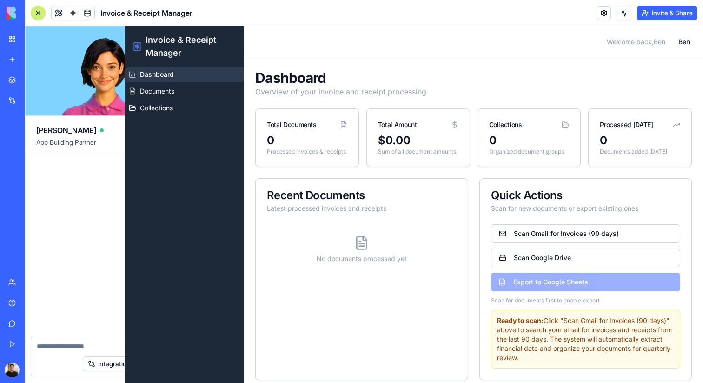
scroll to position [3691, 0]
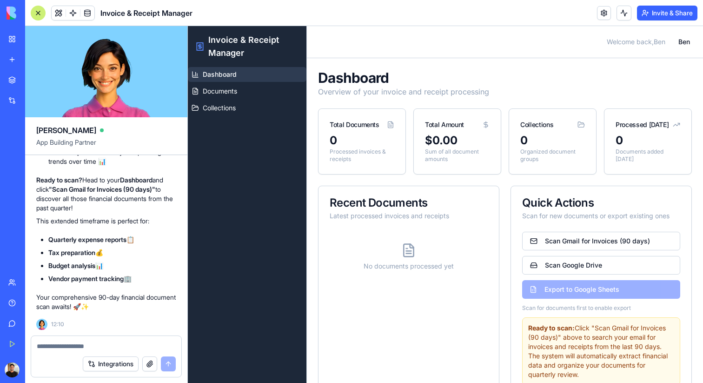
click at [139, 345] on textarea at bounding box center [106, 345] width 139 height 9
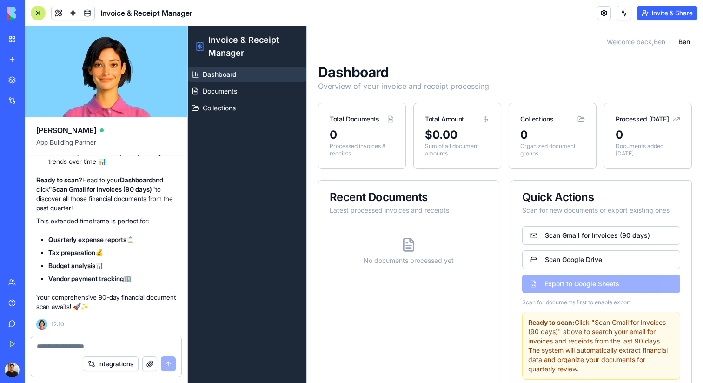
scroll to position [0, 0]
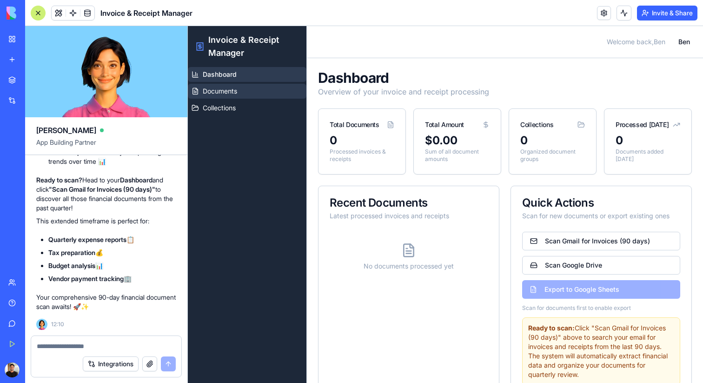
click at [248, 84] on link "Documents" at bounding box center [247, 91] width 119 height 15
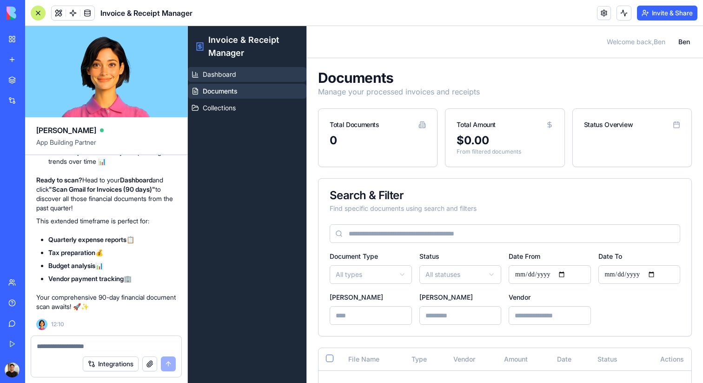
click at [257, 76] on link "Dashboard" at bounding box center [247, 74] width 119 height 15
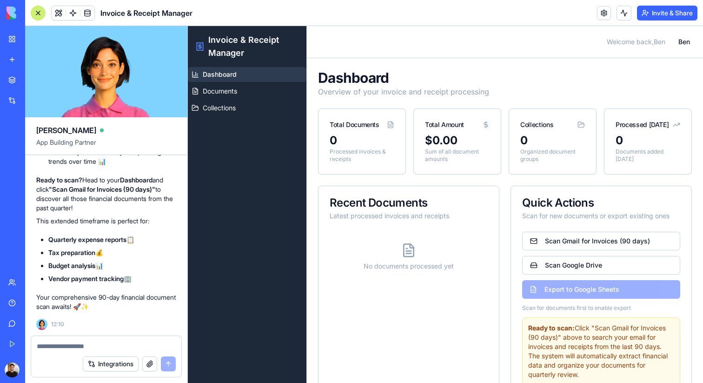
click at [605, 143] on div "0 Documents added [DATE]" at bounding box center [647, 153] width 87 height 41
click at [548, 148] on p "Organized document groups" at bounding box center [552, 155] width 65 height 15
click at [622, 70] on h1 "Dashboard" at bounding box center [505, 77] width 374 height 17
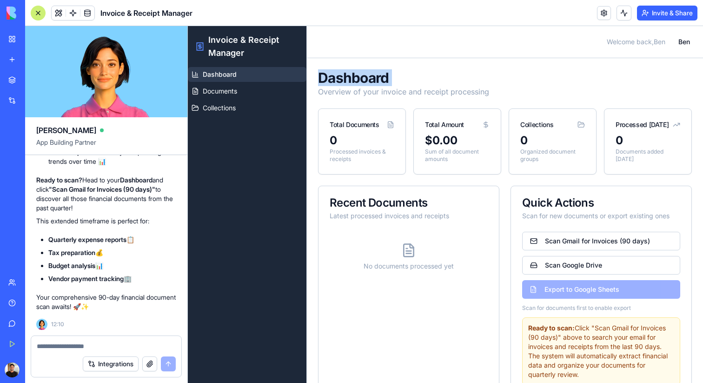
click at [622, 70] on h1 "Dashboard" at bounding box center [505, 77] width 374 height 17
click at [126, 350] on div "Integrations" at bounding box center [106, 363] width 150 height 26
click at [129, 348] on textarea at bounding box center [106, 345] width 139 height 9
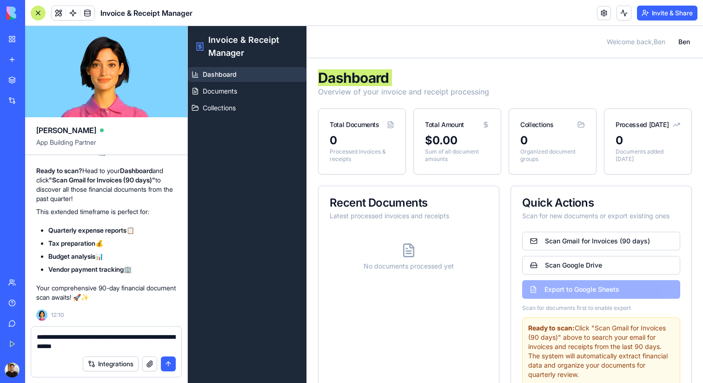
click at [93, 346] on textarea "**********" at bounding box center [106, 341] width 139 height 19
click at [144, 12] on span "Invoice & Receipt Manager" at bounding box center [146, 12] width 92 height 11
copy span "Receipt"
click at [84, 346] on textarea "**********" at bounding box center [106, 341] width 139 height 19
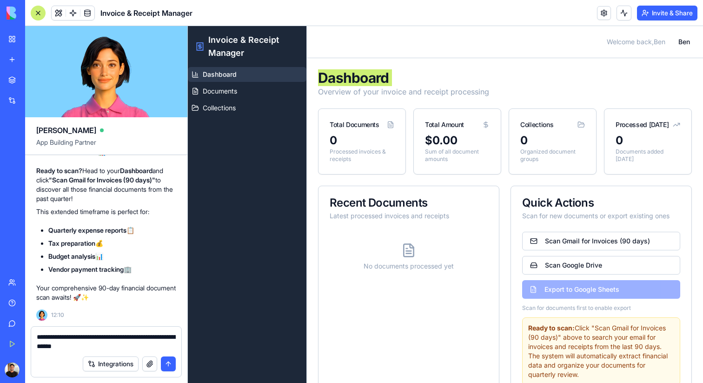
click at [84, 346] on textarea "**********" at bounding box center [106, 341] width 139 height 19
paste textarea
click at [114, 345] on textarea "**********" at bounding box center [106, 341] width 139 height 19
type textarea "**********"
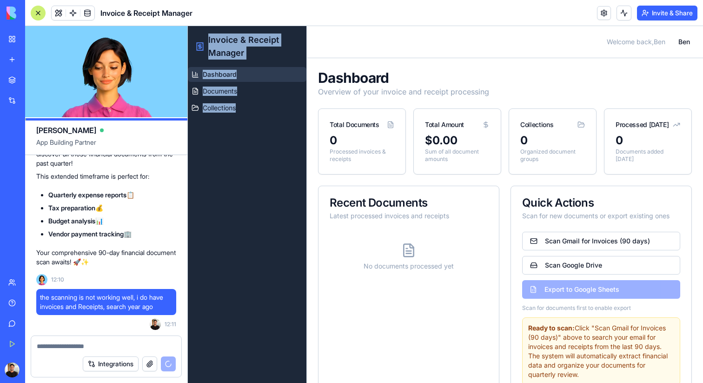
drag, startPoint x: 214, startPoint y: 241, endPoint x: 153, endPoint y: 232, distance: 61.6
click at [188, 232] on html "Invoice & Receipt Manager Dashboard Documents Collections Toggle Sidebar Welcom…" at bounding box center [445, 235] width 515 height 418
drag, startPoint x: 190, startPoint y: 229, endPoint x: 182, endPoint y: 230, distance: 7.9
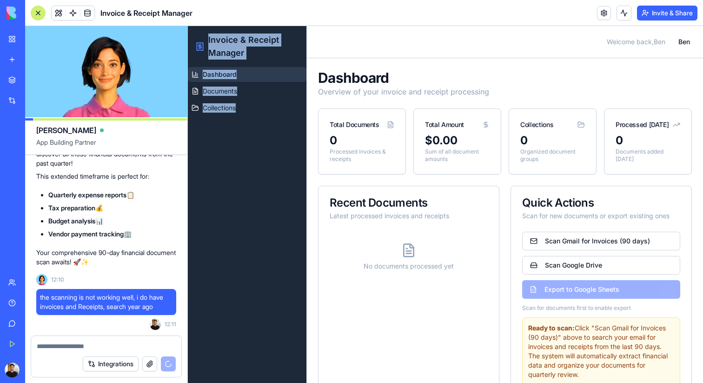
click at [188, 230] on html "Invoice & Receipt Manager Dashboard Documents Collections Toggle Sidebar Welcom…" at bounding box center [445, 235] width 515 height 418
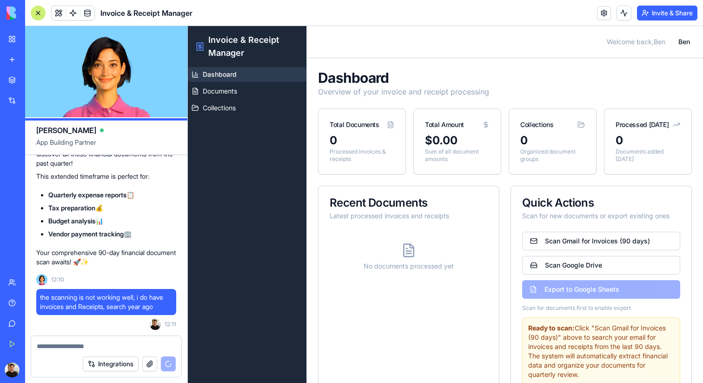
click at [208, 219] on div "Dashboard Documents Collections" at bounding box center [247, 225] width 119 height 316
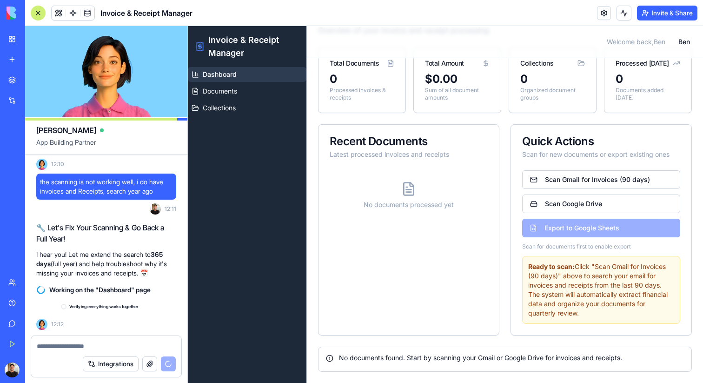
scroll to position [3851, 0]
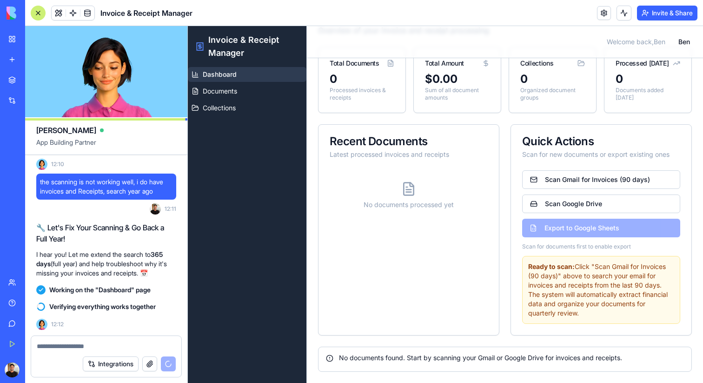
click at [99, 346] on textarea at bounding box center [106, 345] width 139 height 9
click at [250, 83] on ul "Dashboard Documents Collections" at bounding box center [247, 91] width 119 height 48
click at [247, 88] on link "Documents" at bounding box center [247, 91] width 119 height 15
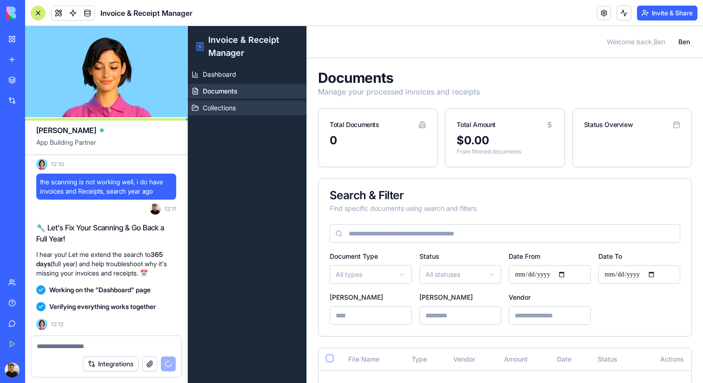
click at [254, 108] on link "Collections" at bounding box center [247, 107] width 119 height 15
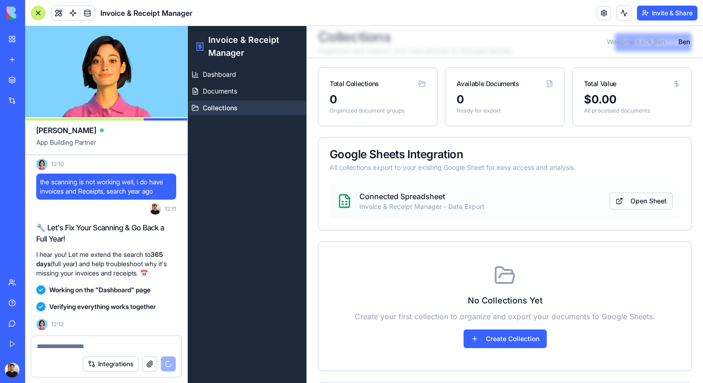
scroll to position [86, 0]
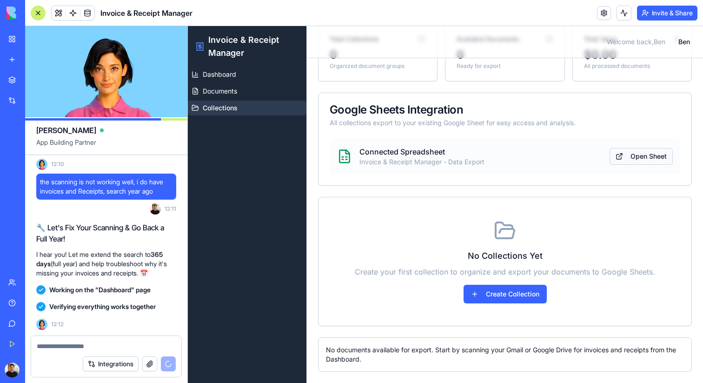
click at [626, 156] on link "Open Sheet" at bounding box center [640, 156] width 63 height 17
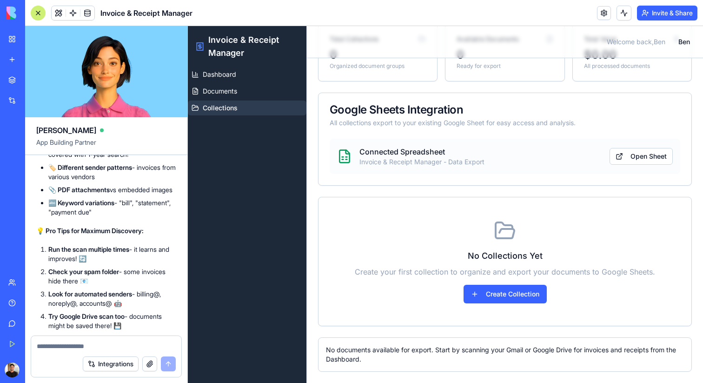
scroll to position [4279, 0]
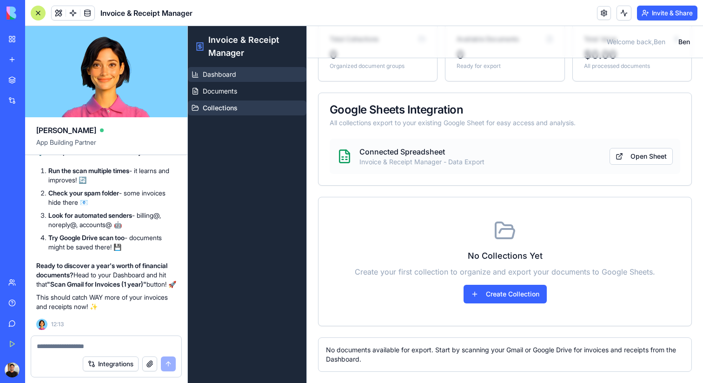
click at [271, 80] on link "Dashboard" at bounding box center [247, 74] width 119 height 15
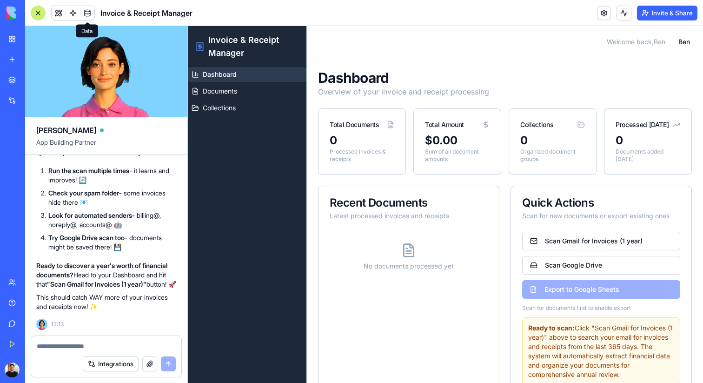
click at [92, 15] on link at bounding box center [87, 13] width 14 height 14
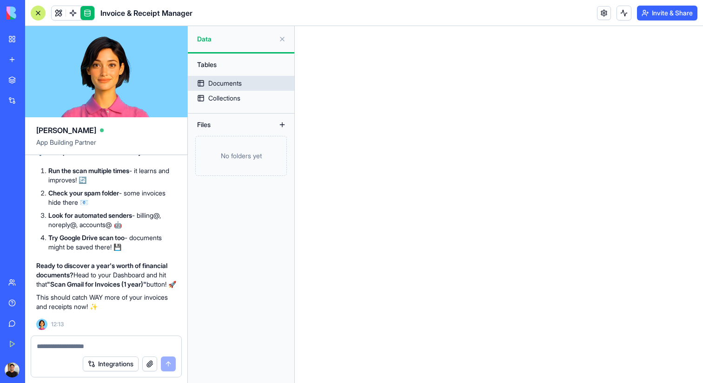
click at [255, 76] on link "Documents" at bounding box center [241, 83] width 106 height 15
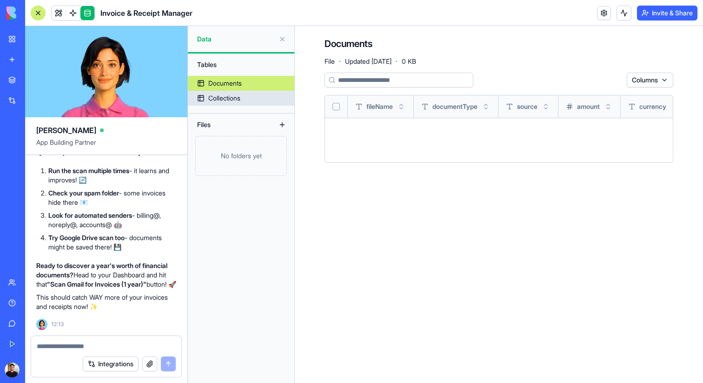
click at [249, 100] on link "Collections" at bounding box center [241, 98] width 106 height 15
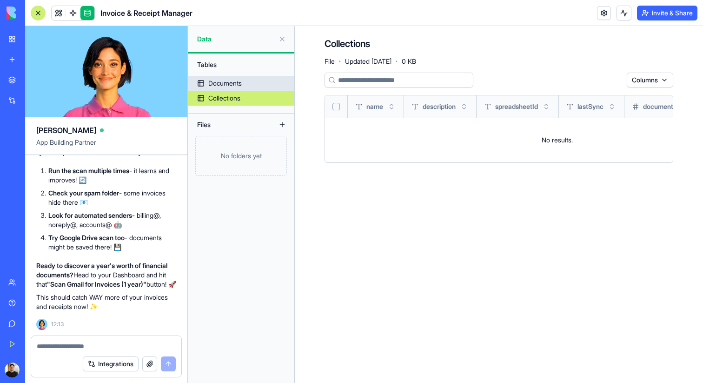
click at [251, 85] on link "Documents" at bounding box center [241, 83] width 106 height 15
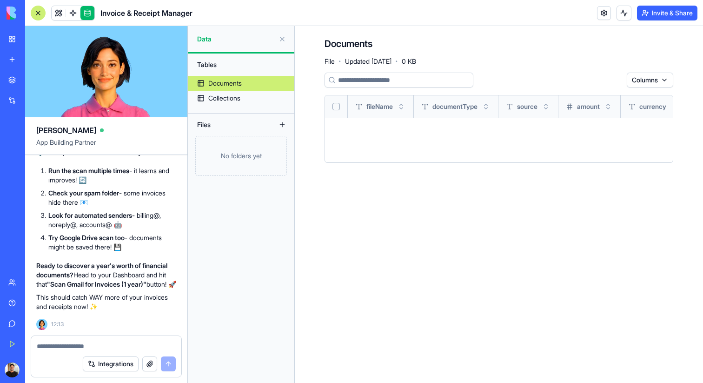
click at [123, 351] on div "Integrations" at bounding box center [106, 363] width 150 height 26
click at [124, 342] on textarea at bounding box center [106, 345] width 139 height 9
type textarea "*"
type textarea "**********"
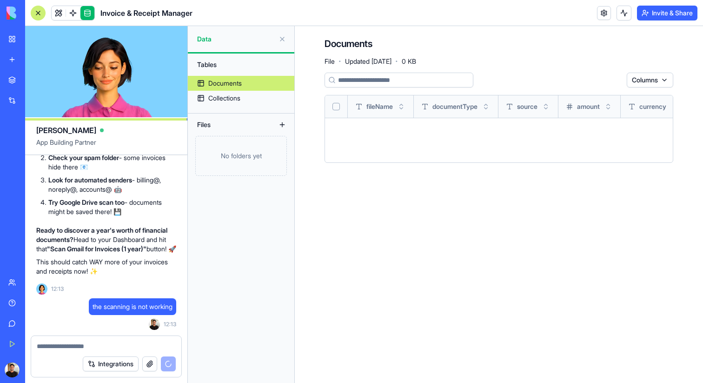
click at [582, 66] on div "Documents File · Updated [DATE] · 0 KB Columns fileName documentType source amo…" at bounding box center [498, 103] width 349 height 133
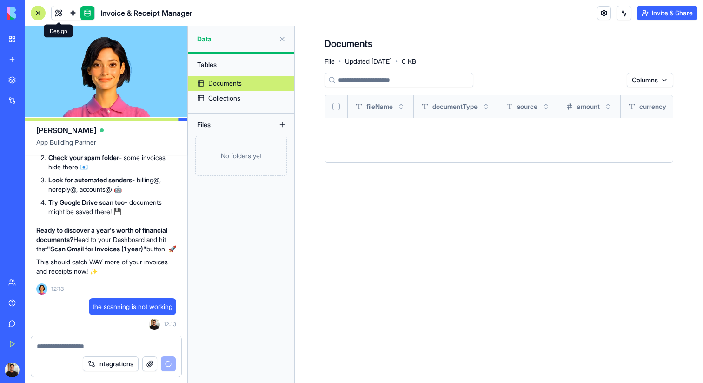
click at [55, 13] on link at bounding box center [59, 13] width 14 height 14
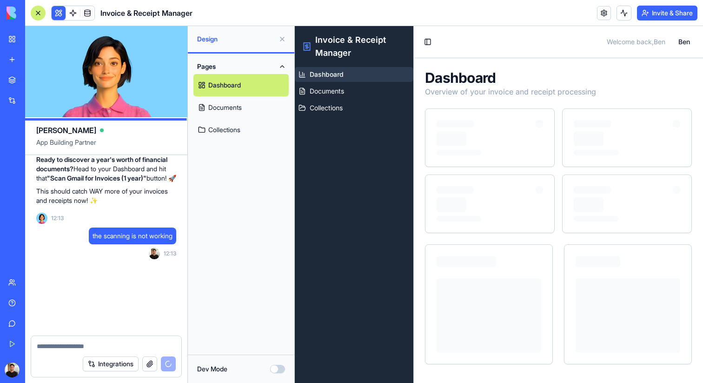
scroll to position [4385, 0]
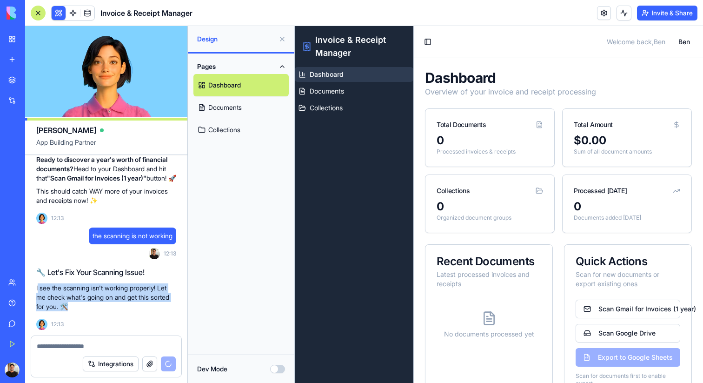
drag, startPoint x: 38, startPoint y: 288, endPoint x: 149, endPoint y: 309, distance: 112.6
click at [149, 309] on p "I see the scanning isn't working properly! Let me check what's going on and get…" at bounding box center [106, 297] width 140 height 28
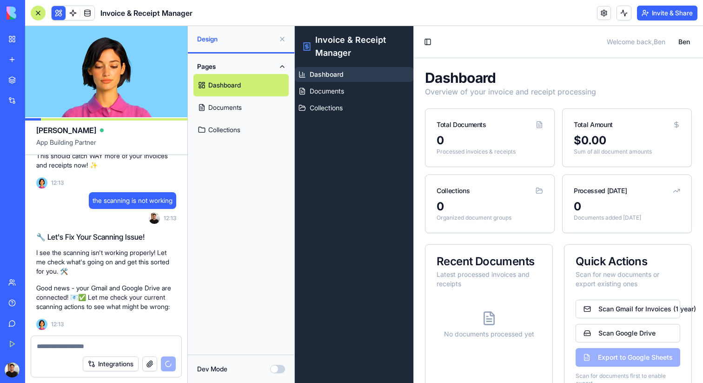
click at [55, 293] on p "Good news - your Gmail and Google Drive are connected! 📧✅ Let me check your cur…" at bounding box center [106, 297] width 140 height 28
click at [79, 303] on p "Good news - your Gmail and Google Drive are connected! 📧✅ Let me check your cur…" at bounding box center [106, 297] width 140 height 28
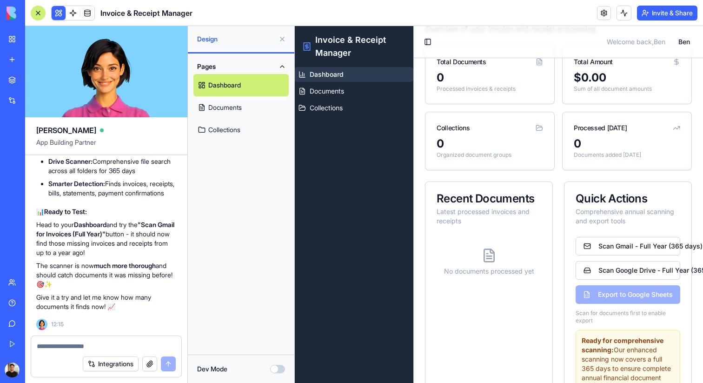
scroll to position [0, 0]
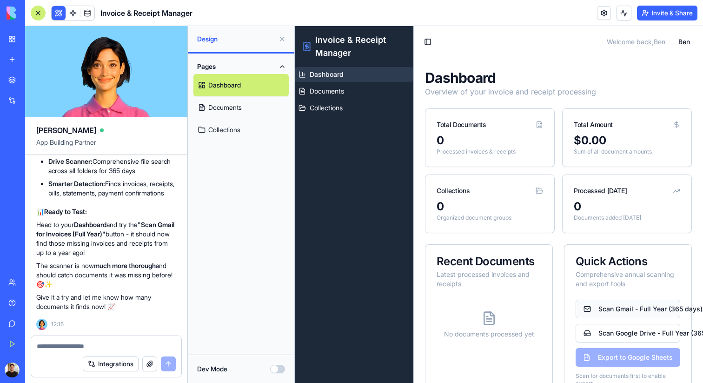
click at [616, 300] on button "Scan Gmail - Full Year (365 days)" at bounding box center [627, 308] width 105 height 19
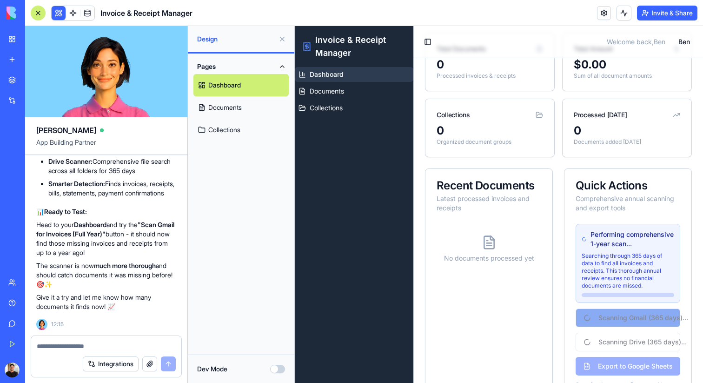
scroll to position [166, 0]
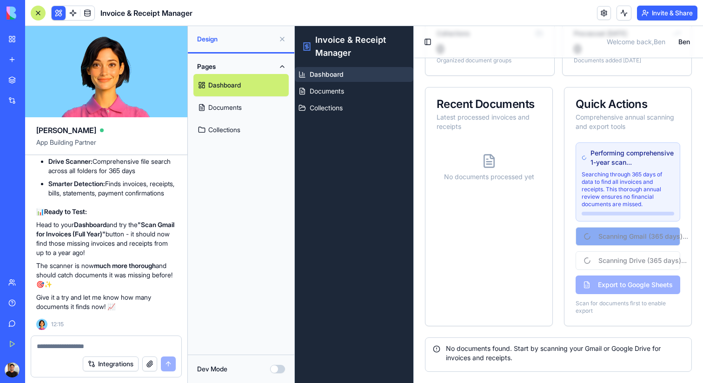
click at [139, 269] on p "The scanner is now much more thorough and should catch documents it was missing…" at bounding box center [106, 275] width 140 height 28
click at [133, 270] on div at bounding box center [133, 270] width 0 height 0
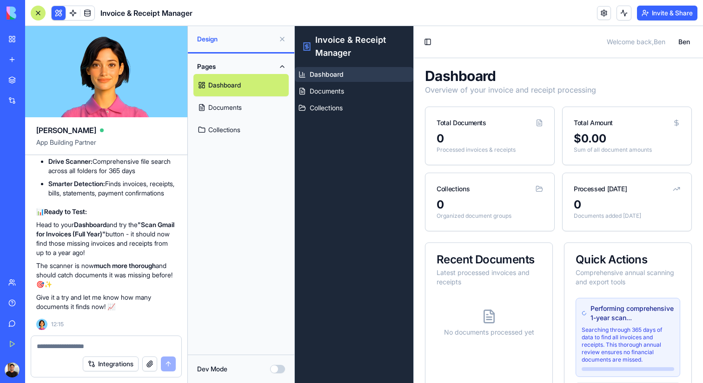
scroll to position [0, 0]
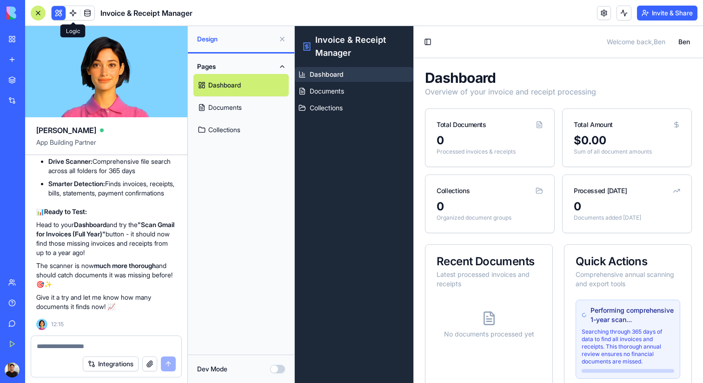
click at [75, 19] on span at bounding box center [73, 13] width 26 height 26
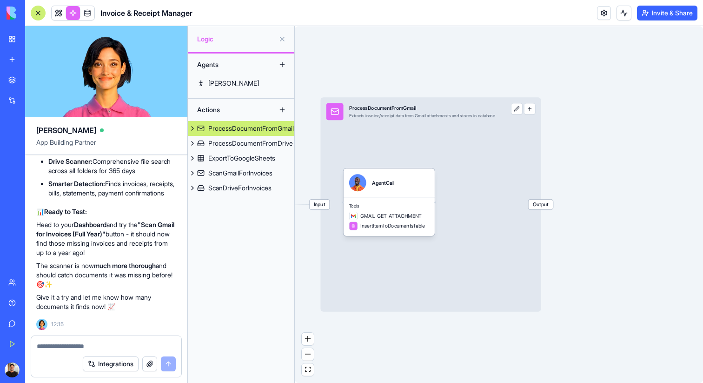
click at [337, 205] on div "Input ProcessDocumentFromGmail Extracts invoice/receipt data from Gmail attachm…" at bounding box center [430, 204] width 220 height 214
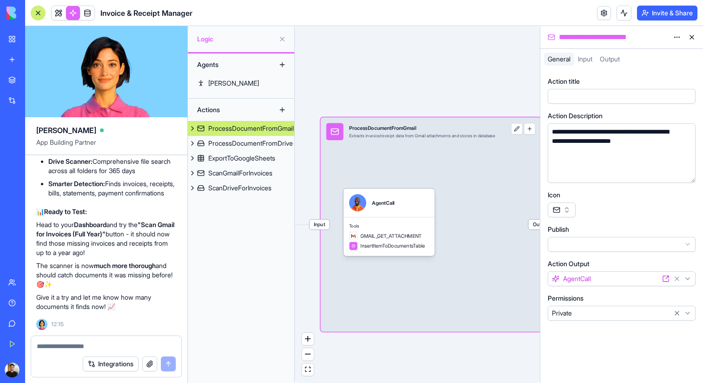
click at [691, 36] on button at bounding box center [691, 37] width 15 height 15
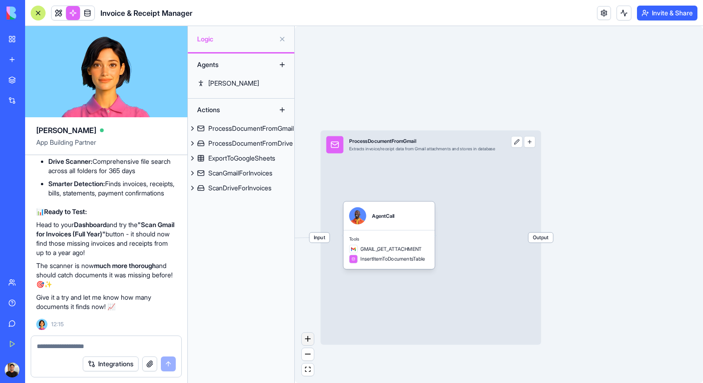
click at [304, 341] on button "zoom in" at bounding box center [308, 338] width 12 height 13
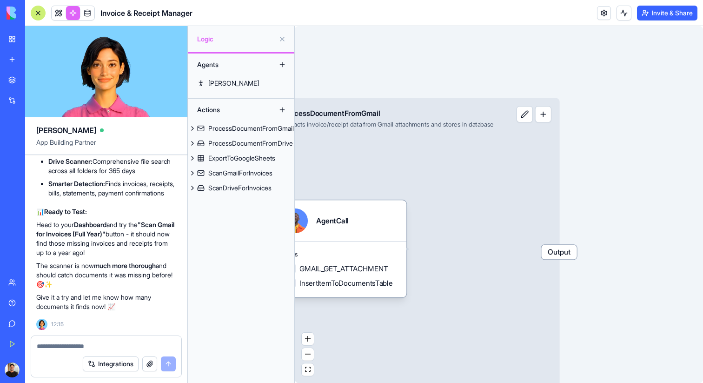
drag, startPoint x: 305, startPoint y: 339, endPoint x: 321, endPoint y: 329, distance: 19.1
click at [305, 339] on icon "zoom in" at bounding box center [308, 339] width 6 height 6
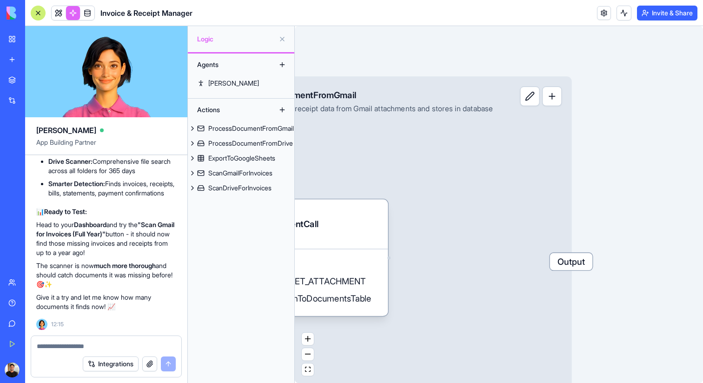
drag, startPoint x: 442, startPoint y: 308, endPoint x: 633, endPoint y: 257, distance: 197.3
click at [633, 257] on div "Triggers Scheduler Input ProcessDocumentFromGmail Extracts invoice/receipt data…" at bounding box center [499, 204] width 408 height 357
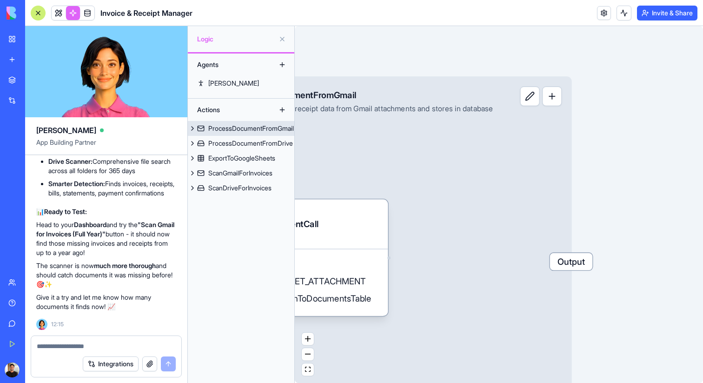
drag, startPoint x: 520, startPoint y: 214, endPoint x: 632, endPoint y: 139, distance: 135.1
click at [643, 151] on div "Triggers Scheduler Input ProcessDocumentFromGmail Extracts invoice/receipt data…" at bounding box center [499, 204] width 408 height 357
click at [539, 95] on button at bounding box center [530, 96] width 20 height 20
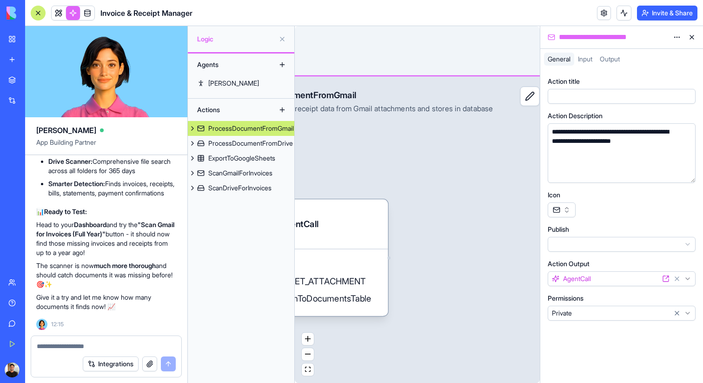
drag, startPoint x: 383, startPoint y: 188, endPoint x: 593, endPoint y: 143, distance: 215.0
click at [593, 143] on div "[PERSON_NAME] App Building Partner invoices and Receipts Collector for drive an…" at bounding box center [364, 204] width 678 height 357
click at [689, 34] on button at bounding box center [691, 37] width 15 height 15
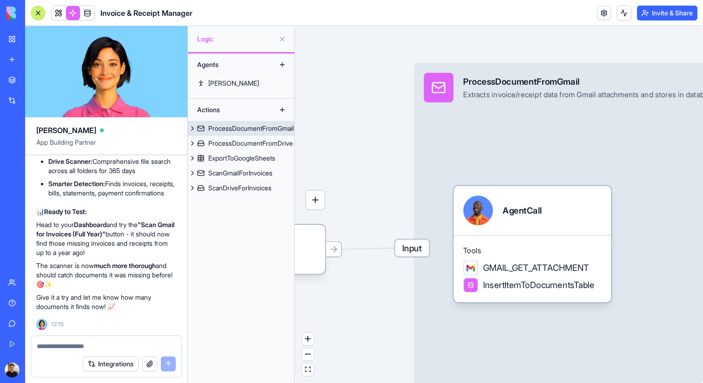
click at [417, 252] on span "Input" at bounding box center [412, 247] width 34 height 17
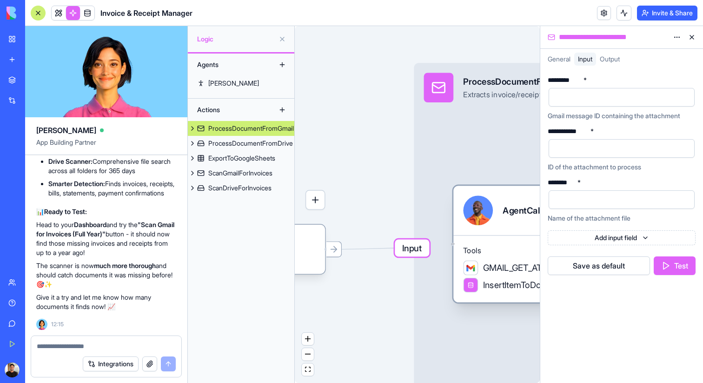
click at [453, 244] on div at bounding box center [452, 243] width 3 height 3
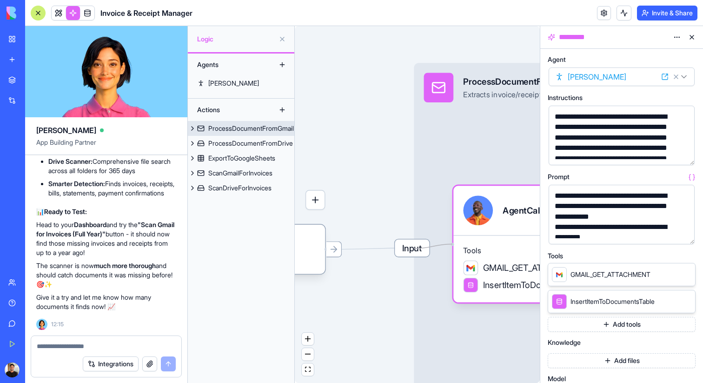
drag, startPoint x: 453, startPoint y: 244, endPoint x: 414, endPoint y: 248, distance: 39.8
click at [414, 248] on div "Triggers Scheduler Input ProcessDocumentFromGmail Extracts invoice/receipt data…" at bounding box center [576, 299] width 325 height 473
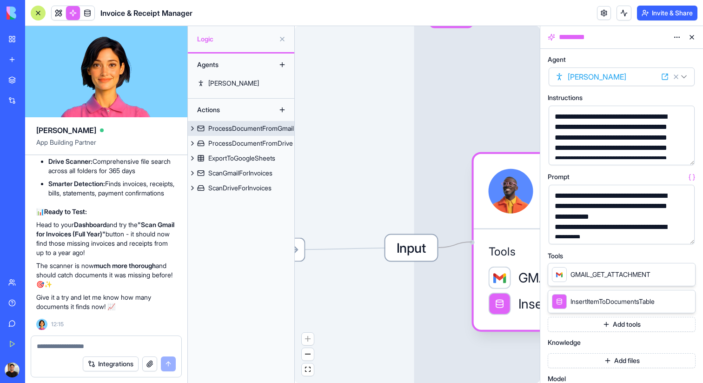
drag, startPoint x: 473, startPoint y: 243, endPoint x: 438, endPoint y: 247, distance: 35.2
click at [438, 247] on div "Triggers Scheduler Input ProcessDocumentFromGmail Extracts invoice/receipt data…" at bounding box center [659, 325] width 490 height 713
click at [65, 12] on link at bounding box center [59, 13] width 14 height 14
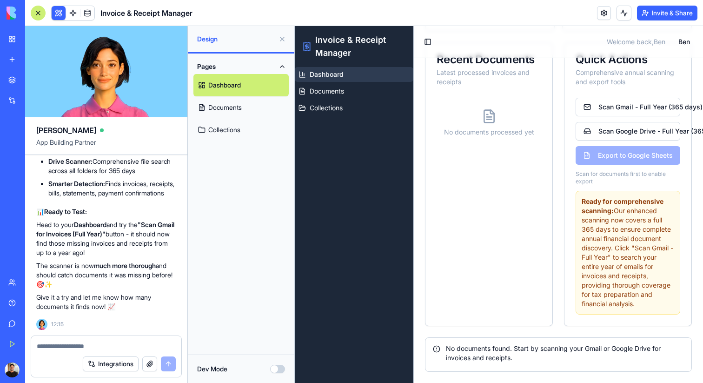
scroll to position [209, 0]
click at [619, 98] on button "Scan Gmail - Full Year (365 days)" at bounding box center [627, 107] width 105 height 19
click at [638, 125] on button "Scan Google Drive - Full Year (365 days)" at bounding box center [627, 131] width 105 height 19
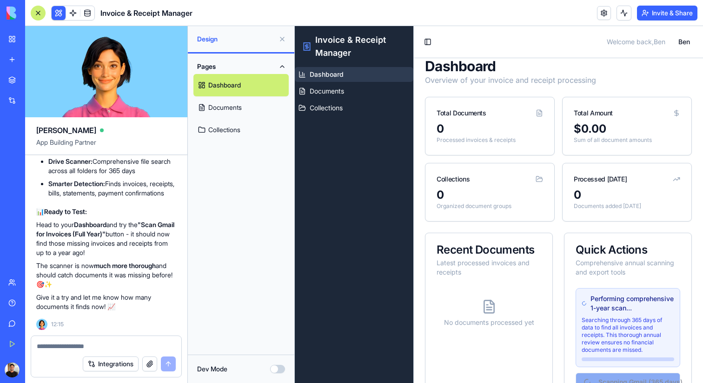
scroll to position [0, 0]
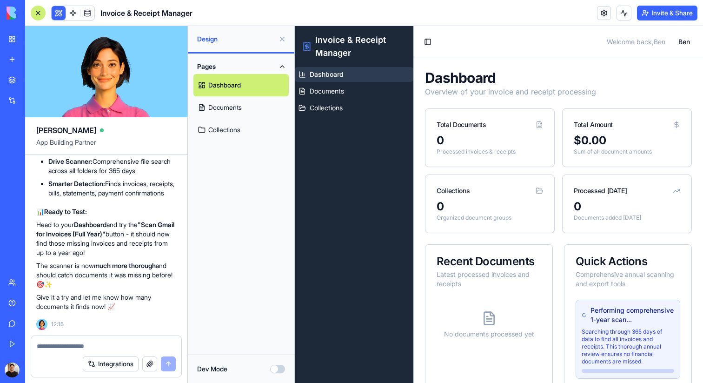
drag, startPoint x: 186, startPoint y: 194, endPoint x: 158, endPoint y: 194, distance: 27.9
click at [304, 165] on div "Dashboard Documents Collections" at bounding box center [354, 225] width 119 height 316
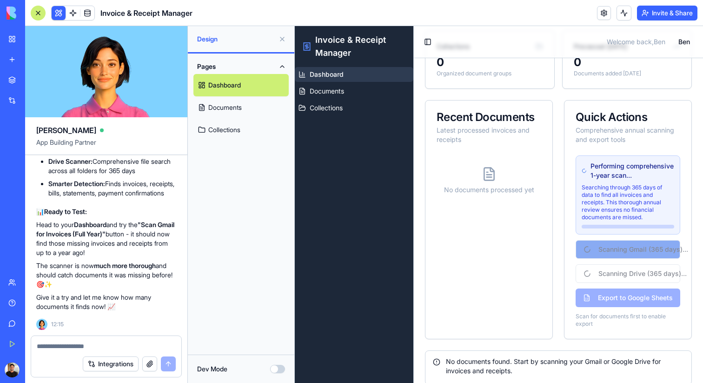
scroll to position [145, 0]
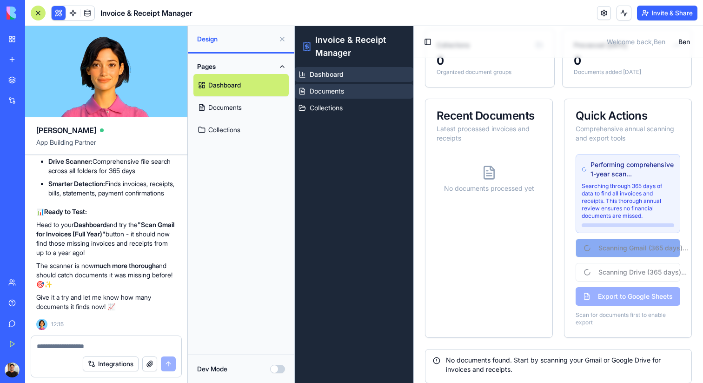
click at [364, 86] on link "Documents" at bounding box center [354, 91] width 119 height 15
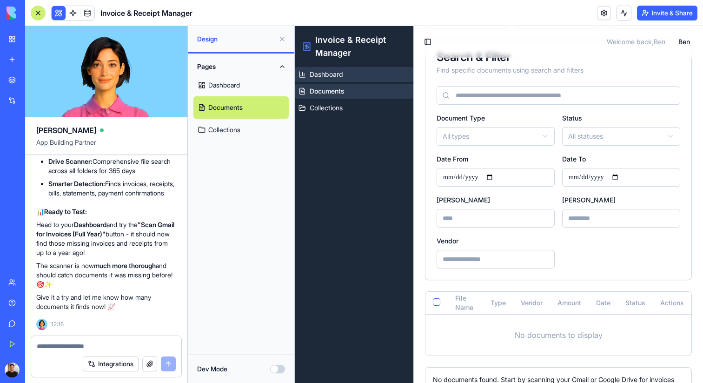
click at [372, 71] on link "Dashboard" at bounding box center [354, 74] width 119 height 15
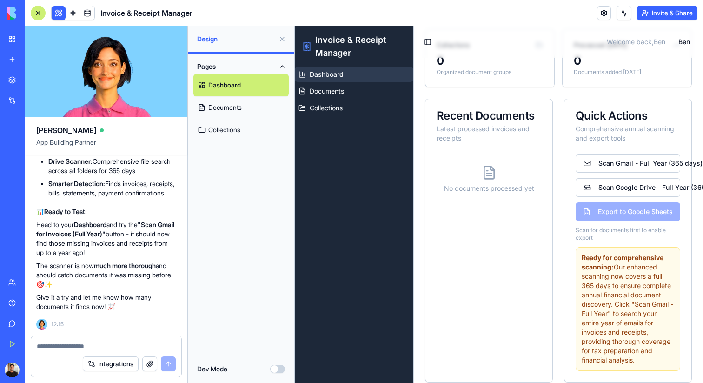
click at [236, 108] on link "Documents" at bounding box center [240, 107] width 95 height 22
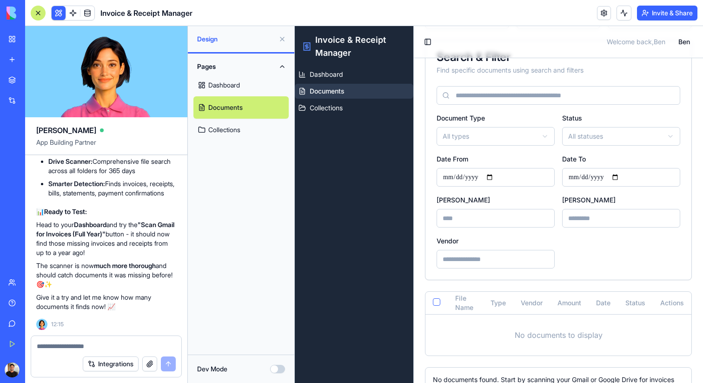
click at [241, 79] on link "Dashboard" at bounding box center [240, 85] width 95 height 22
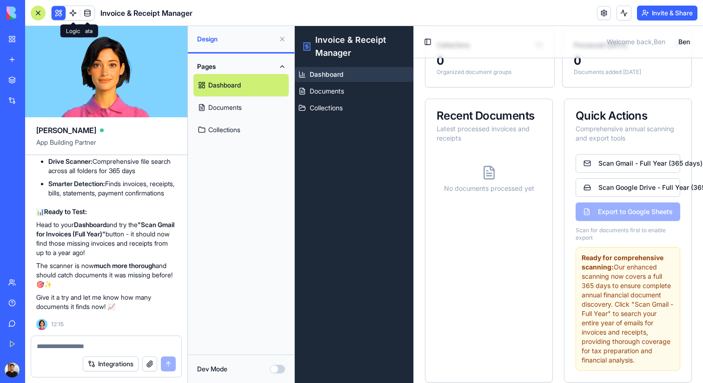
click at [67, 11] on link at bounding box center [73, 13] width 14 height 14
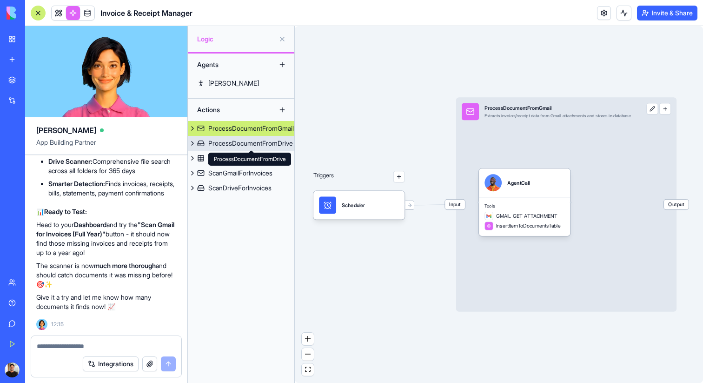
click at [244, 142] on div "ProcessDocumentFromDrive" at bounding box center [250, 143] width 85 height 9
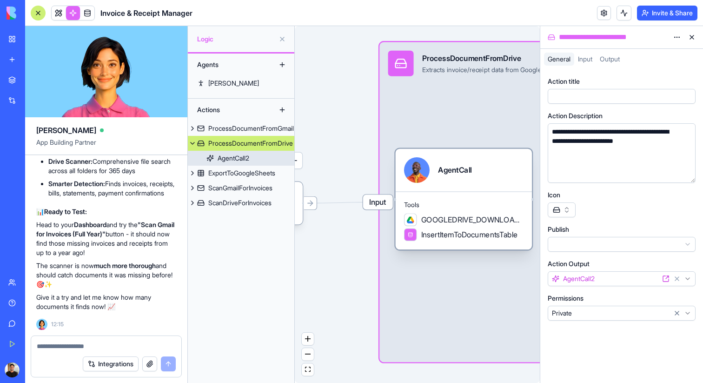
click at [468, 223] on span "GOOGLEDRIVE_DOWNLOAD_FILE" at bounding box center [472, 219] width 102 height 11
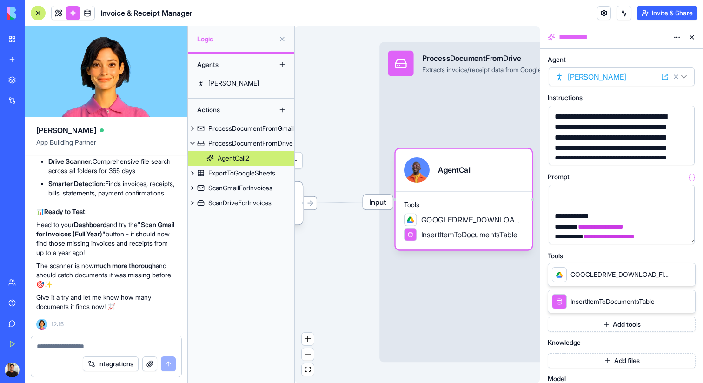
scroll to position [188, 0]
click at [629, 322] on button "Add tools" at bounding box center [622, 324] width 148 height 15
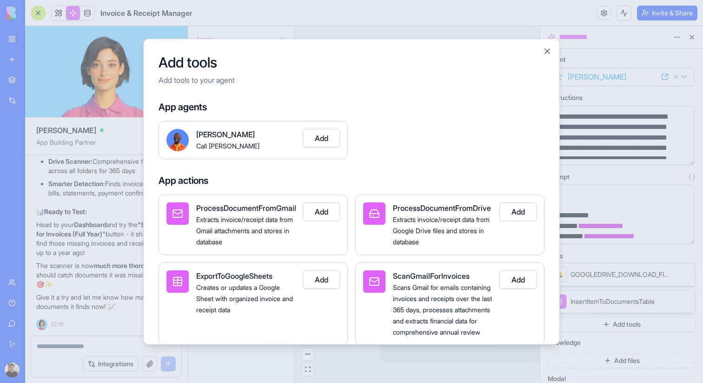
click at [518, 209] on button "Add" at bounding box center [517, 211] width 37 height 19
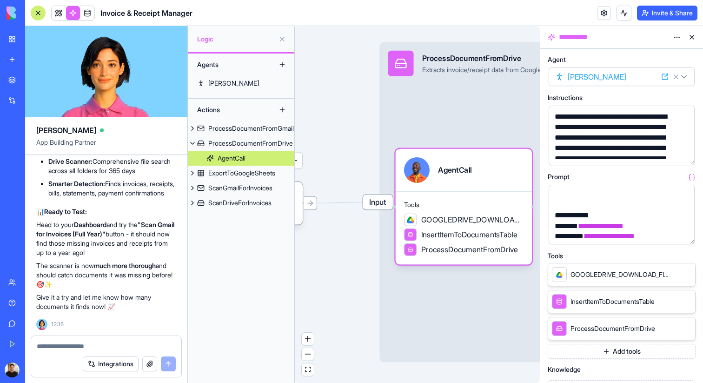
scroll to position [26, 0]
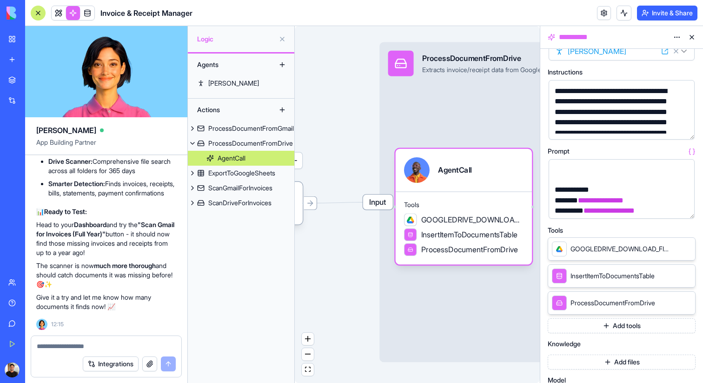
click at [621, 318] on button "Add tools" at bounding box center [622, 325] width 148 height 15
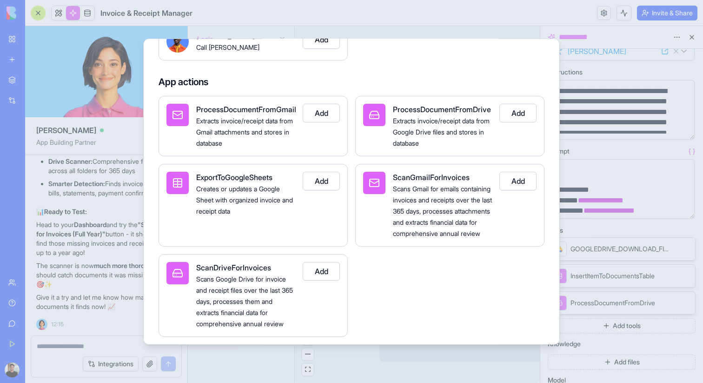
scroll to position [96, 0]
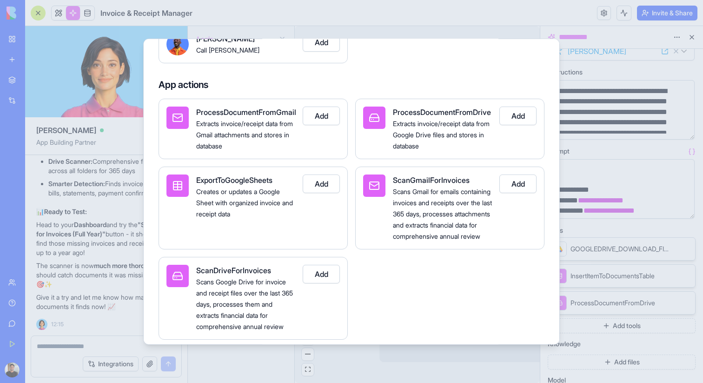
click at [529, 115] on button "Add" at bounding box center [517, 115] width 37 height 19
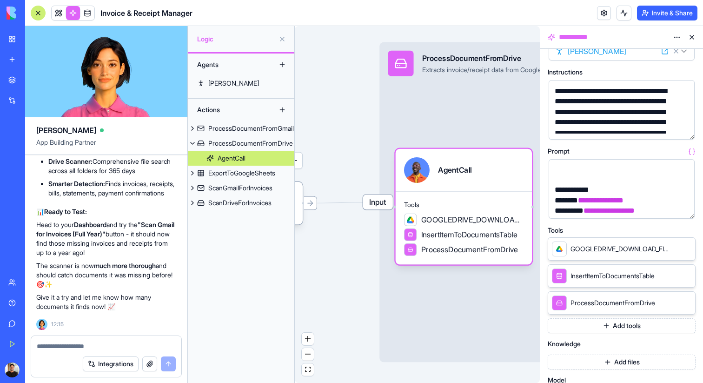
scroll to position [0, 0]
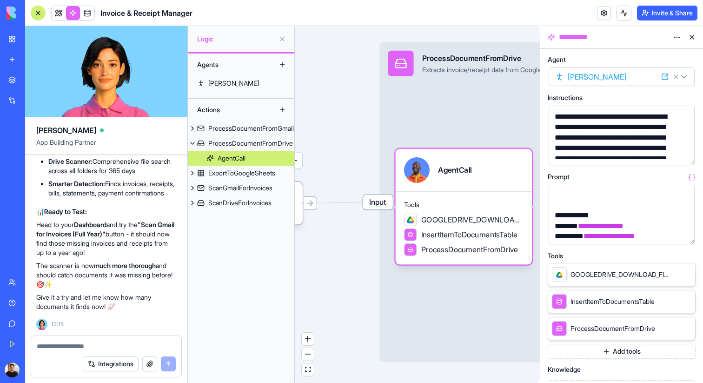
click at [679, 40] on html "BETA My Workspace New app Marketplace Integrations Recent New App AI Logo Gener…" at bounding box center [351, 191] width 703 height 383
click at [680, 38] on html "BETA My Workspace New app Marketplace Integrations Recent New App AI Logo Gener…" at bounding box center [351, 191] width 703 height 383
click at [693, 38] on button at bounding box center [691, 37] width 15 height 15
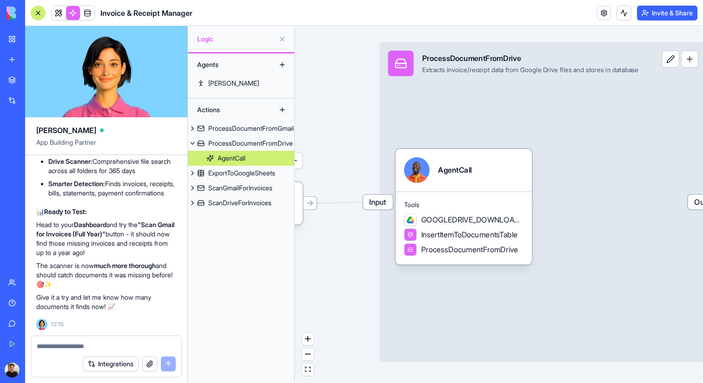
click at [352, 259] on div "Triggers Scheduler Input ProcessDocumentFromDrive Extracts invoice/receipt data…" at bounding box center [499, 204] width 408 height 357
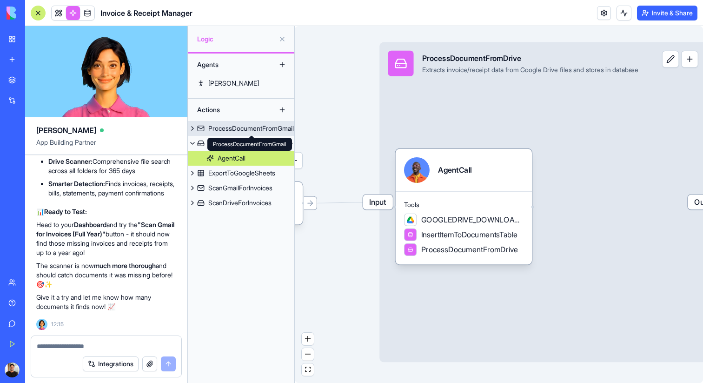
click at [237, 134] on link "ProcessDocumentFromGmail" at bounding box center [241, 128] width 106 height 15
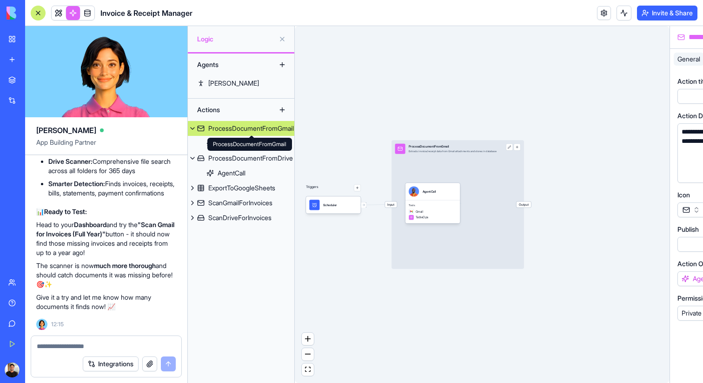
click at [248, 143] on div "ProcessDocumentFromGmail ProcessDocumentFromGmail" at bounding box center [249, 144] width 85 height 13
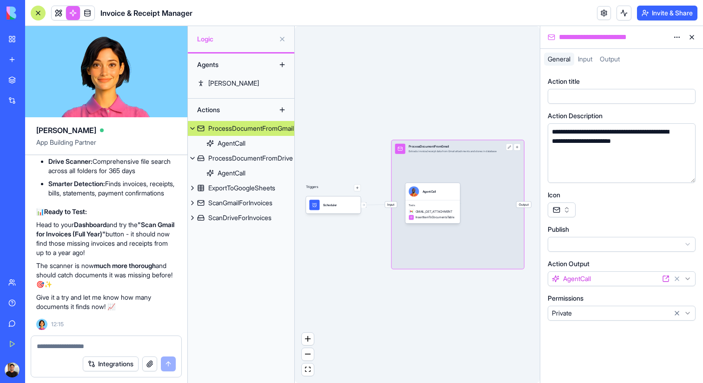
click at [435, 199] on div "AgentCall" at bounding box center [432, 191] width 55 height 17
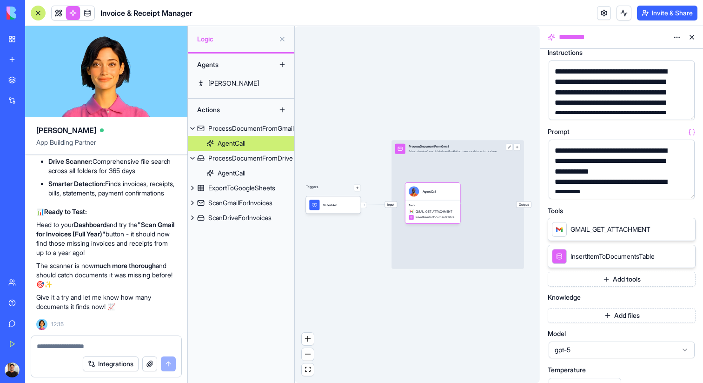
scroll to position [45, 0]
click at [593, 278] on button "Add tools" at bounding box center [622, 279] width 148 height 15
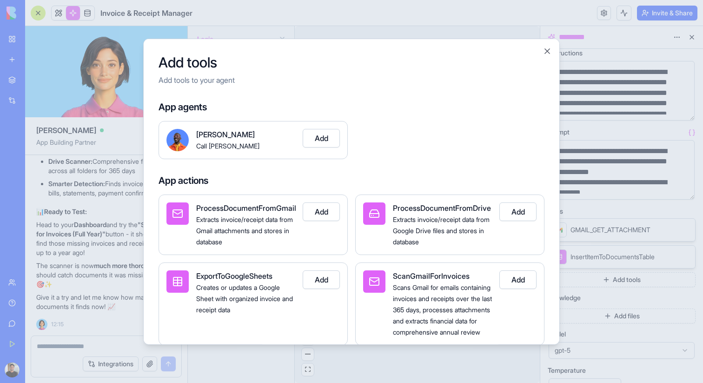
click at [513, 212] on button "Add" at bounding box center [517, 211] width 37 height 19
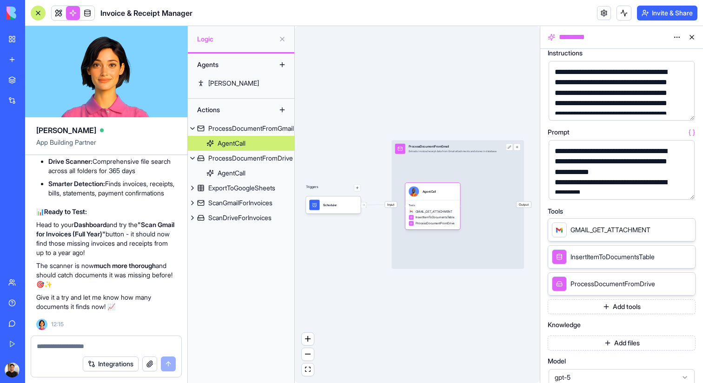
click at [636, 307] on button "Add tools" at bounding box center [622, 306] width 148 height 15
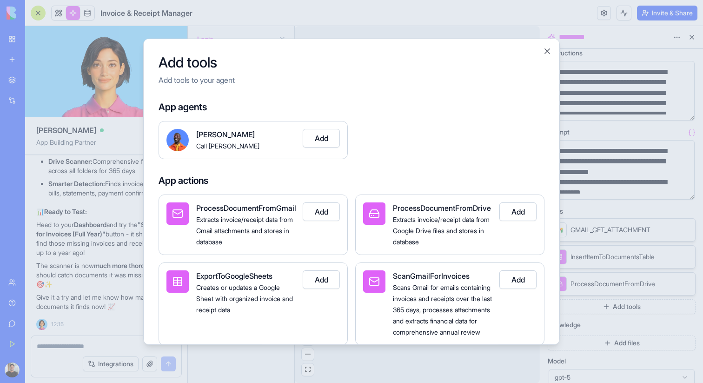
click at [328, 214] on button "Add" at bounding box center [321, 211] width 37 height 19
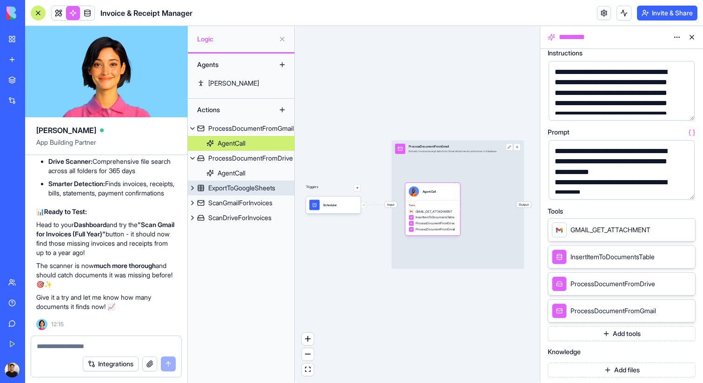
click at [220, 190] on div "ExportToGoogleSheets" at bounding box center [241, 187] width 67 height 9
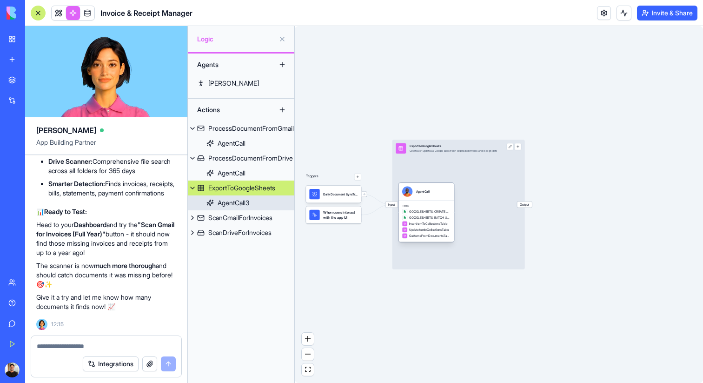
click at [247, 202] on div "AgentCall3" at bounding box center [234, 202] width 32 height 9
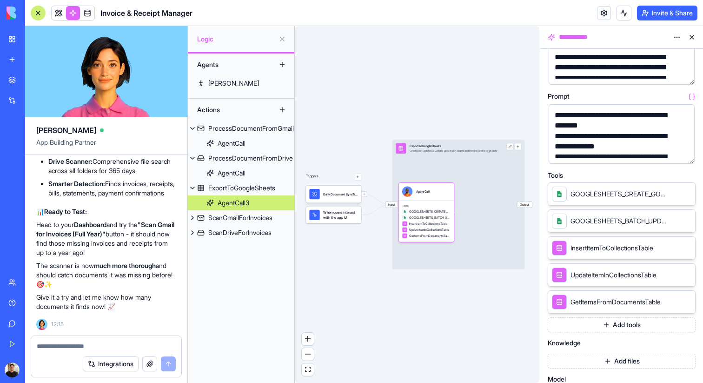
scroll to position [82, 0]
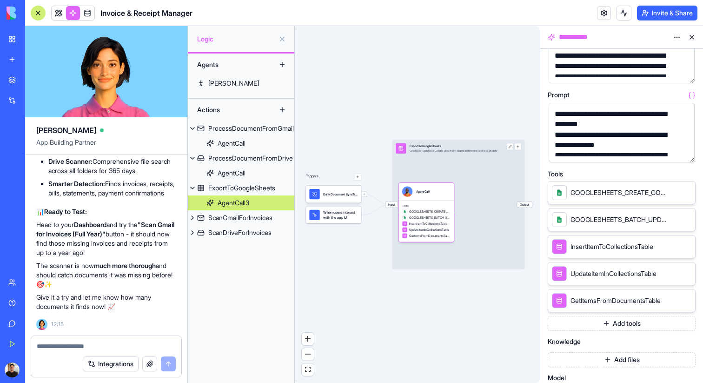
click at [631, 326] on button "Add tools" at bounding box center [622, 323] width 148 height 15
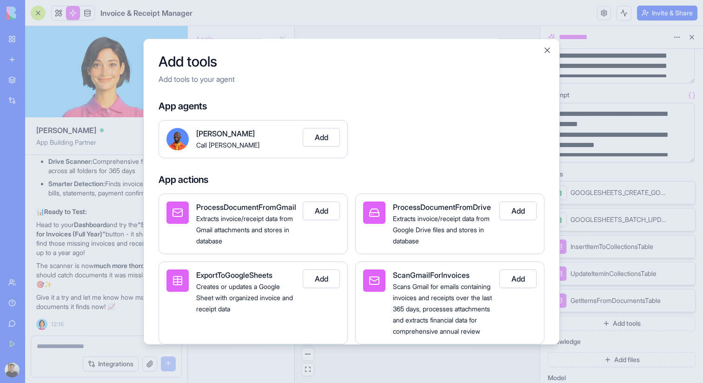
scroll to position [2, 0]
click at [330, 214] on button "Add" at bounding box center [321, 209] width 37 height 19
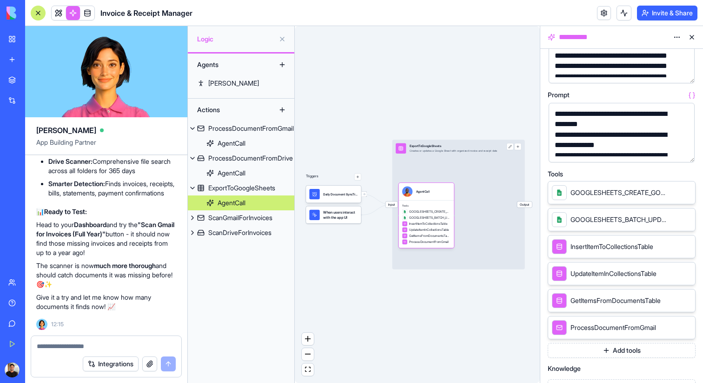
click at [624, 351] on button "Add tools" at bounding box center [622, 350] width 148 height 15
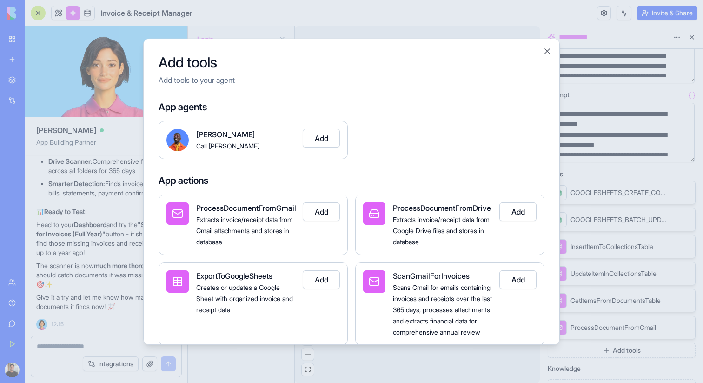
click at [514, 209] on button "Add" at bounding box center [517, 211] width 37 height 19
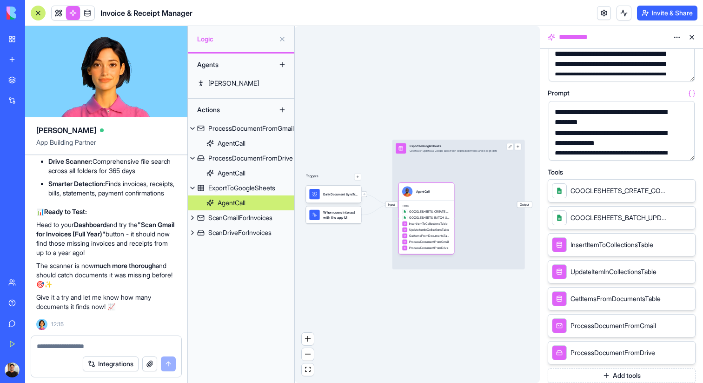
click at [623, 379] on button "Add tools" at bounding box center [622, 375] width 148 height 15
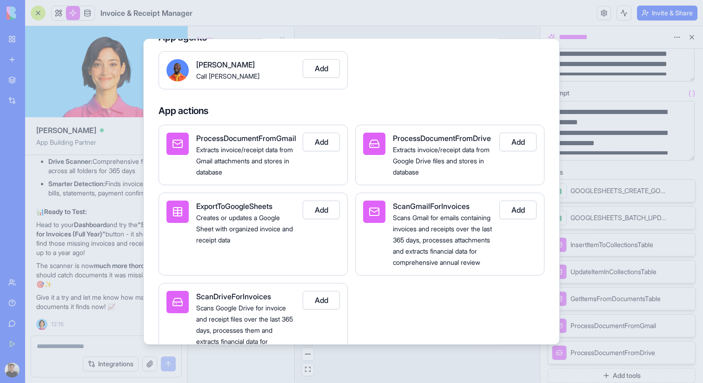
scroll to position [70, 0]
click at [322, 212] on button "Add" at bounding box center [321, 208] width 37 height 19
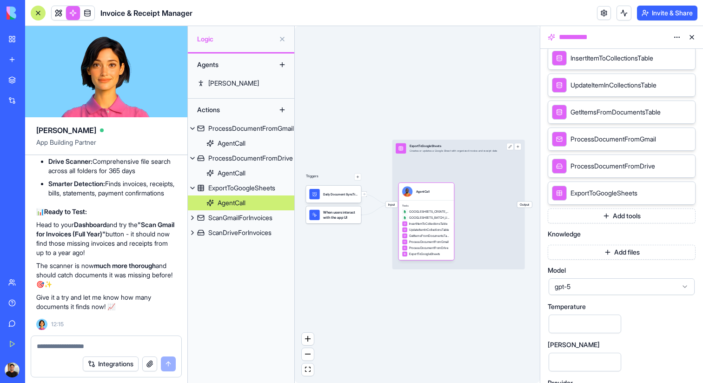
click at [607, 218] on button "Add tools" at bounding box center [622, 215] width 148 height 15
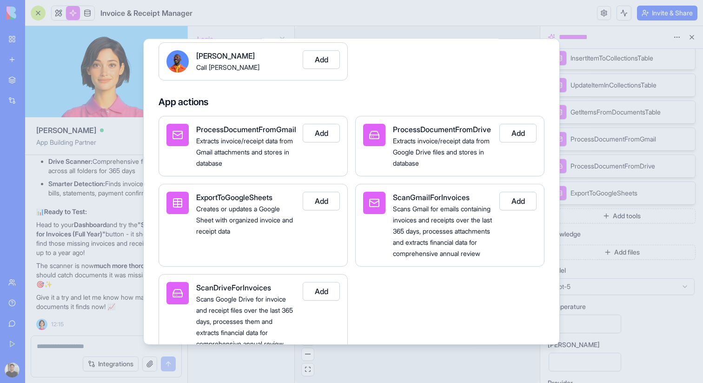
scroll to position [80, 0]
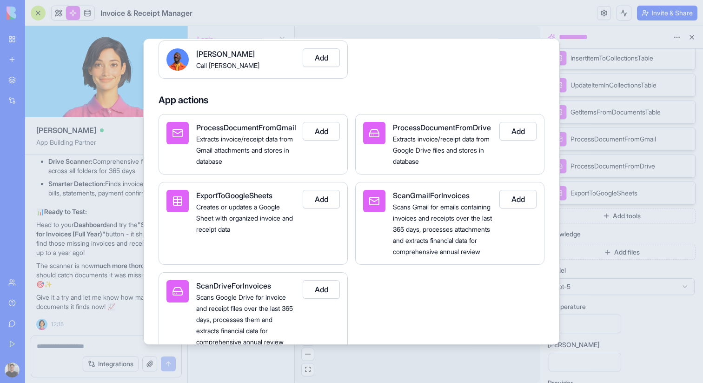
click at [317, 197] on button "Add" at bounding box center [321, 198] width 37 height 19
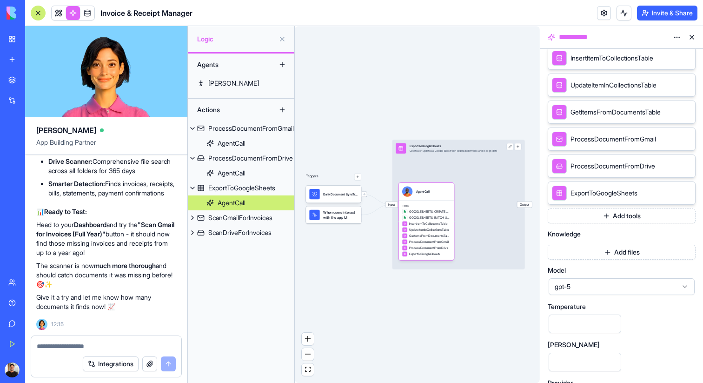
click at [608, 222] on button "Add tools" at bounding box center [622, 215] width 148 height 15
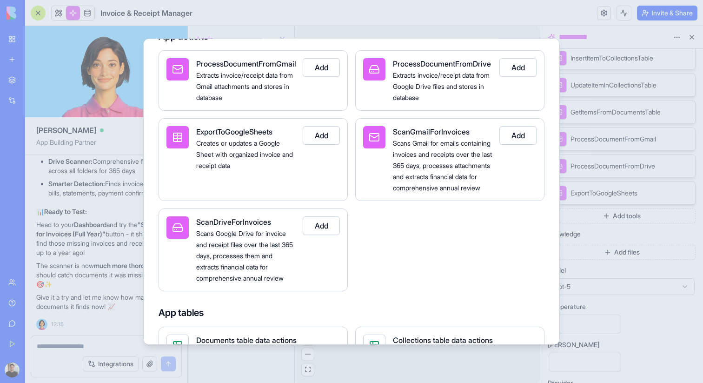
scroll to position [172, 0]
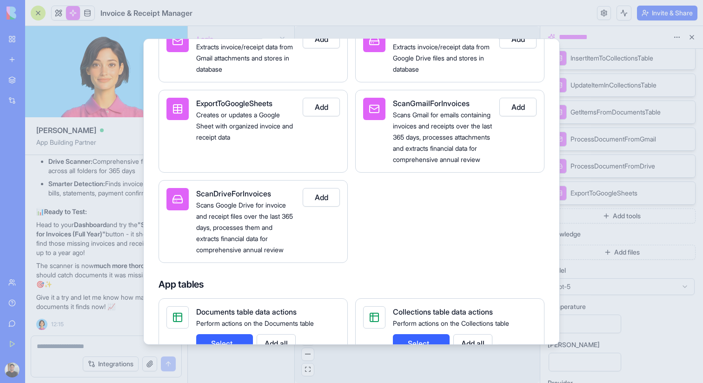
click at [524, 102] on button "Add" at bounding box center [517, 106] width 37 height 19
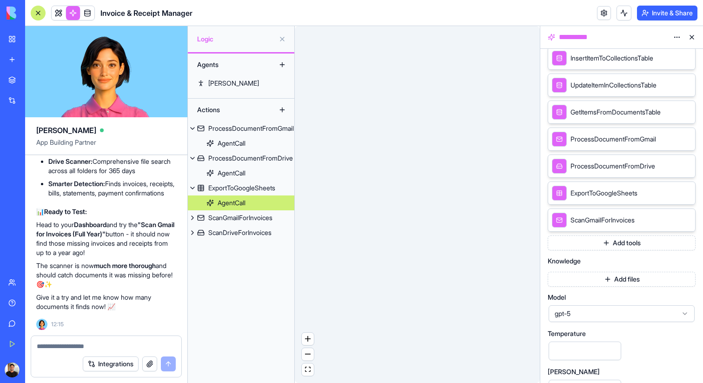
scroll to position [0, 0]
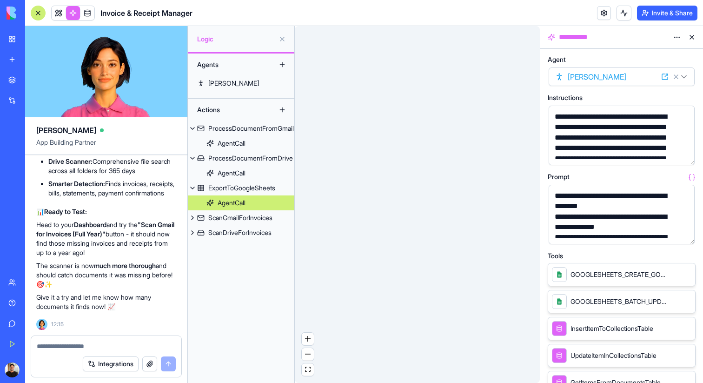
click at [690, 36] on button at bounding box center [691, 37] width 15 height 15
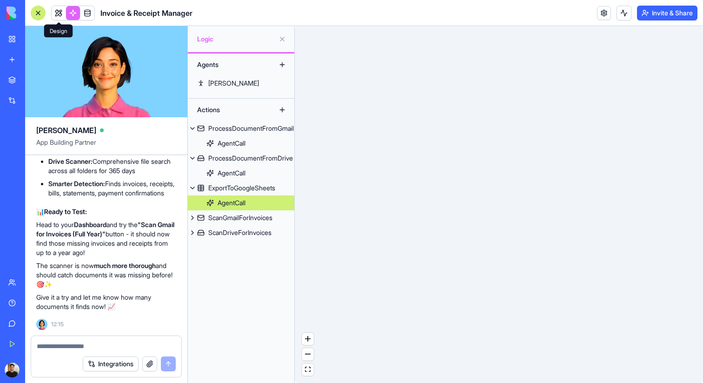
click at [56, 13] on link at bounding box center [59, 13] width 14 height 14
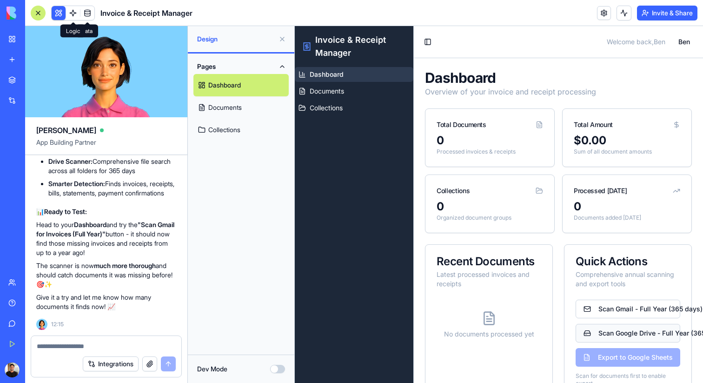
click at [633, 333] on button "Scan Google Drive - Full Year (365 days)" at bounding box center [627, 333] width 105 height 19
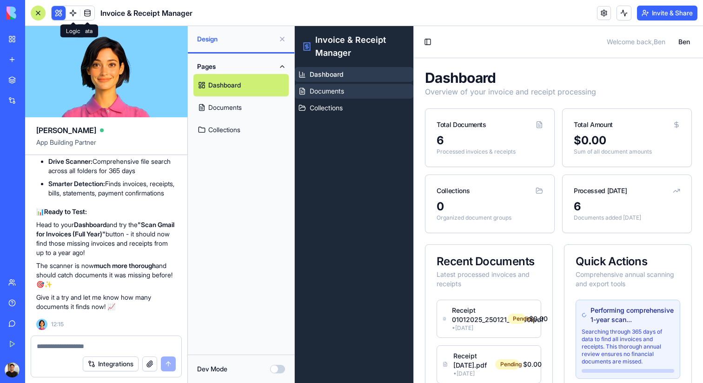
click at [335, 91] on span "Documents" at bounding box center [327, 90] width 34 height 9
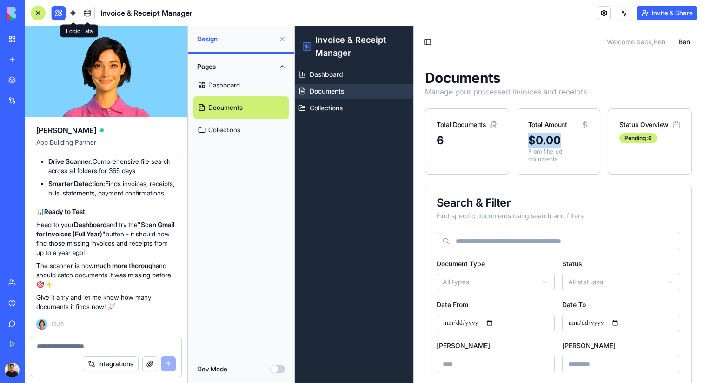
drag, startPoint x: 521, startPoint y: 144, endPoint x: 574, endPoint y: 145, distance: 52.5
click at [574, 145] on div "$0.00 From filtered documents" at bounding box center [558, 153] width 83 height 41
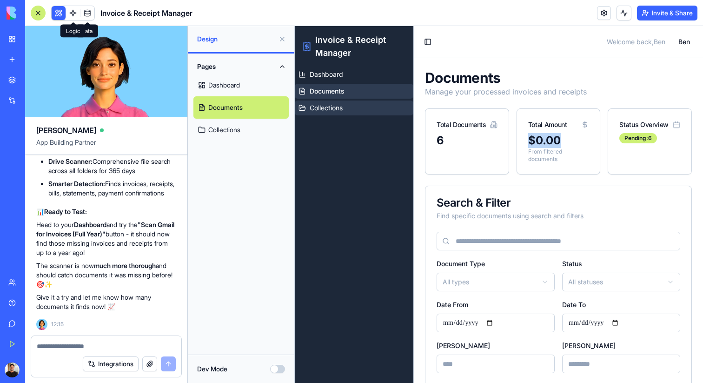
click at [374, 110] on link "Collections" at bounding box center [354, 107] width 119 height 15
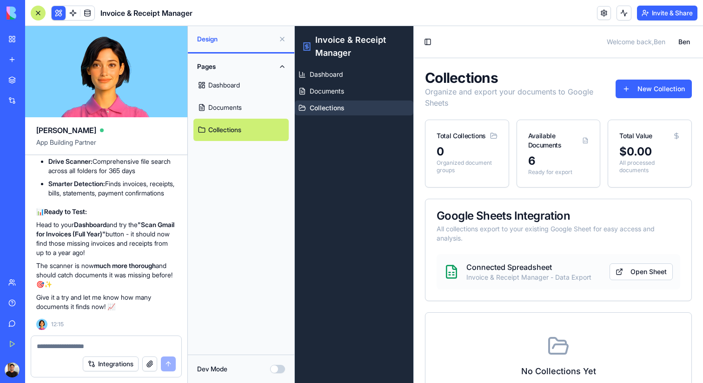
click at [40, 13] on div at bounding box center [38, 13] width 15 height 15
